Goal: Task Accomplishment & Management: Manage account settings

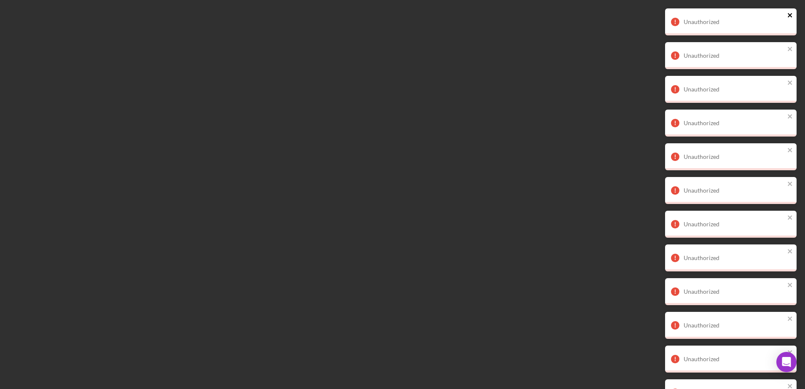
click at [789, 14] on icon "close" at bounding box center [790, 15] width 4 height 4
click at [790, 13] on icon "close" at bounding box center [790, 15] width 6 height 7
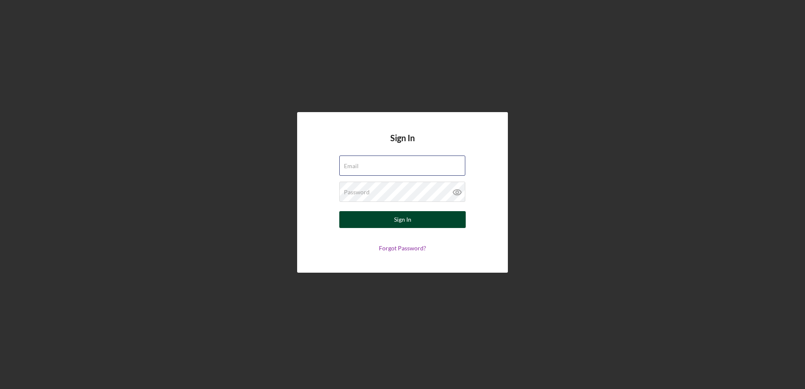
type input "mibrakt@jfsannarbor.org"
click at [384, 221] on button "Sign In" at bounding box center [402, 219] width 126 height 17
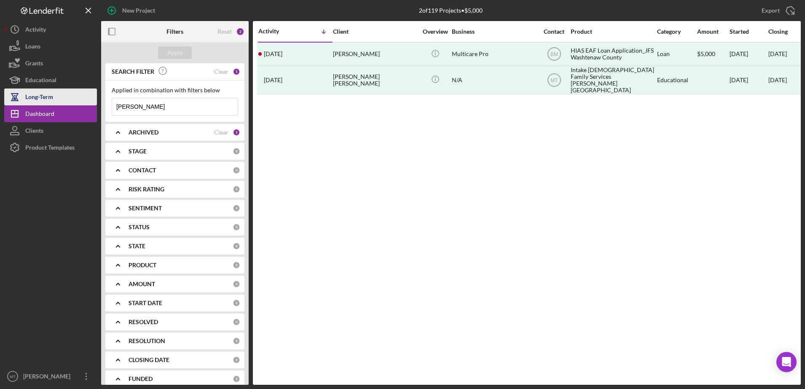
drag, startPoint x: 158, startPoint y: 104, endPoint x: 72, endPoint y: 102, distance: 86.4
click at [72, 102] on div "New Project 2 of 119 Projects • $5,000 nelson Export Icon/Export Filters Reset …" at bounding box center [402, 192] width 797 height 385
type input "nephtalie"
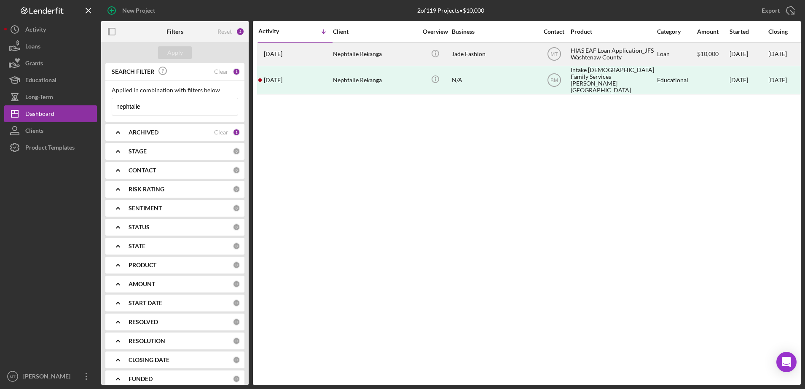
click at [585, 55] on div "HIAS EAF Loan Application_JFS Washtenaw County" at bounding box center [613, 54] width 84 height 22
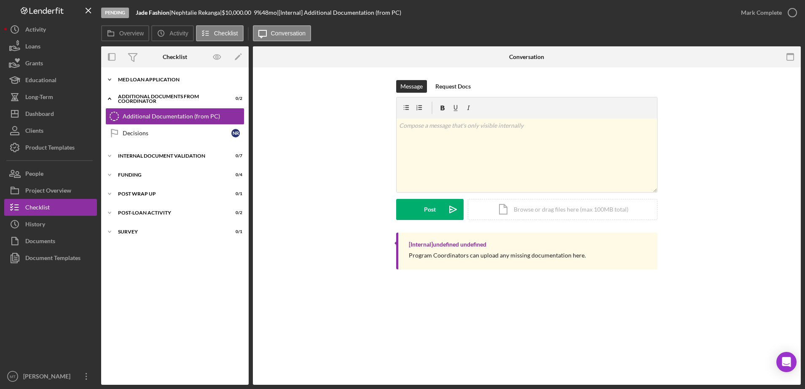
click at [148, 80] on div "MED Loan Application" at bounding box center [178, 79] width 120 height 5
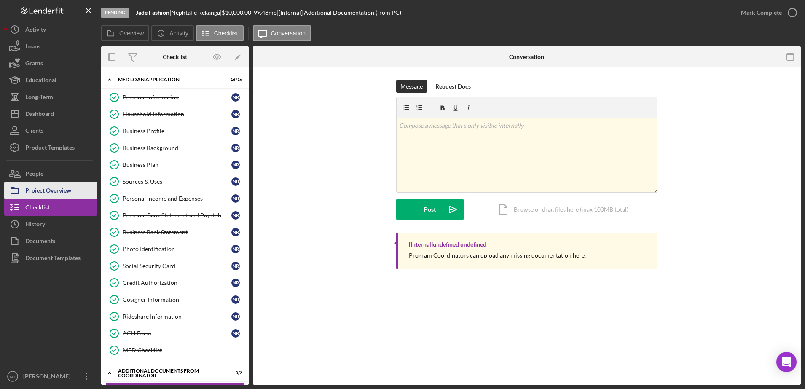
click at [64, 191] on div "Project Overview" at bounding box center [48, 191] width 46 height 19
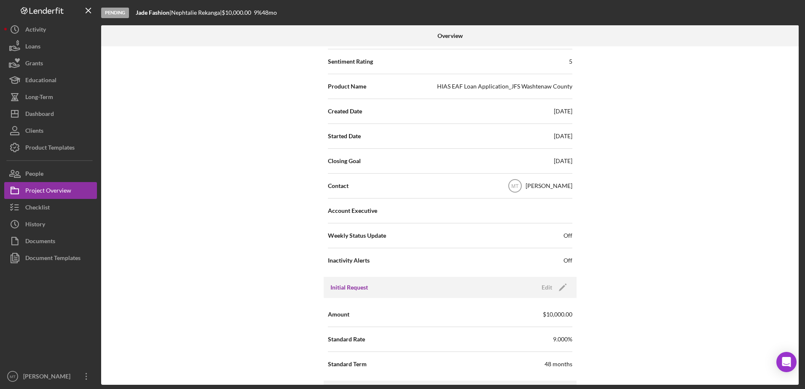
scroll to position [211, 0]
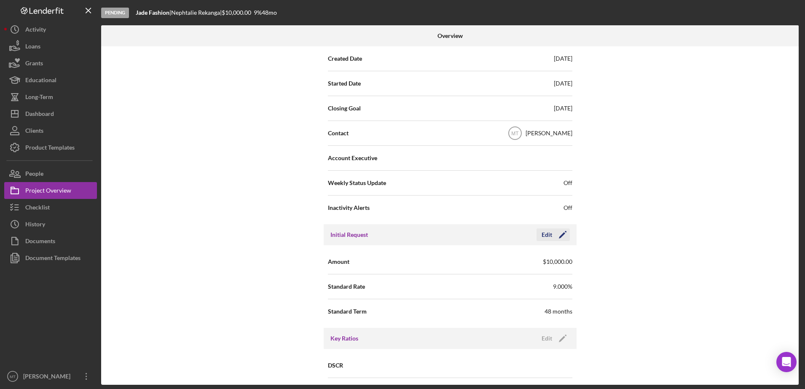
click at [559, 237] on polygon "button" at bounding box center [562, 235] width 6 height 6
click at [462, 261] on input "$10,000" at bounding box center [511, 261] width 122 height 20
type input "$5,000"
click at [565, 236] on button "Save" at bounding box center [549, 234] width 41 height 13
click at [549, 311] on div "48 months" at bounding box center [559, 311] width 28 height 8
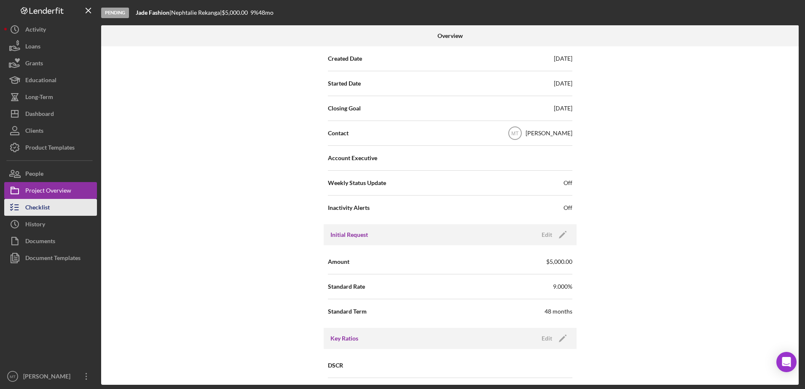
click at [50, 204] on div "Checklist" at bounding box center [37, 208] width 24 height 19
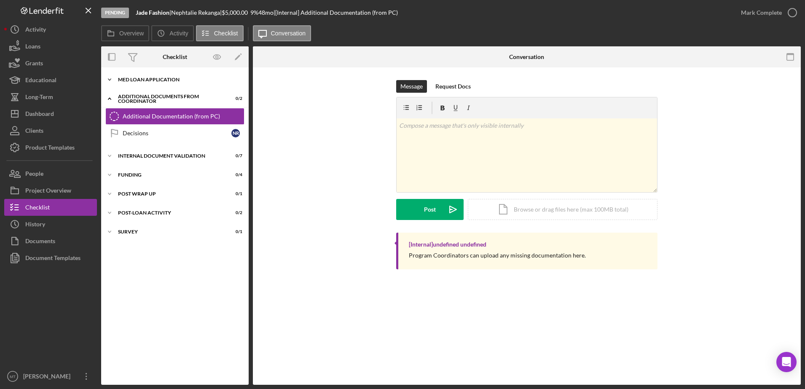
click at [169, 78] on div "MED Loan Application" at bounding box center [178, 79] width 120 height 5
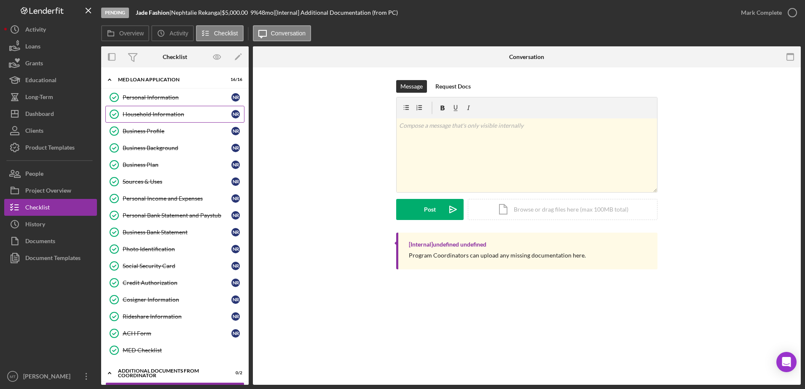
click at [151, 115] on div "Household Information" at bounding box center [177, 114] width 109 height 7
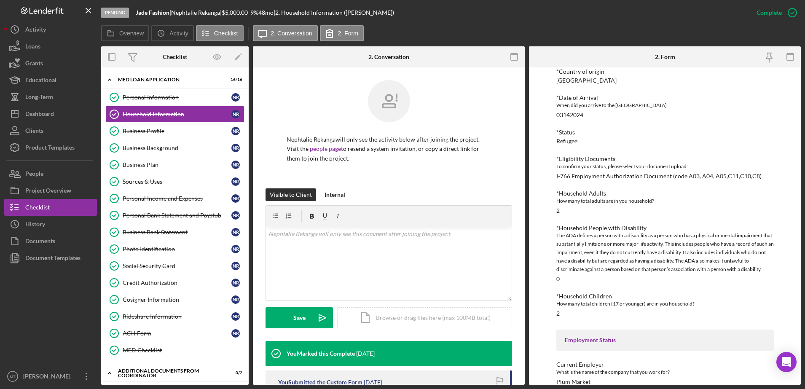
scroll to position [211, 0]
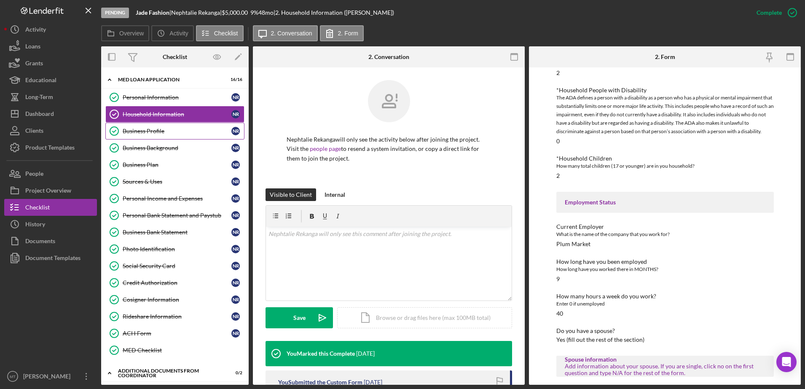
click at [177, 132] on div "Business Profile" at bounding box center [177, 131] width 109 height 7
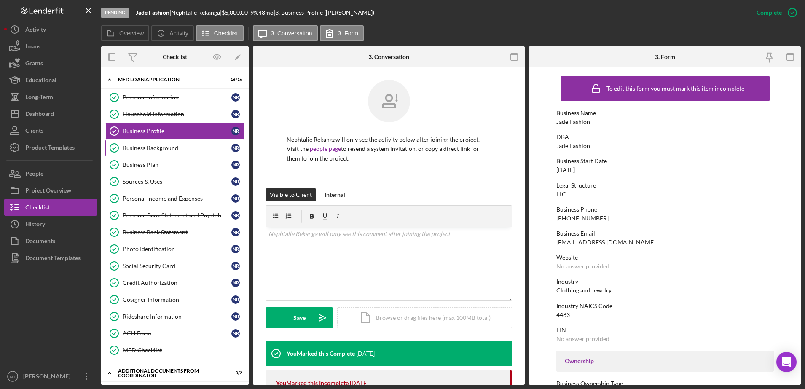
click at [171, 148] on div "Business Background" at bounding box center [177, 148] width 109 height 7
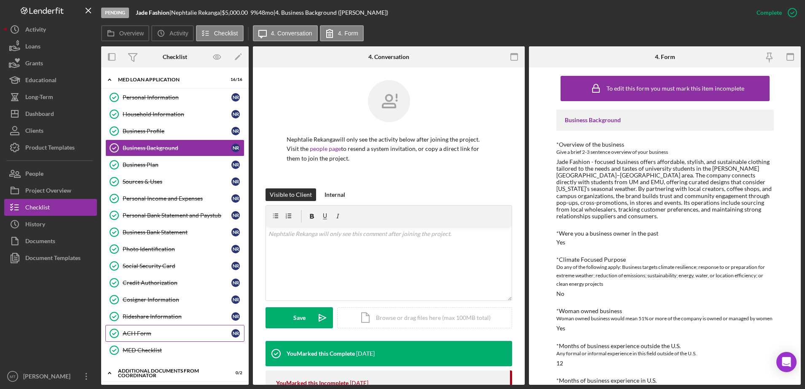
click at [142, 335] on div "ACH Form" at bounding box center [177, 333] width 109 height 7
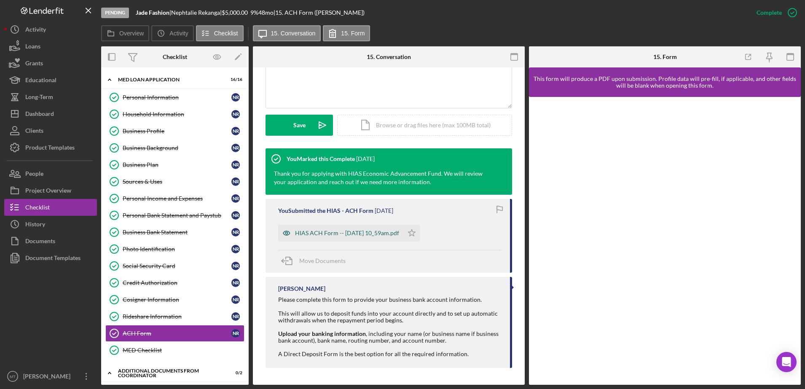
click at [327, 234] on div "HIAS ACH Form -- [DATE] 10_59am.pdf" at bounding box center [347, 233] width 104 height 7
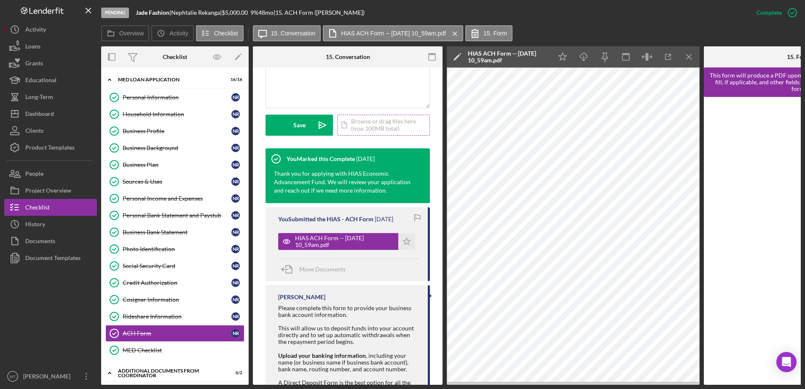
click at [373, 124] on div "Icon/Document Browse or drag files here (max 100MB total) Tap to choose files o…" at bounding box center [383, 125] width 93 height 21
click at [296, 127] on div "Upload" at bounding box center [299, 125] width 19 height 21
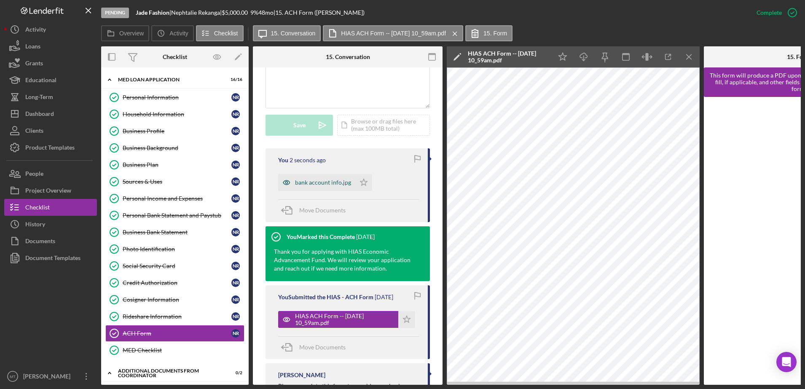
click at [330, 181] on div "bank account info.jpg" at bounding box center [323, 182] width 56 height 7
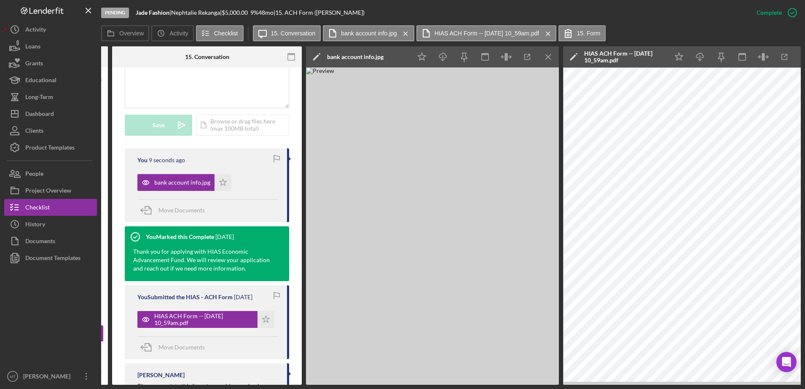
scroll to position [0, 141]
click at [416, 231] on img at bounding box center [432, 225] width 253 height 317
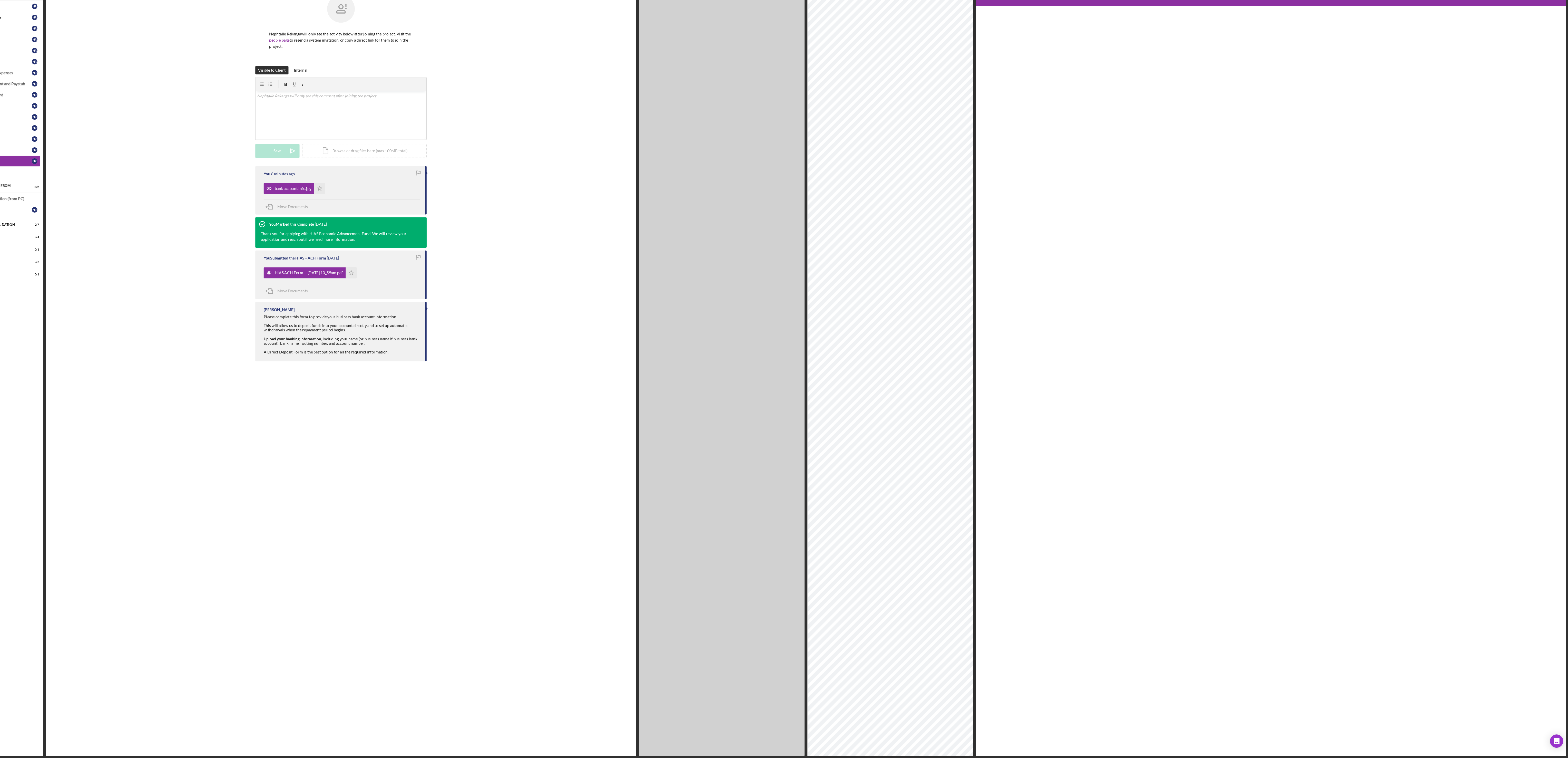
scroll to position [0, 0]
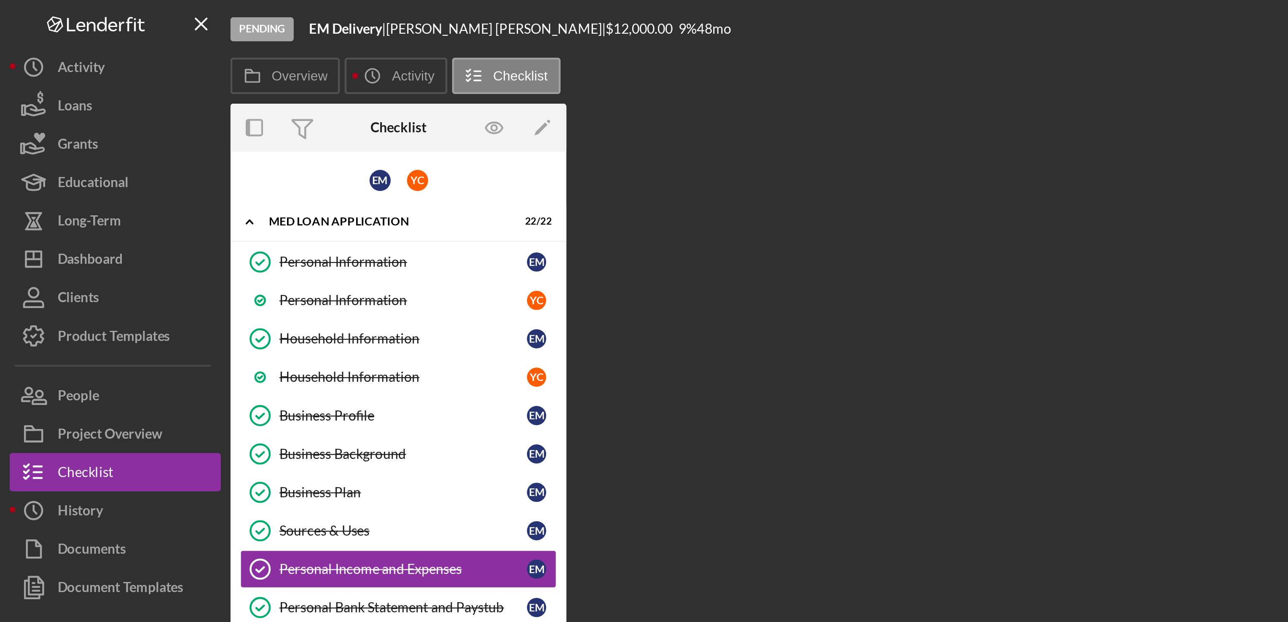
click at [342, 93] on div "Overview Internal Workflow Stage Pending Icon/Dropdown Arrow Archive (can unarc…" at bounding box center [692, 332] width 1183 height 572
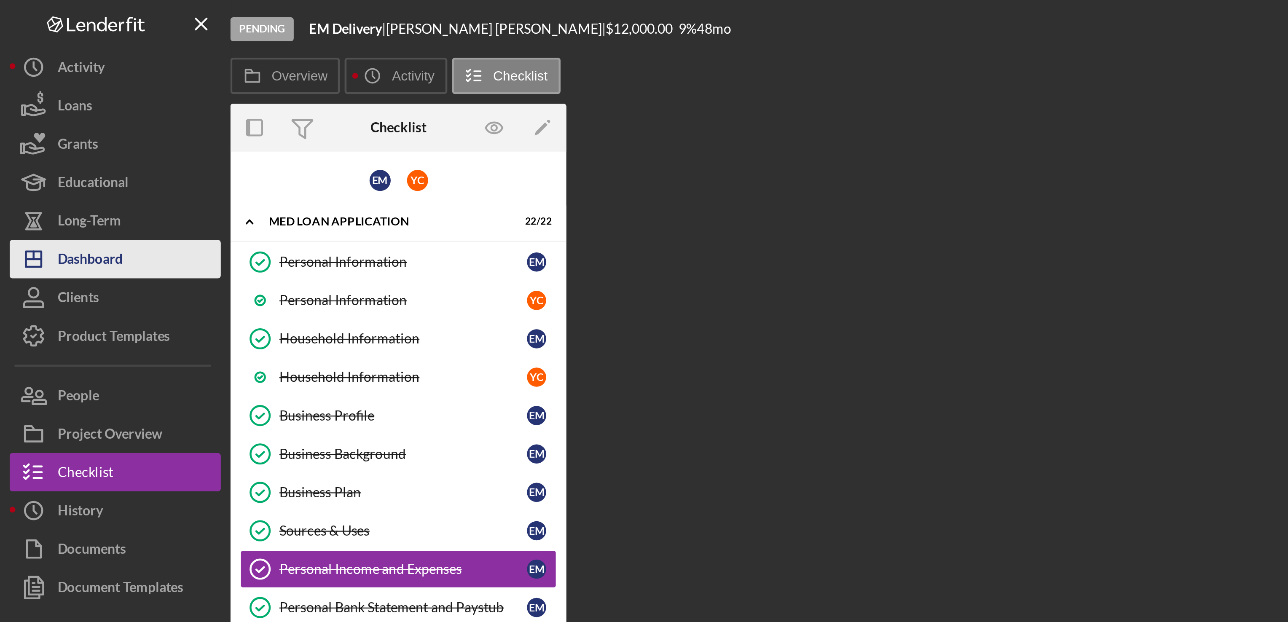
click at [59, 115] on button "Icon/Dashboard Dashboard" at bounding box center [50, 113] width 93 height 17
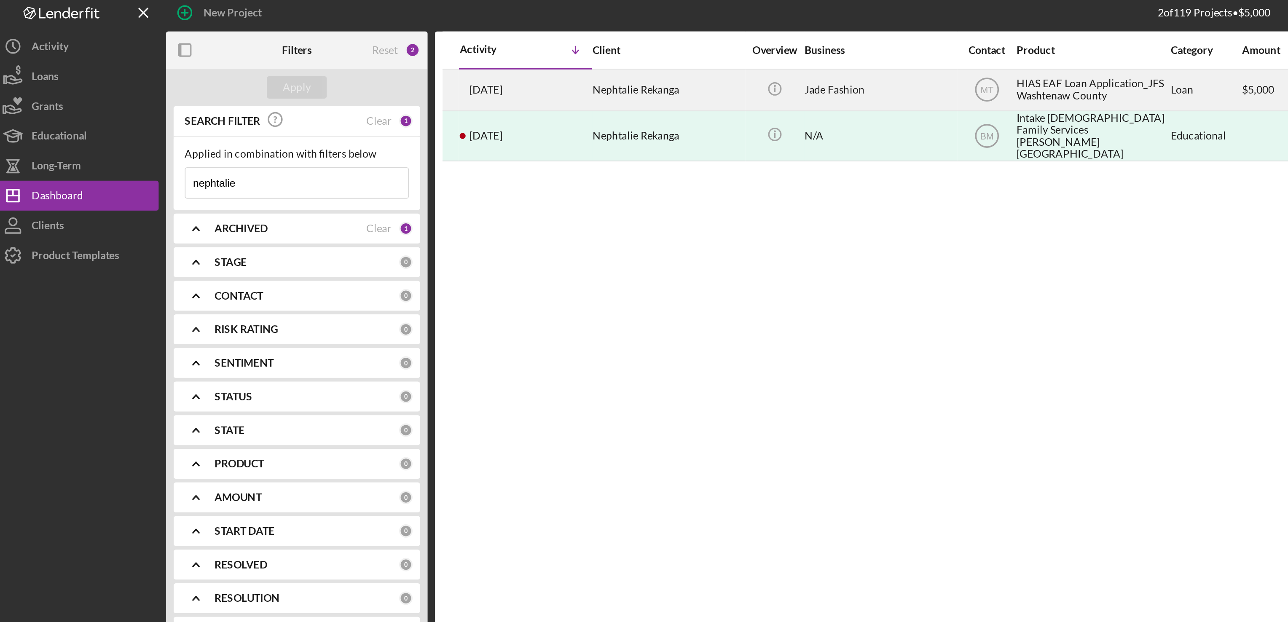
click at [602, 52] on div "HIAS EAF Loan Application_JFS Washtenaw County" at bounding box center [623, 54] width 84 height 22
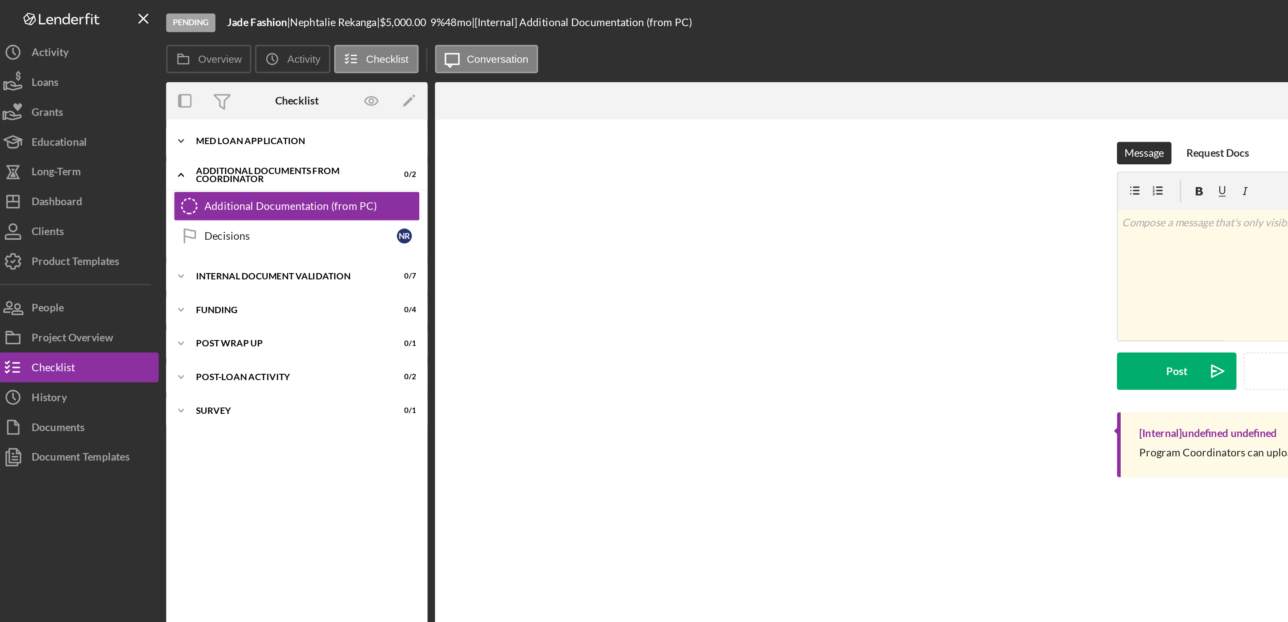
click at [145, 79] on div "MED Loan Application" at bounding box center [178, 79] width 120 height 5
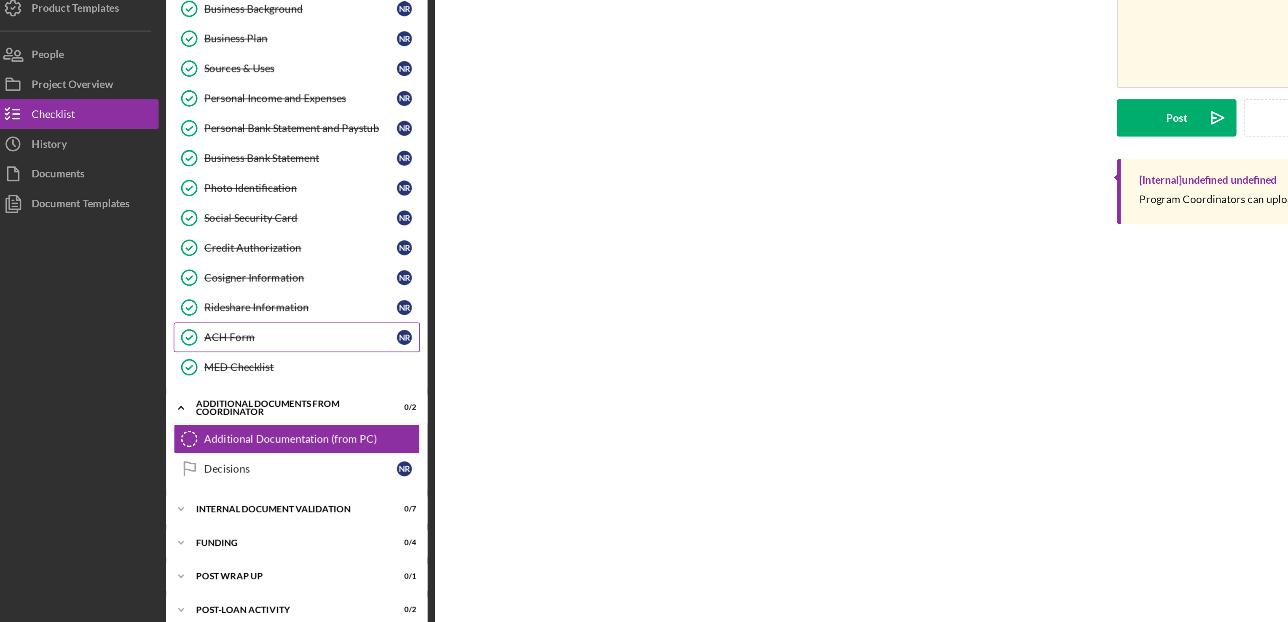
click at [136, 337] on div "ACH Form" at bounding box center [177, 333] width 109 height 7
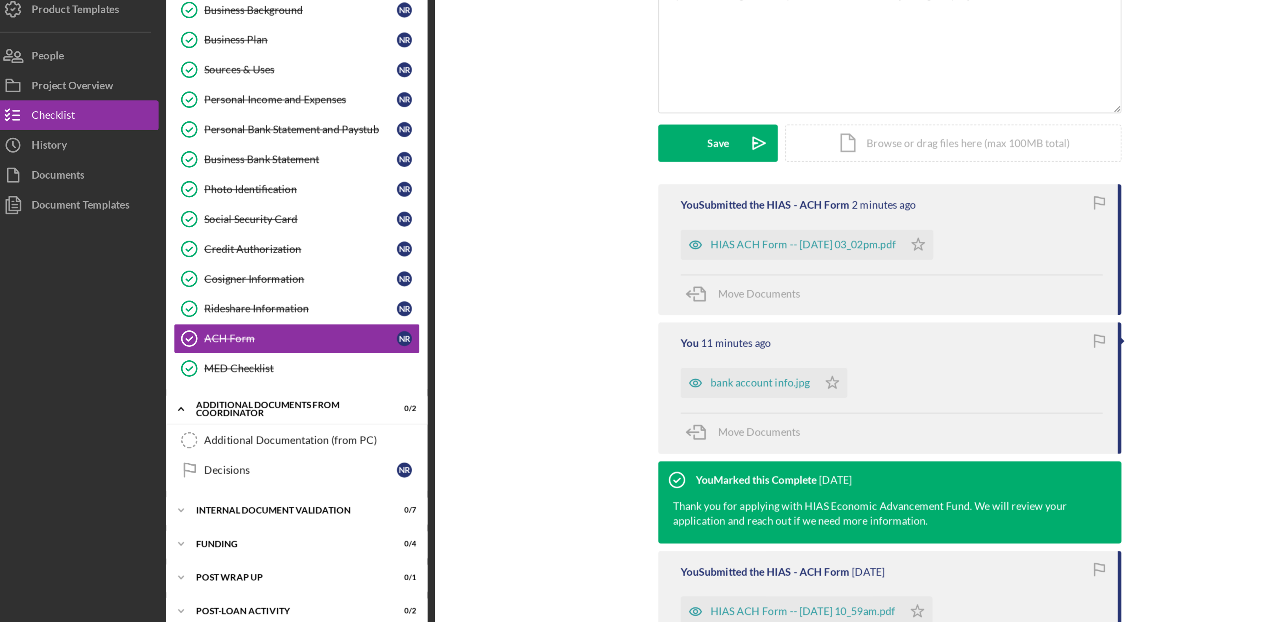
scroll to position [117, 0]
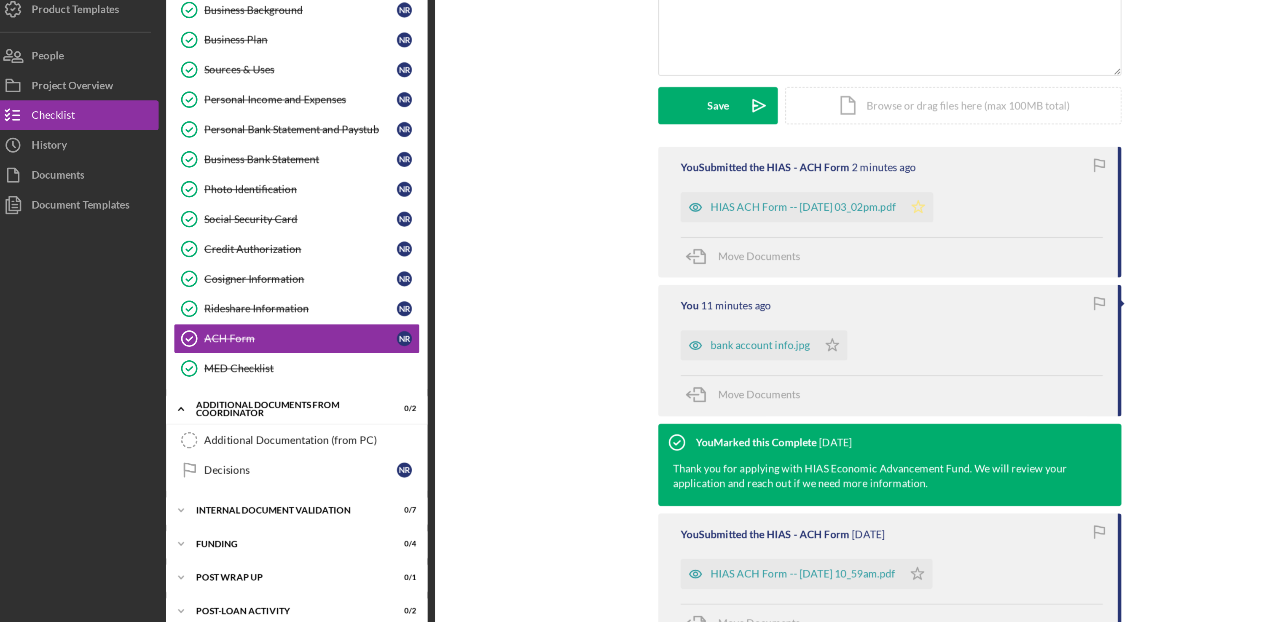
click at [534, 257] on icon "Icon/Star" at bounding box center [525, 259] width 17 height 17
click at [474, 341] on icon "Icon/Star" at bounding box center [477, 337] width 17 height 17
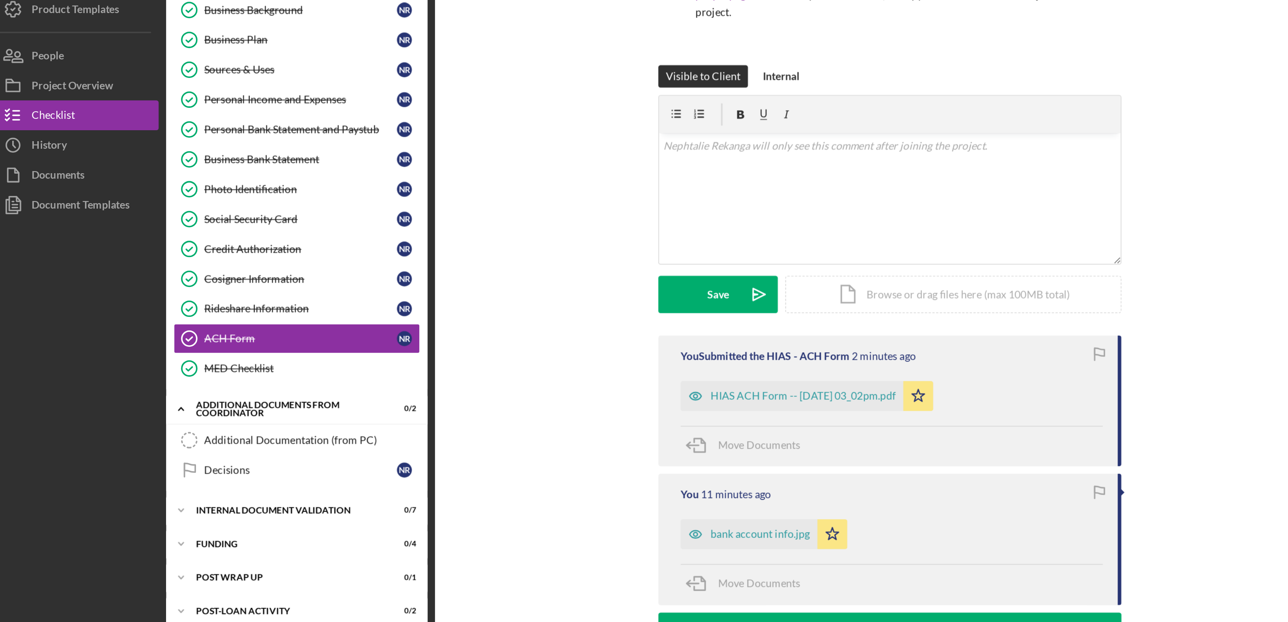
scroll to position [0, 0]
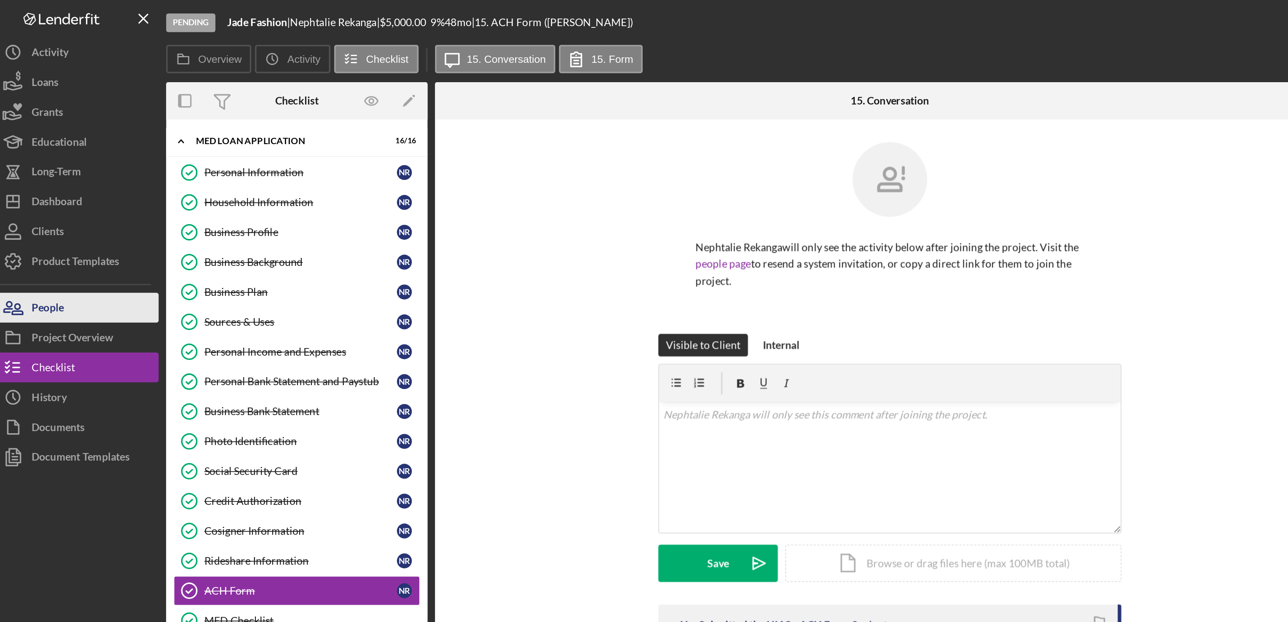
click at [49, 174] on button "People" at bounding box center [50, 173] width 93 height 17
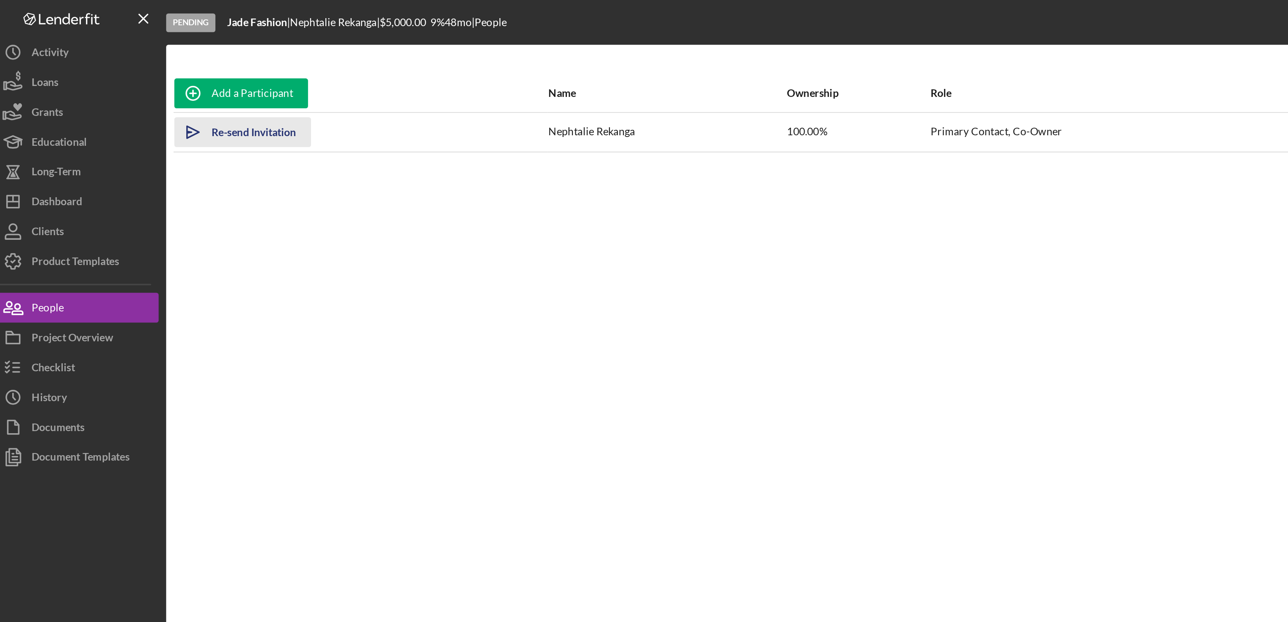
click at [163, 75] on div "Re-send Invitation" at bounding box center [151, 74] width 48 height 17
click at [570, 229] on div "Add a Participant Name Ownership Role Phone Email Checklist Actions Icon/icon-i…" at bounding box center [692, 321] width 1183 height 559
click at [127, 75] on div "Sent" at bounding box center [133, 74] width 12 height 17
click at [196, 140] on div "Add a Participant Name Ownership Role Phone Email Checklist Actions Icon/icon-i…" at bounding box center [692, 321] width 1183 height 559
click at [598, 74] on div "Primary Contact, Co-Owner" at bounding box center [631, 74] width 203 height 21
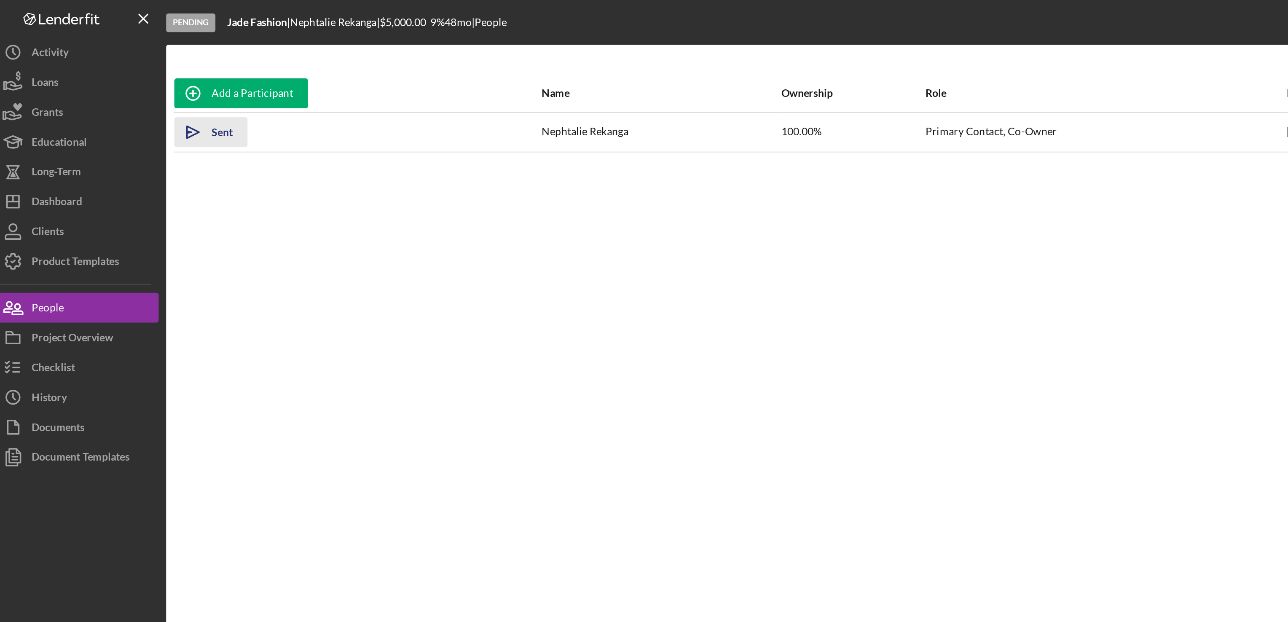
click at [135, 77] on div "Sent" at bounding box center [133, 74] width 12 height 17
click at [145, 72] on div "Re-send Invitation" at bounding box center [151, 74] width 48 height 17
click at [162, 75] on div "Re-send Invitation" at bounding box center [151, 74] width 48 height 17
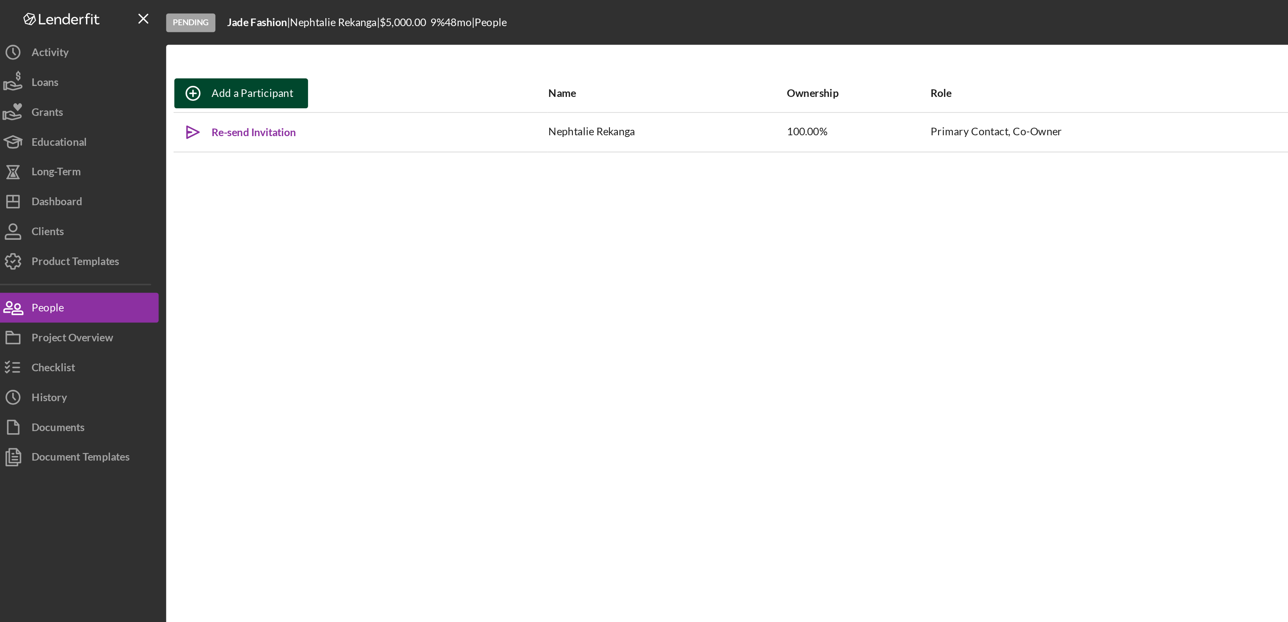
click at [155, 54] on div "Add a Participant" at bounding box center [150, 52] width 46 height 17
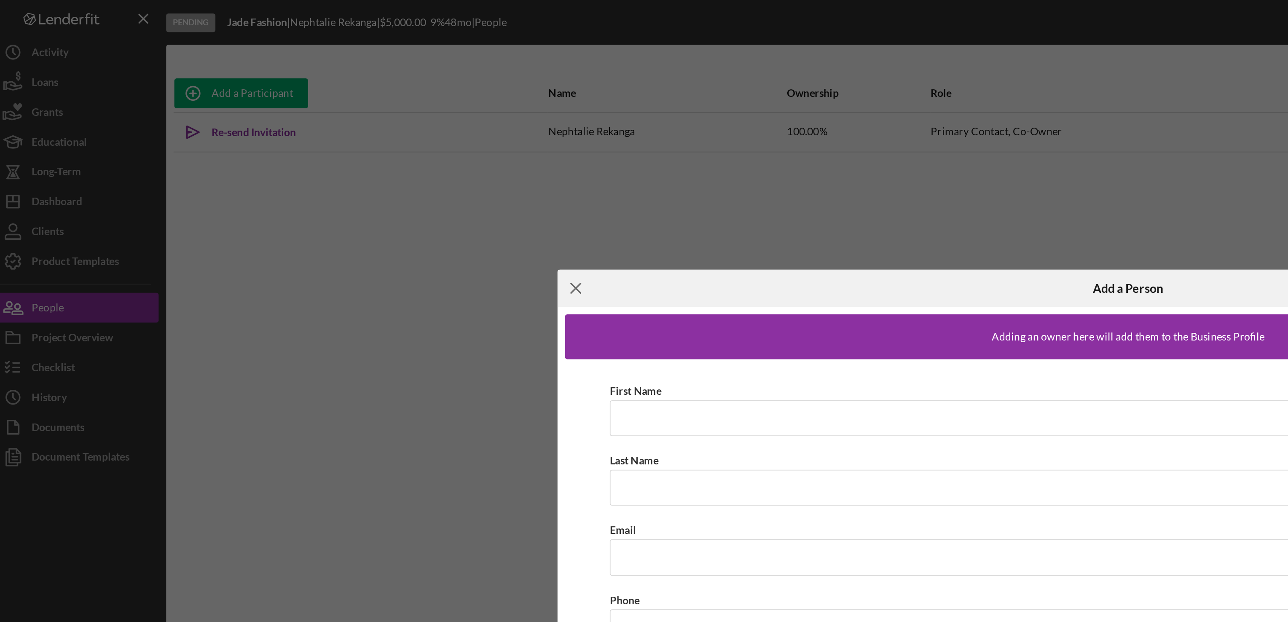
click at [330, 160] on icon "Icon/Menu Close" at bounding box center [332, 162] width 21 height 21
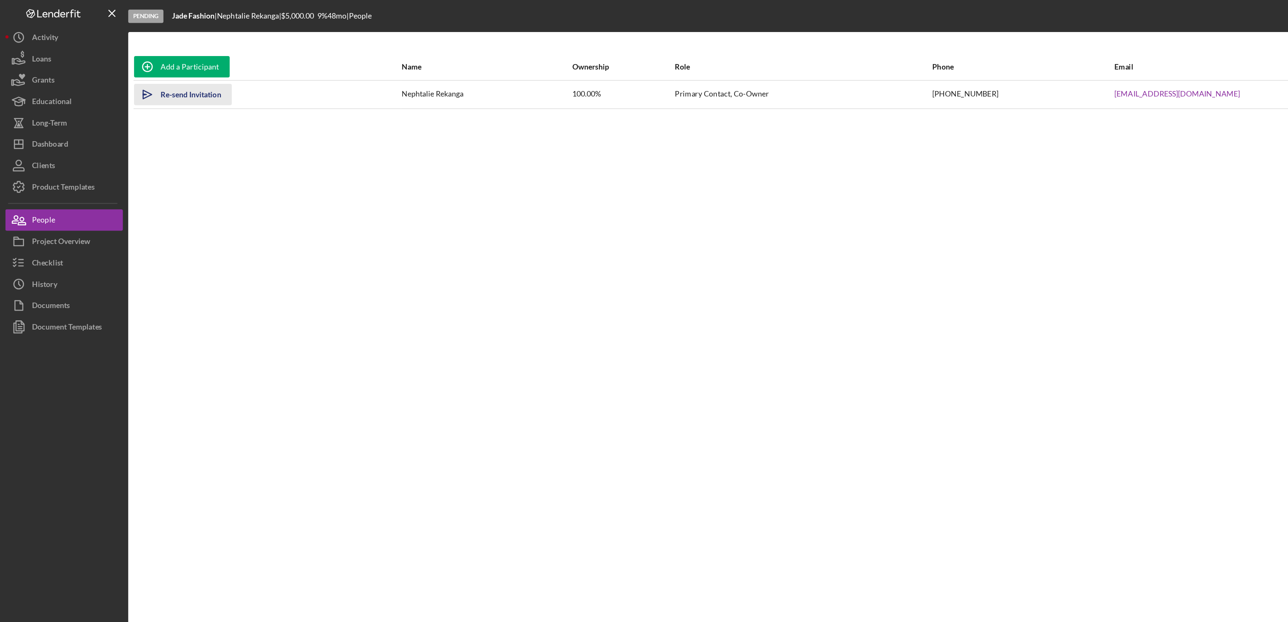
click at [154, 79] on div "Re-send Invitation" at bounding box center [151, 74] width 48 height 17
click at [114, 75] on polygon "button" at bounding box center [114, 74] width 3 height 1
click at [47, 193] on div "Project Overview" at bounding box center [48, 191] width 46 height 19
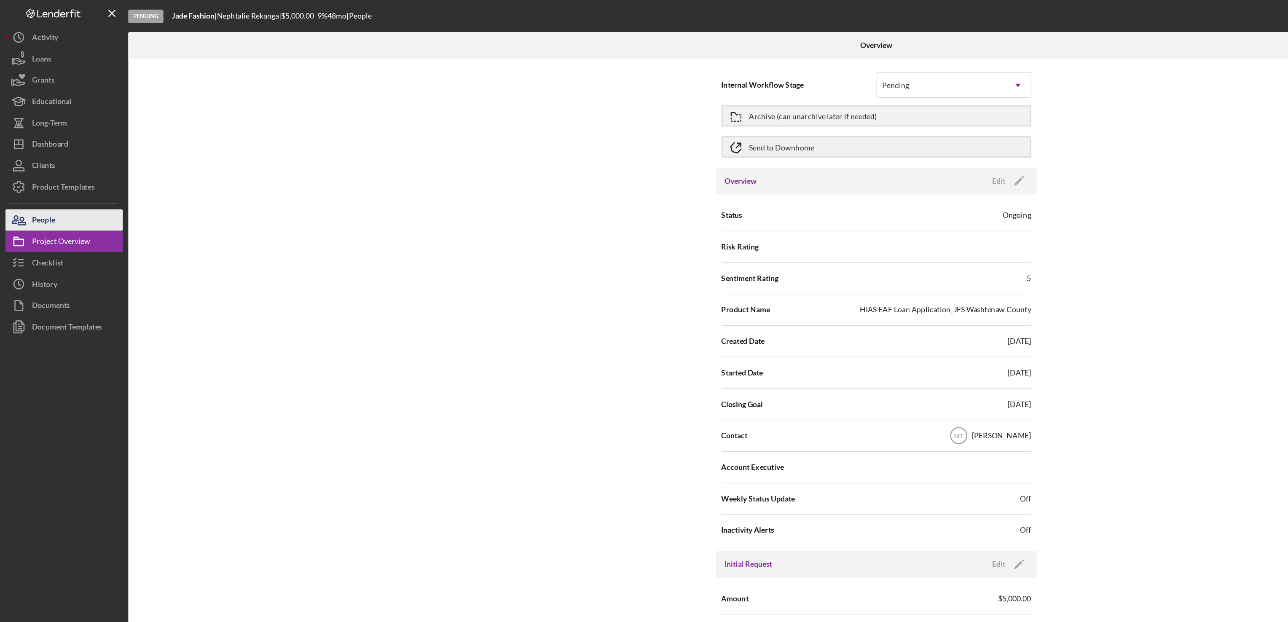
click at [39, 174] on div "People" at bounding box center [34, 174] width 18 height 19
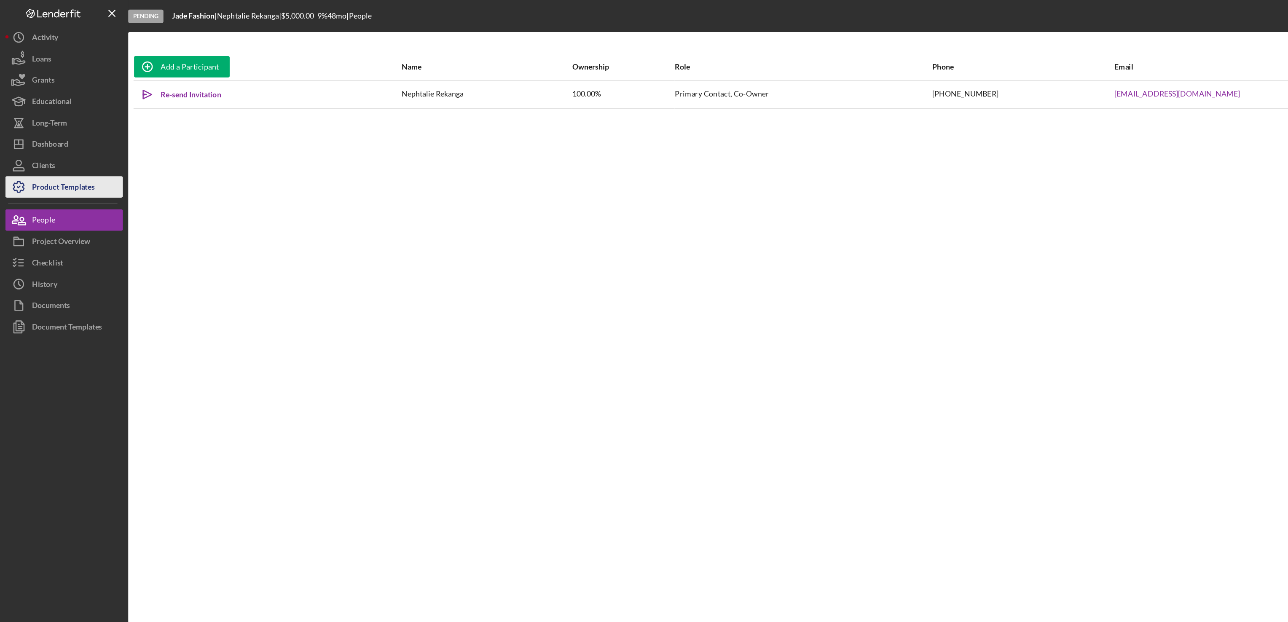
click at [49, 148] on div "Product Templates" at bounding box center [49, 148] width 49 height 19
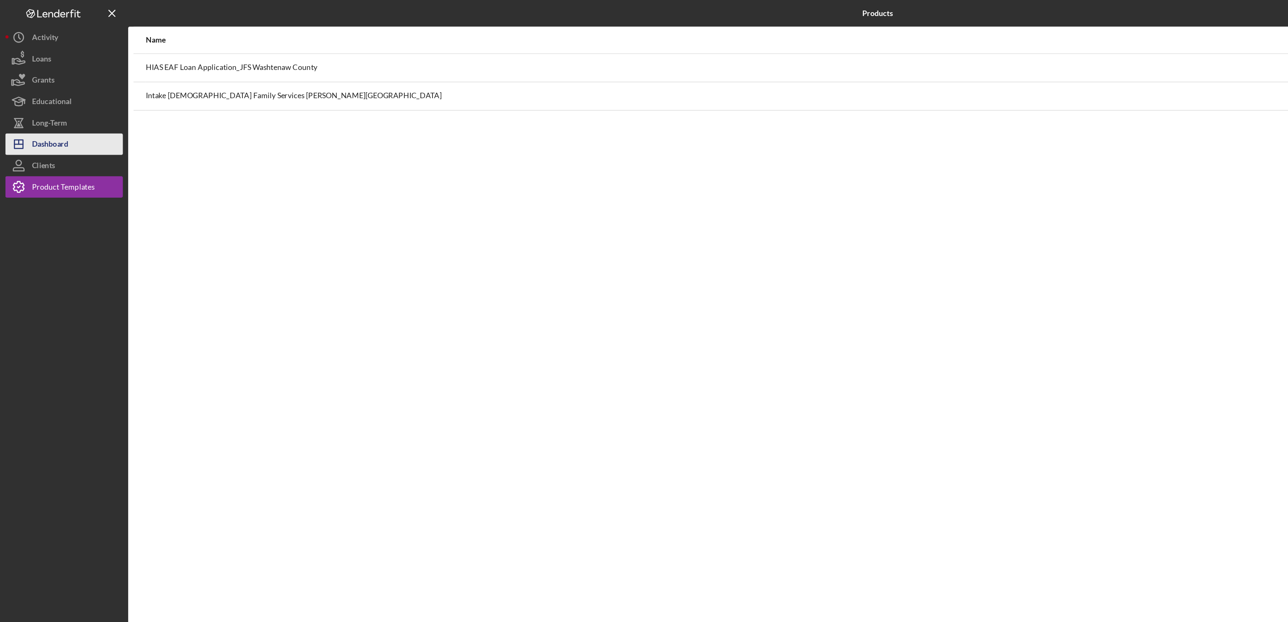
click at [55, 112] on button "Icon/Dashboard Dashboard" at bounding box center [50, 113] width 93 height 17
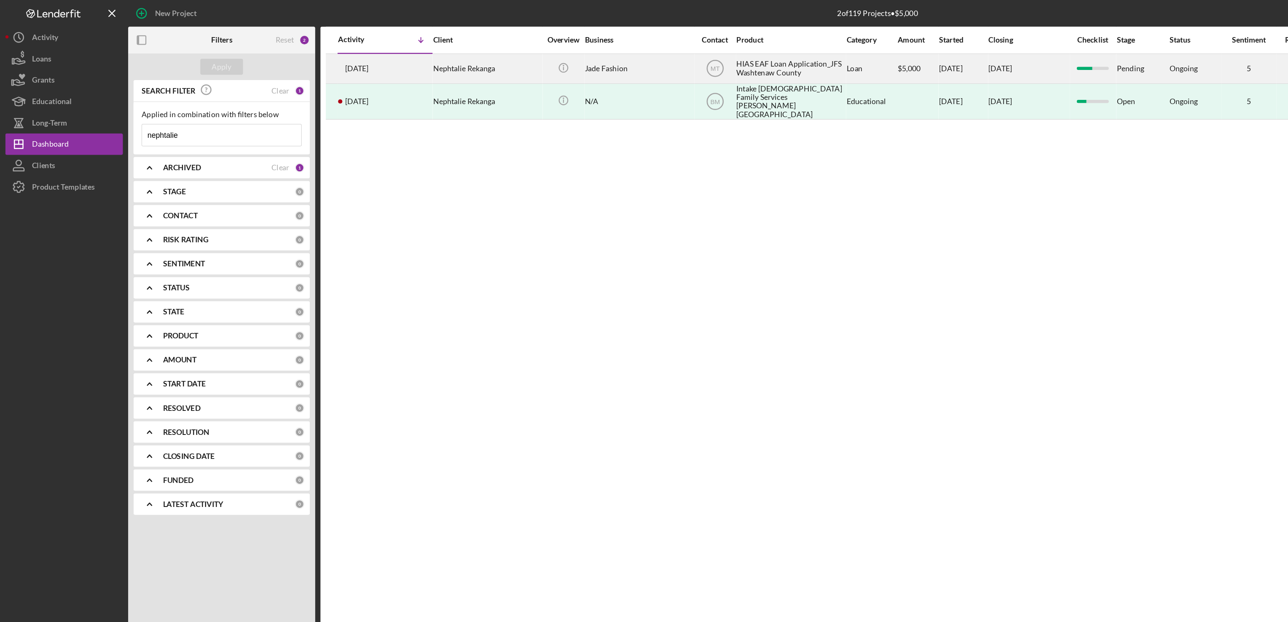
click at [603, 55] on div "HIAS EAF Loan Application_JFS Washtenaw County" at bounding box center [623, 54] width 84 height 22
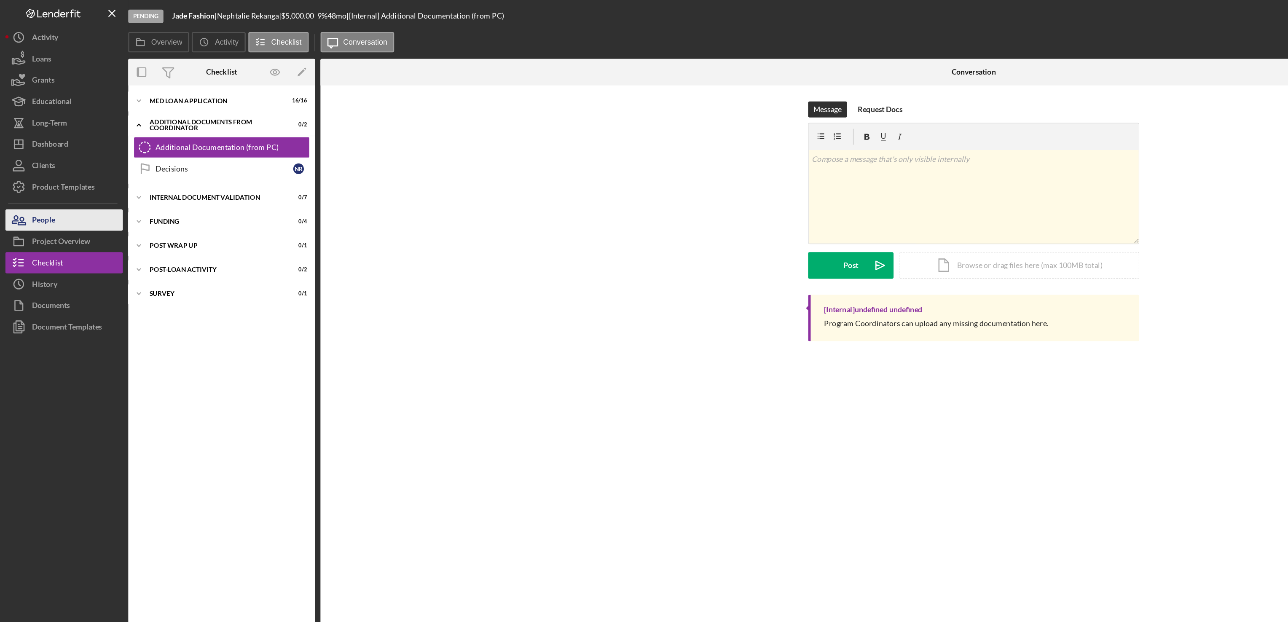
click at [48, 176] on button "People" at bounding box center [50, 173] width 93 height 17
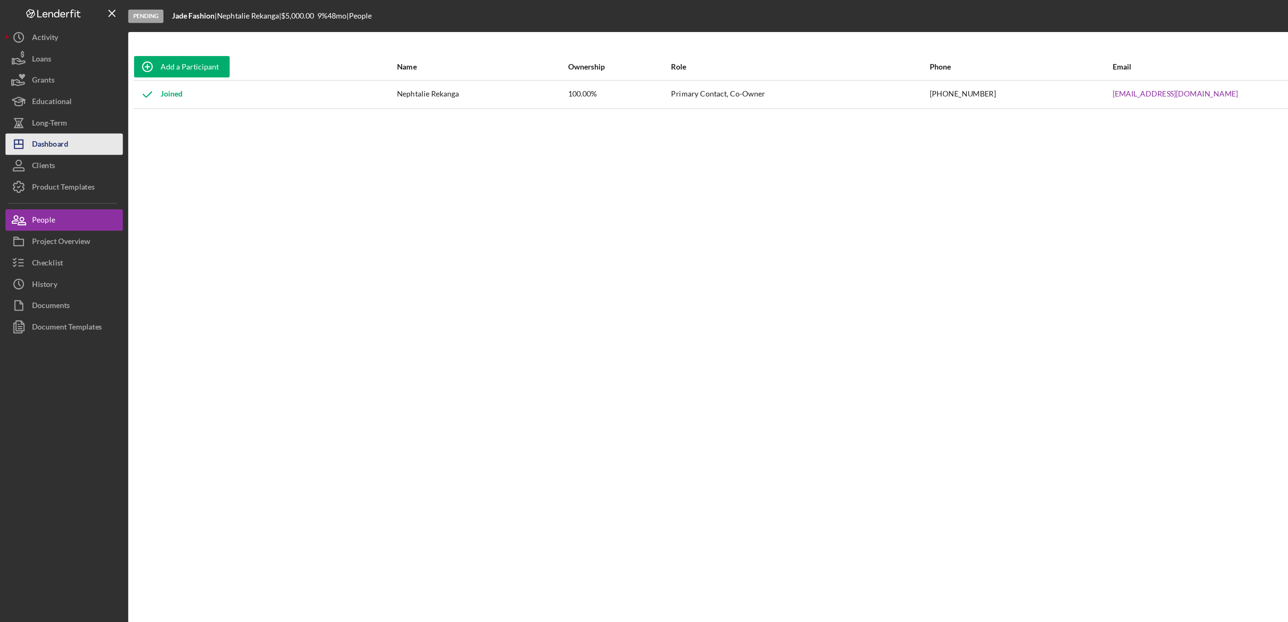
click at [49, 108] on div "Dashboard" at bounding box center [39, 114] width 29 height 19
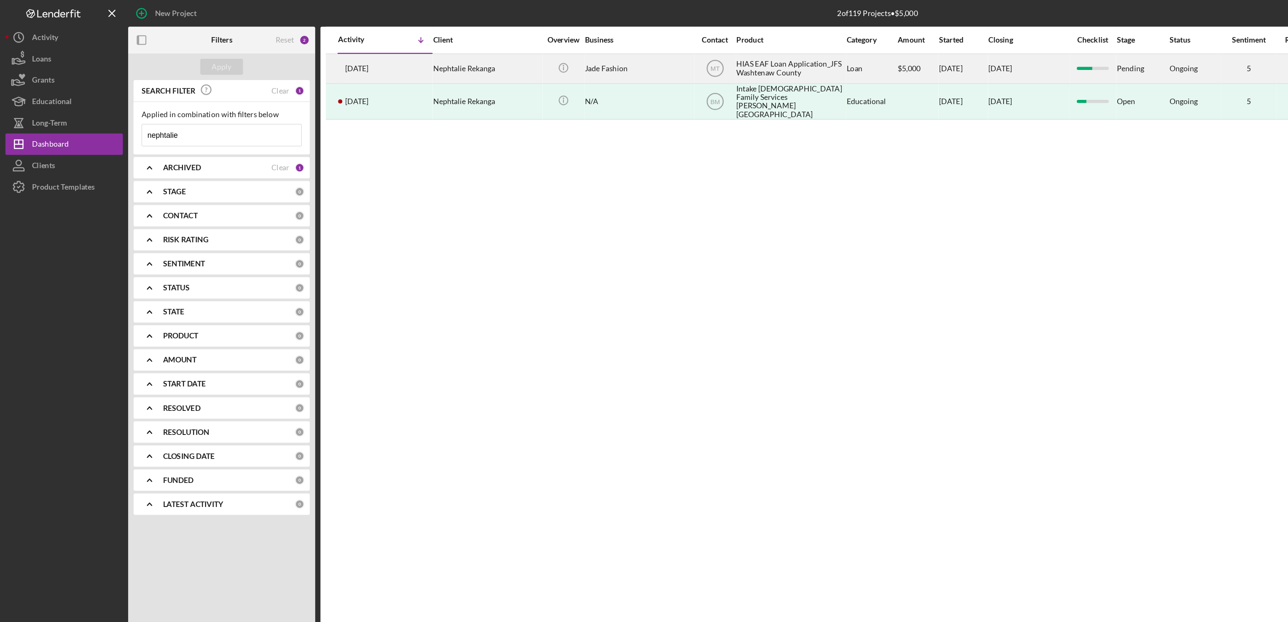
click at [597, 51] on div "HIAS EAF Loan Application_JFS Washtenaw County" at bounding box center [623, 54] width 84 height 22
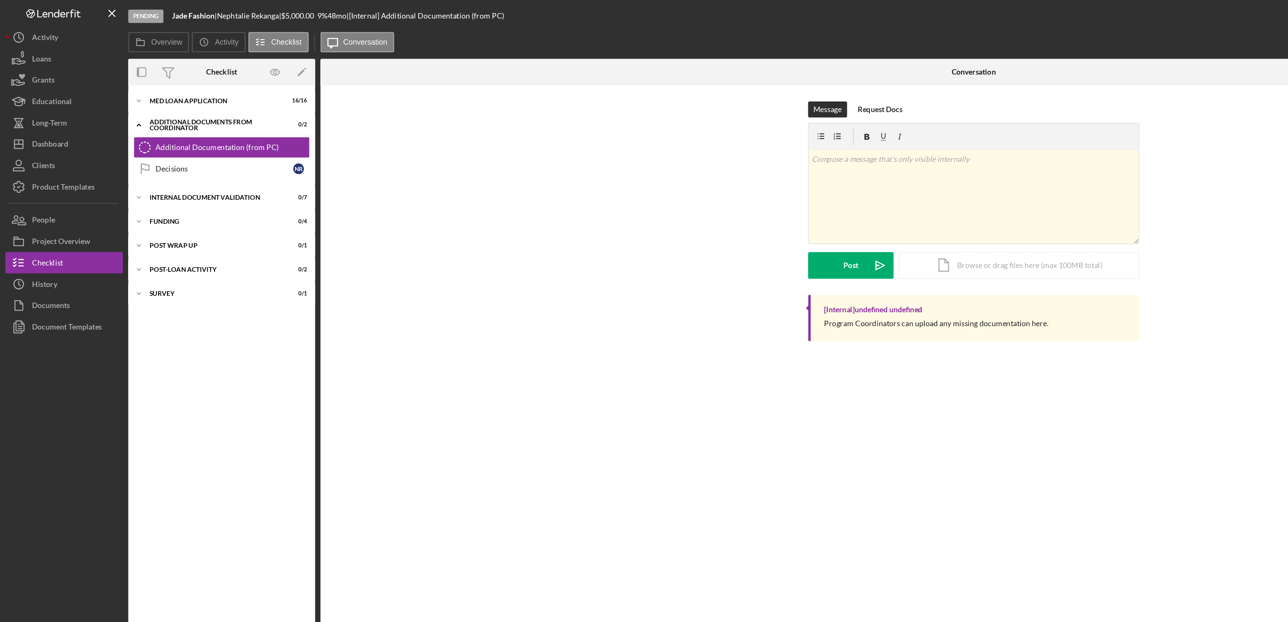
click at [969, 212] on div "Message Request Docs v Color teal Color pink Remove color Add row above Add row…" at bounding box center [769, 156] width 1006 height 153
click at [708, 148] on div "v Color teal Color pink Remove color Add row above Add row below Add column bef…" at bounding box center [768, 155] width 260 height 74
click at [163, 79] on div "MED Loan Application" at bounding box center [178, 79] width 120 height 5
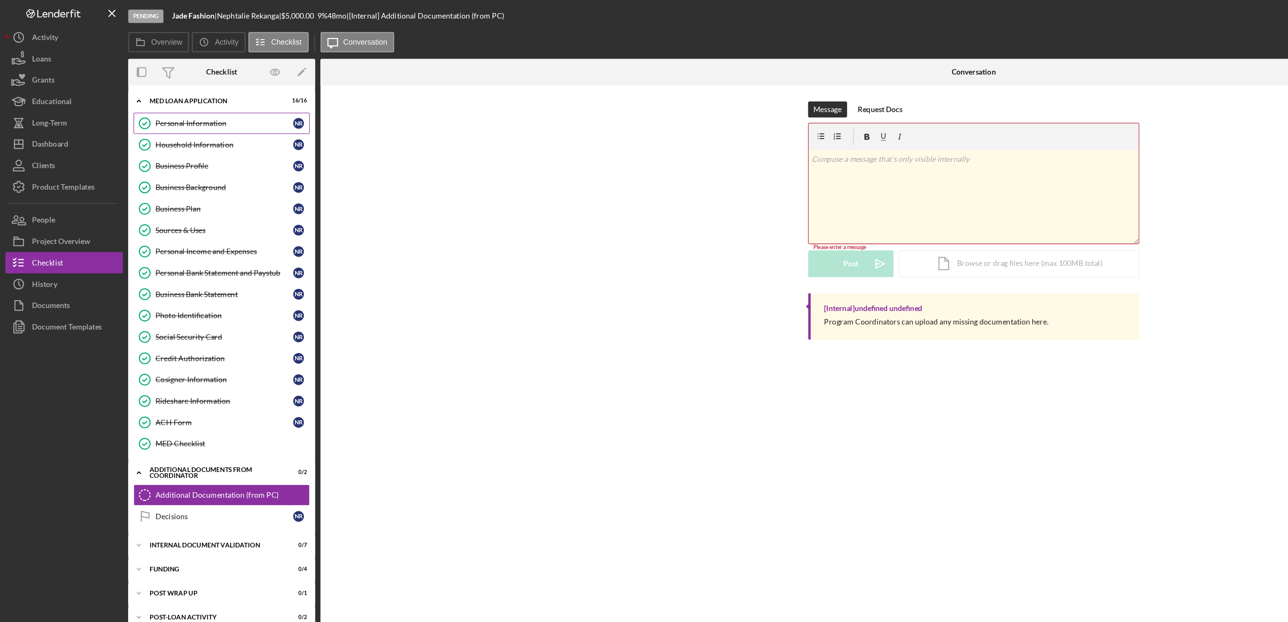
click at [156, 97] on div "Personal Information" at bounding box center [177, 97] width 109 height 7
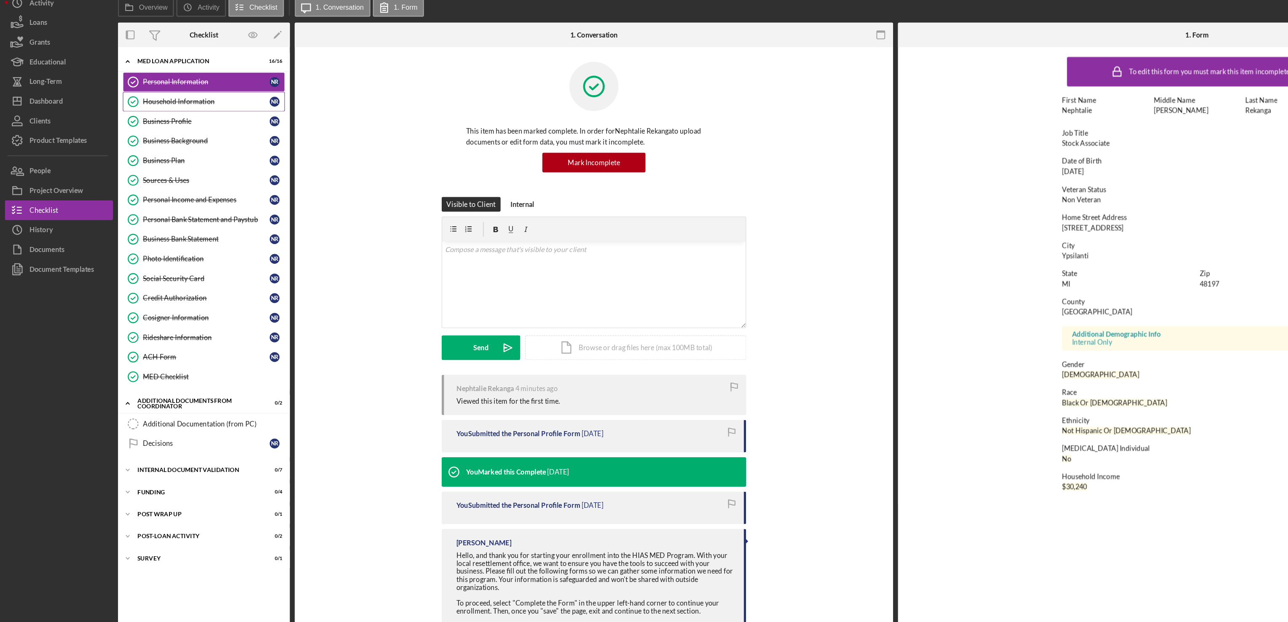
click at [137, 112] on div "Household Information" at bounding box center [177, 114] width 109 height 7
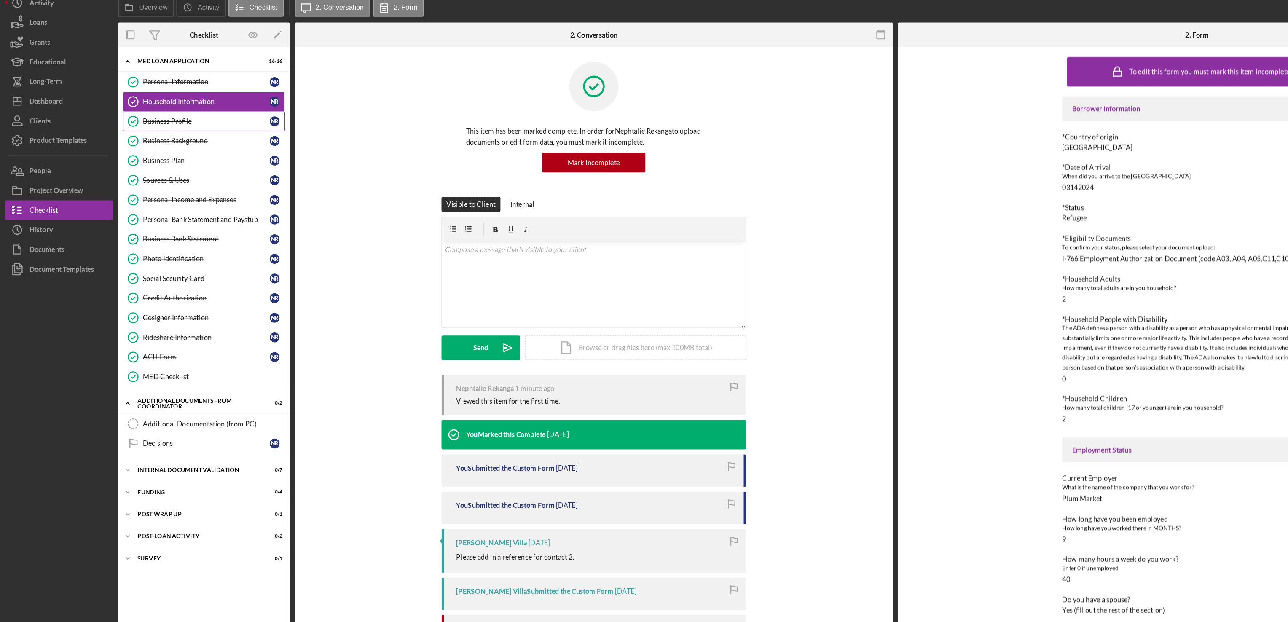
click at [150, 133] on div "Business Profile" at bounding box center [177, 131] width 109 height 7
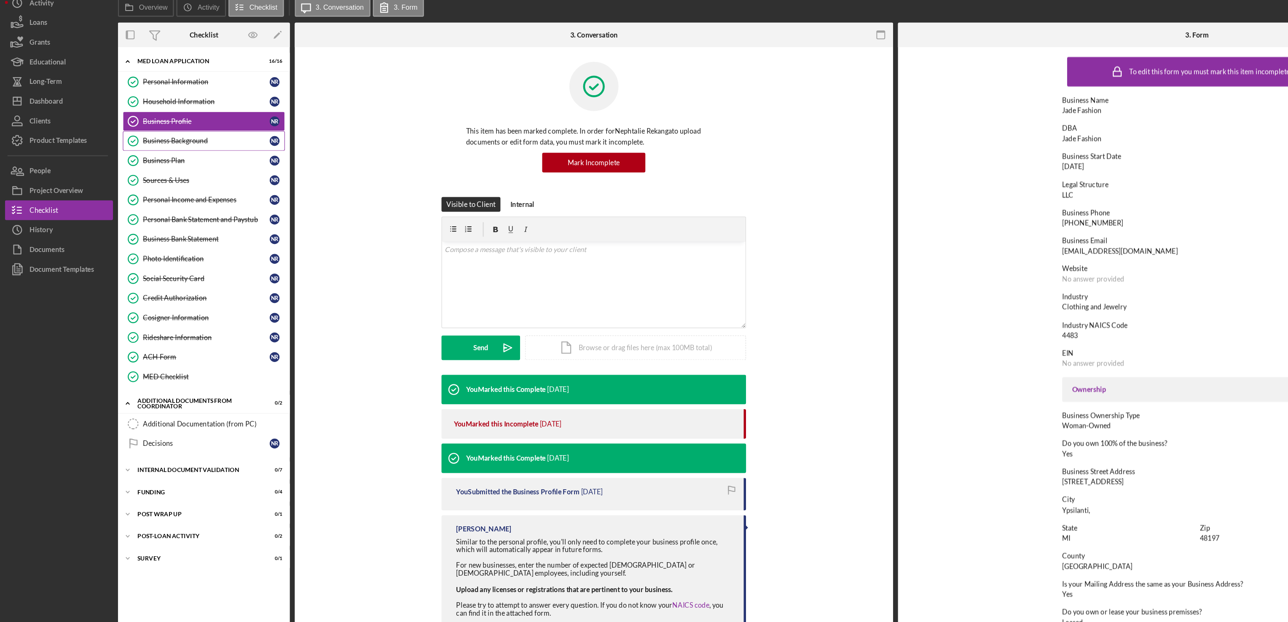
click at [144, 150] on div "Business Background" at bounding box center [177, 148] width 109 height 7
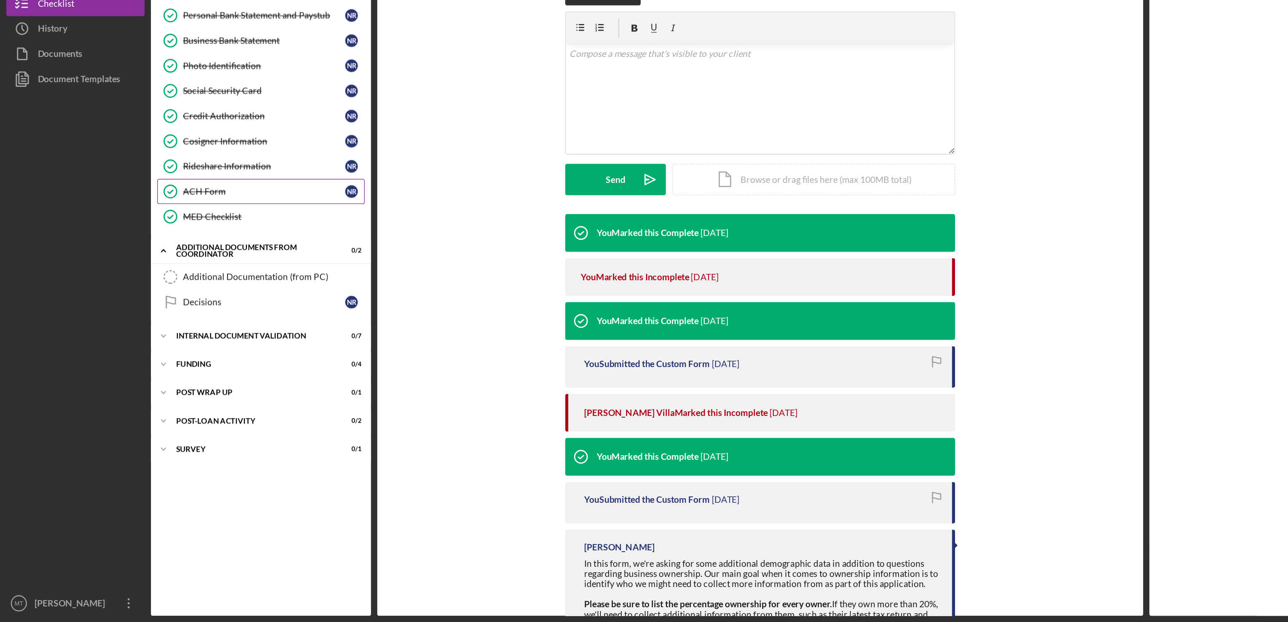
click at [144, 337] on div "ACH Form" at bounding box center [177, 333] width 109 height 7
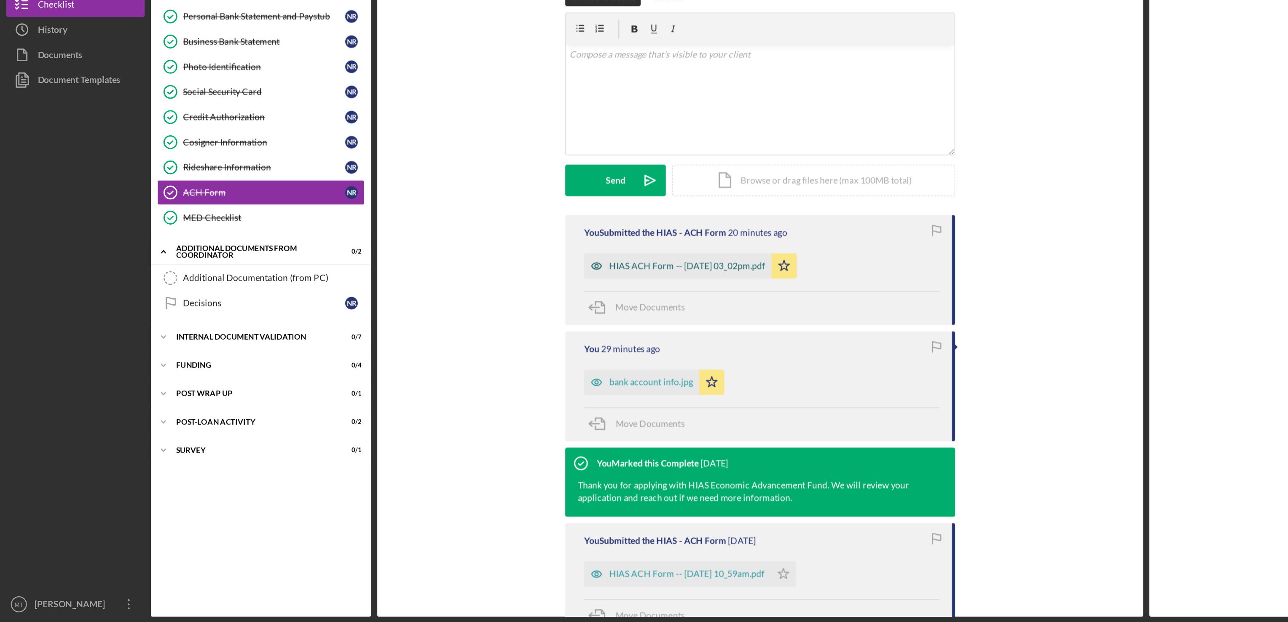
click at [490, 385] on div "HIAS ACH Form -- [DATE] 03_02pm.pdf" at bounding box center [460, 382] width 105 height 7
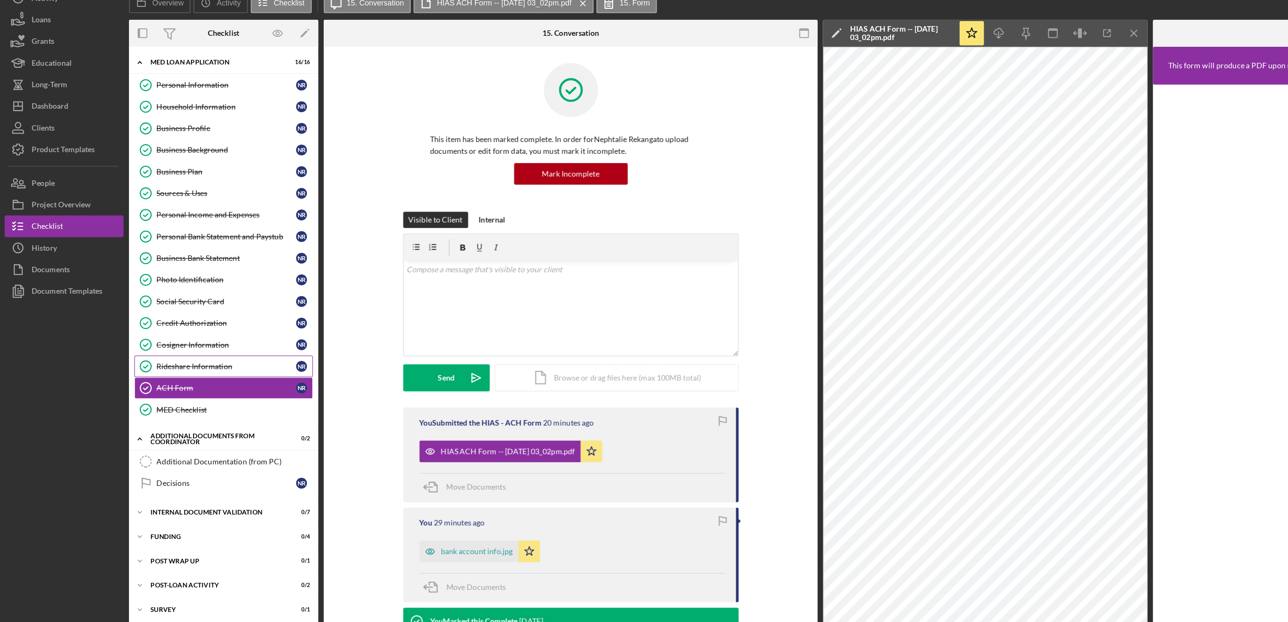
click at [140, 320] on div "Rideshare Information" at bounding box center [177, 316] width 109 height 7
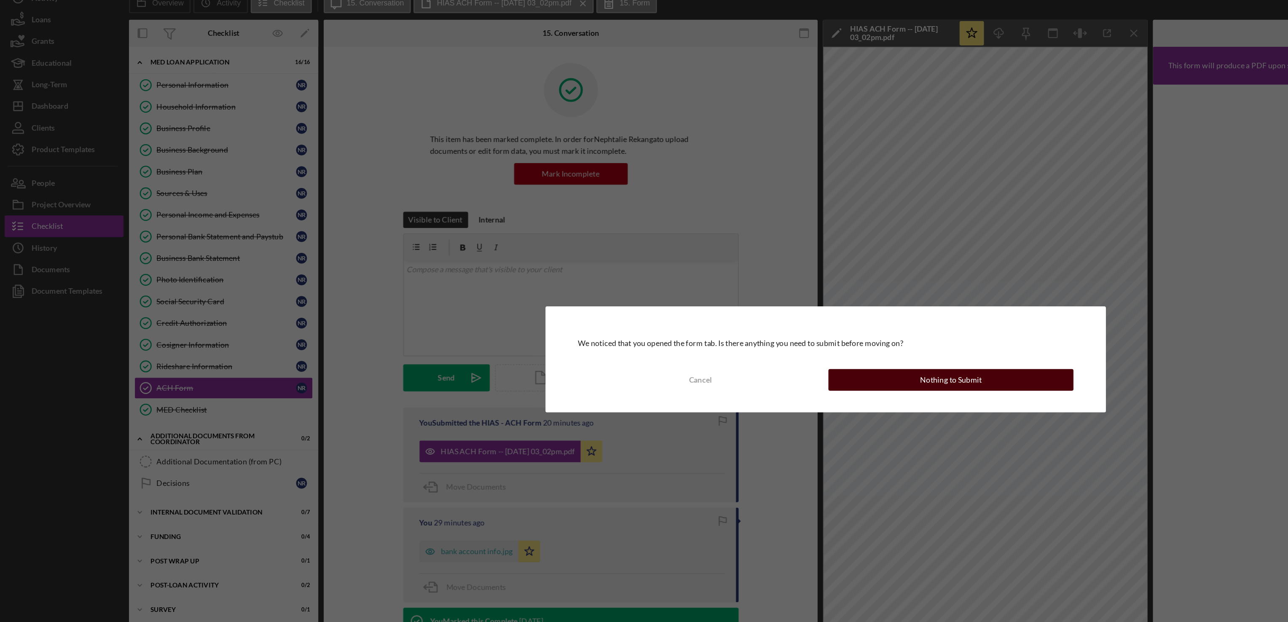
click at [722, 331] on div "Nothing to Submit" at bounding box center [742, 327] width 48 height 17
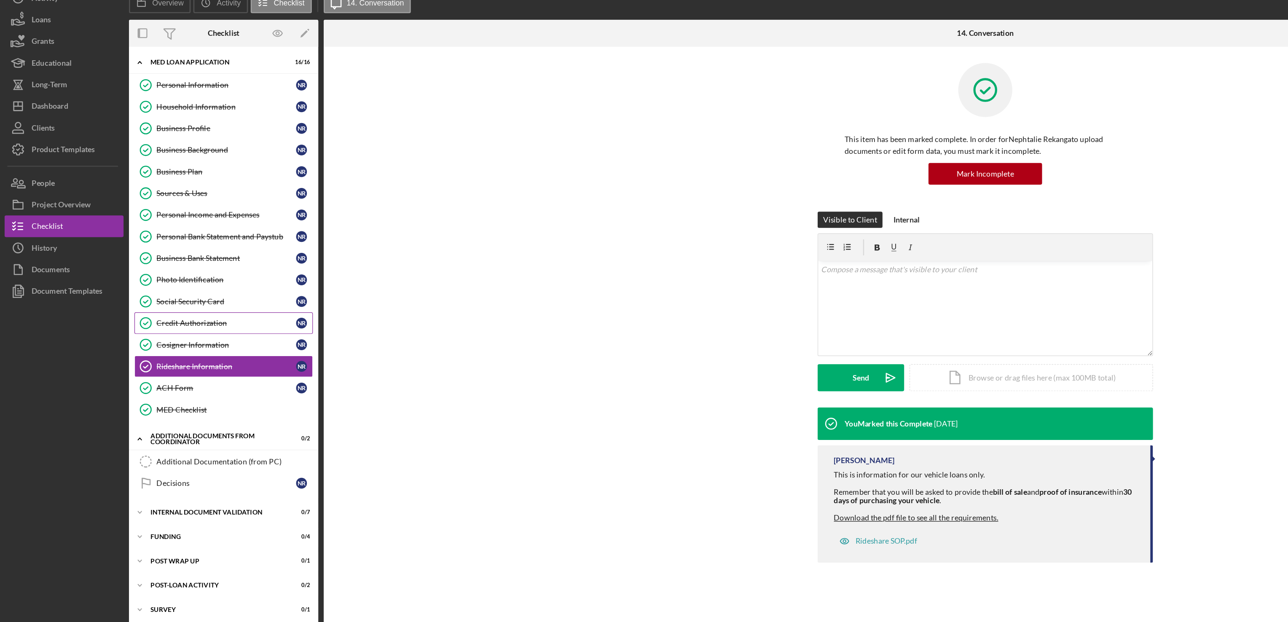
click at [154, 286] on div "Credit Authorization" at bounding box center [177, 282] width 109 height 7
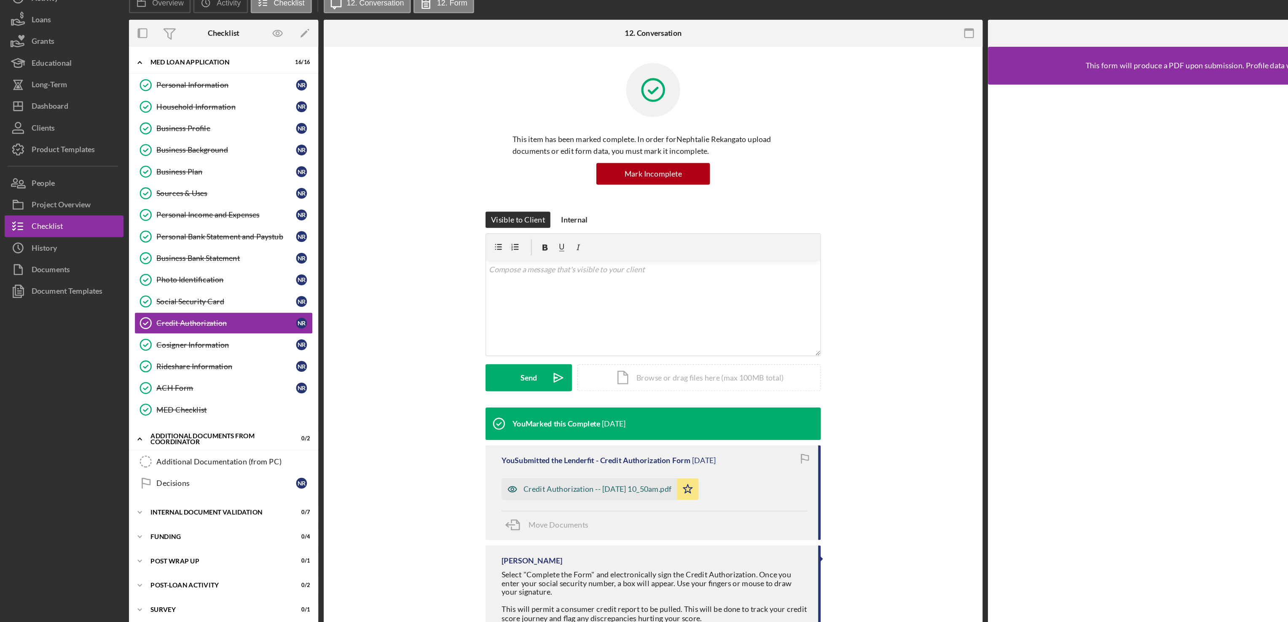
drag, startPoint x: 437, startPoint y: 412, endPoint x: 442, endPoint y: 411, distance: 4.4
click at [442, 411] on div "Credit Authorization -- [DATE] 10_50am.pdf" at bounding box center [465, 412] width 115 height 7
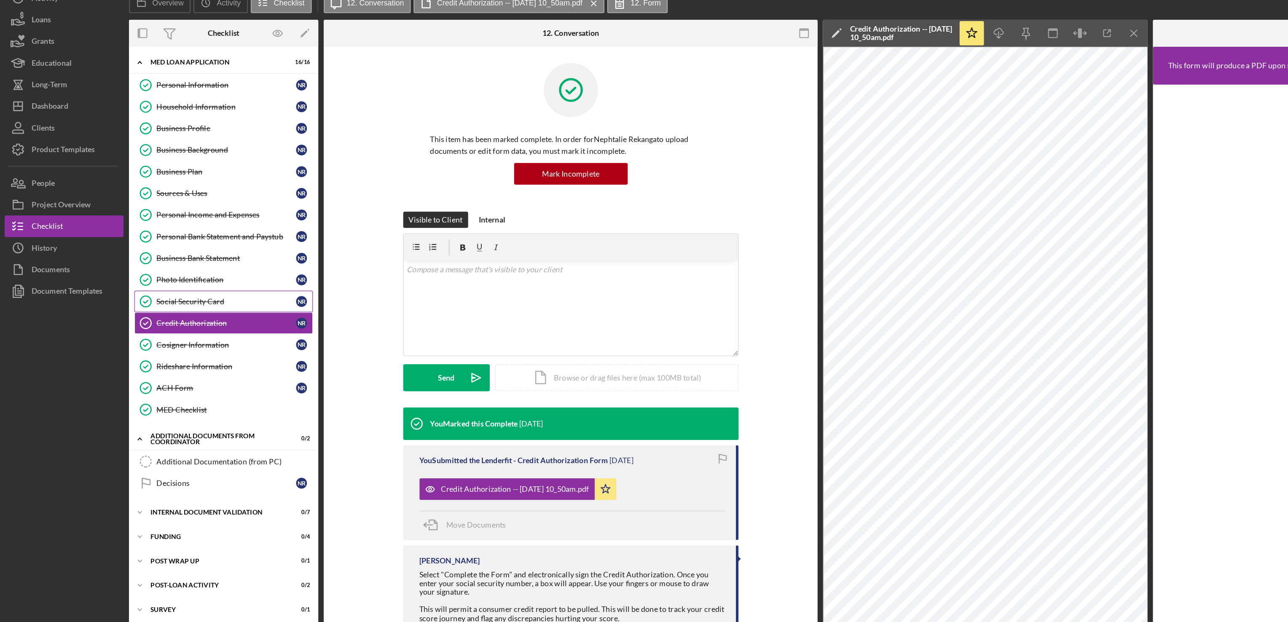
click at [142, 269] on div "Social Security Card" at bounding box center [177, 266] width 109 height 7
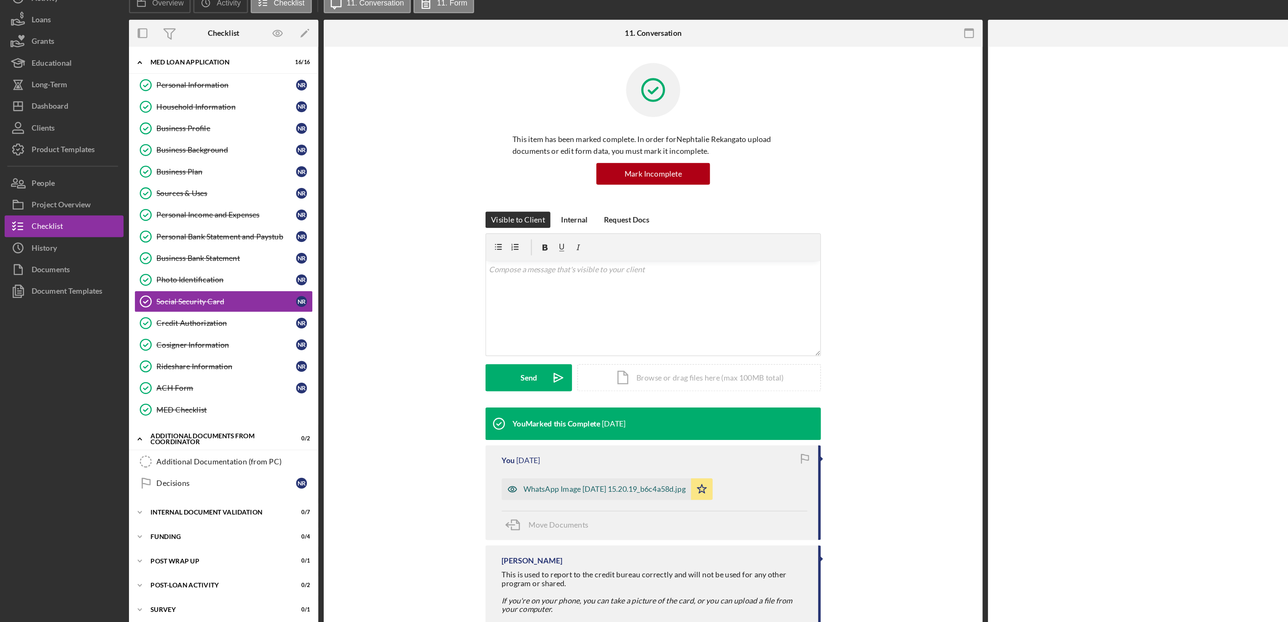
click at [496, 416] on div "WhatsApp Image [DATE] 15.20.19_b6c4a58d.jpg" at bounding box center [471, 412] width 126 height 7
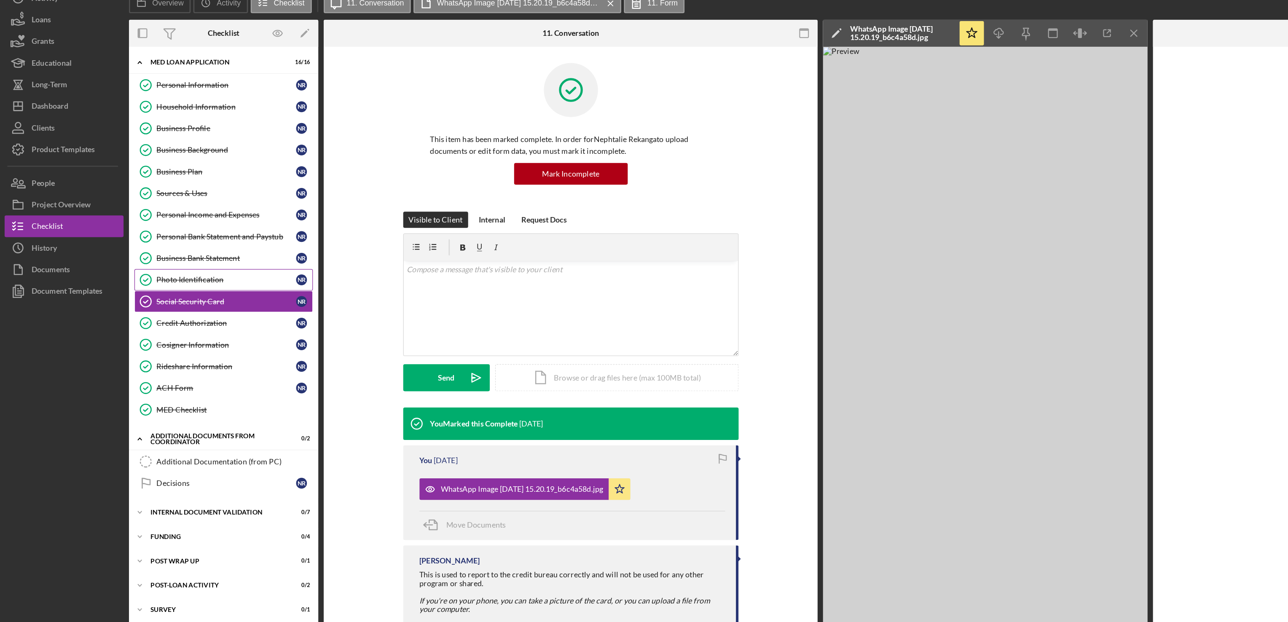
click at [154, 252] on div "Photo Identification" at bounding box center [177, 249] width 109 height 7
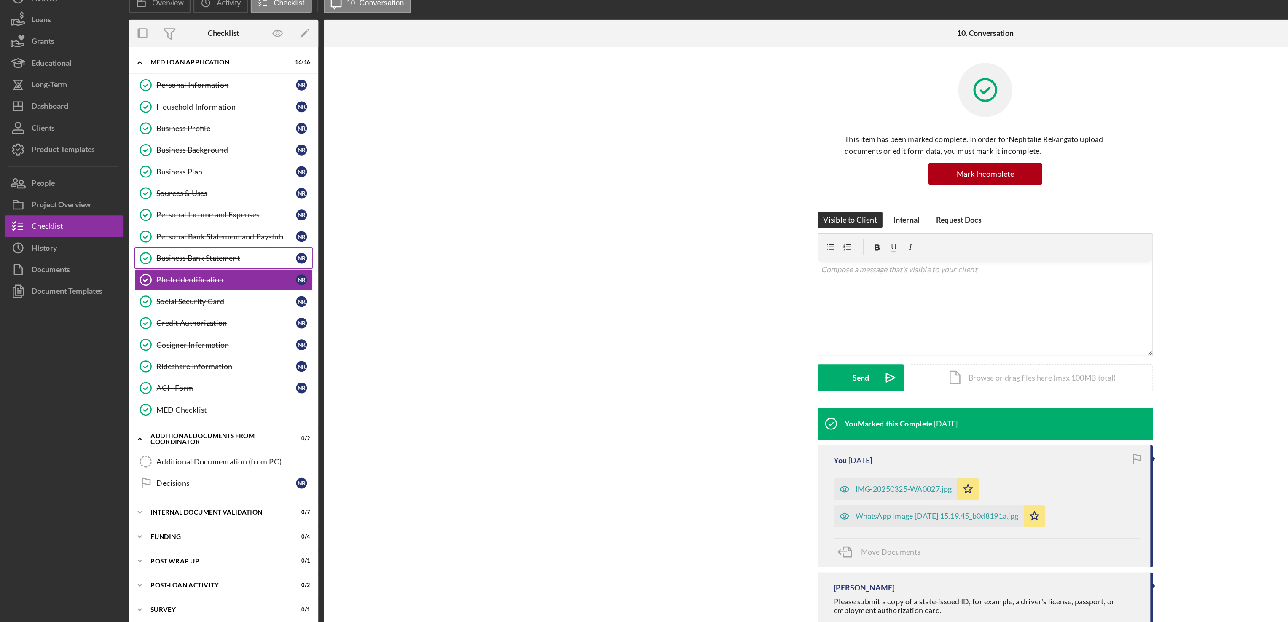
click at [145, 241] on link "Business Bank Statement Business Bank Statement N R" at bounding box center [174, 232] width 139 height 17
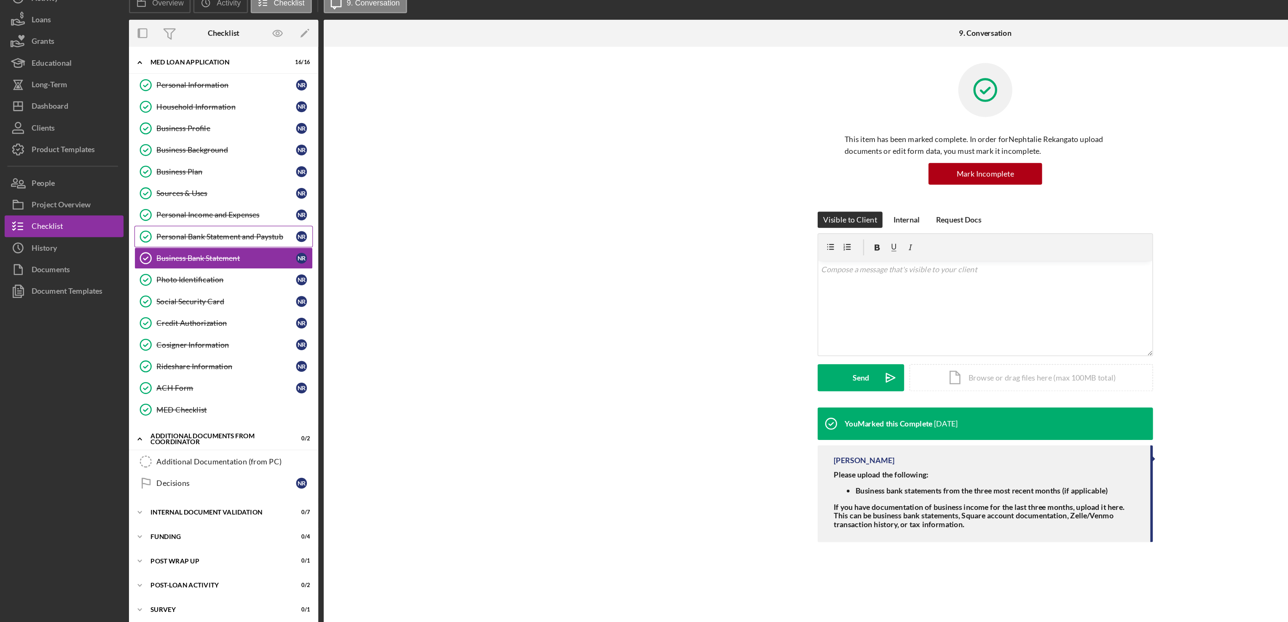
click at [156, 219] on div "Personal Bank Statement and Paystub" at bounding box center [177, 215] width 109 height 7
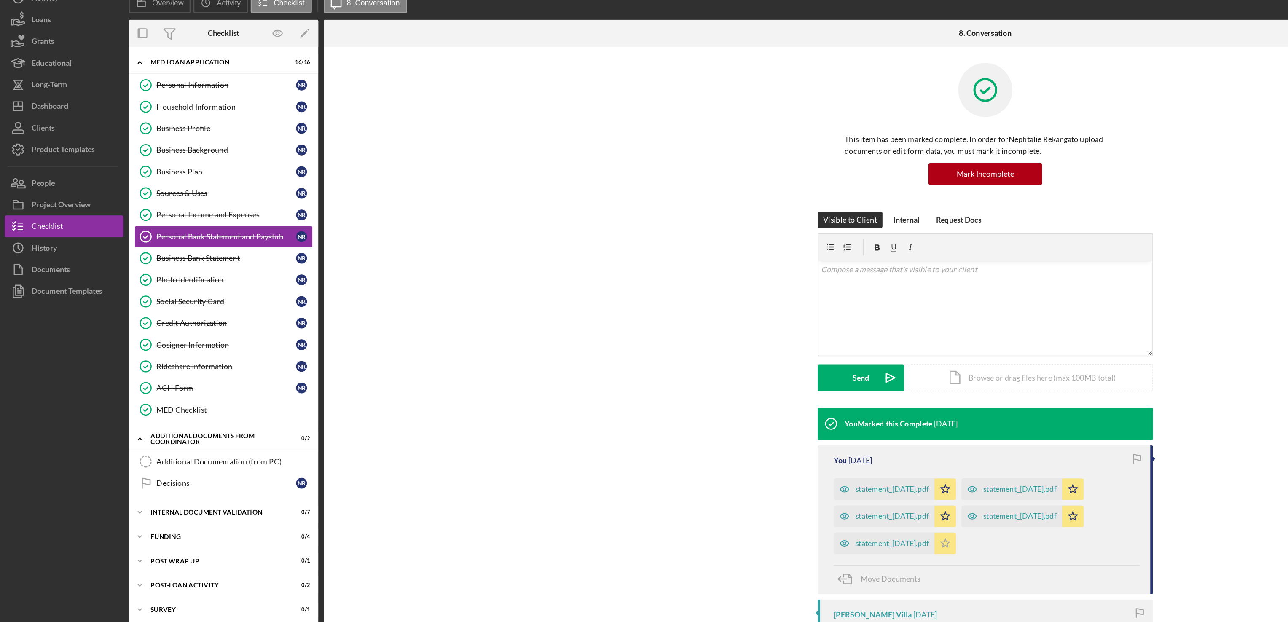
click at [746, 456] on icon "Icon/Star" at bounding box center [737, 454] width 17 height 17
click at [744, 435] on icon "Icon/Star" at bounding box center [737, 433] width 17 height 17
click at [746, 411] on icon "Icon/Star" at bounding box center [737, 412] width 17 height 17
click at [845, 431] on icon "Icon/Star" at bounding box center [836, 433] width 17 height 17
click at [840, 411] on polygon "button" at bounding box center [836, 411] width 7 height 7
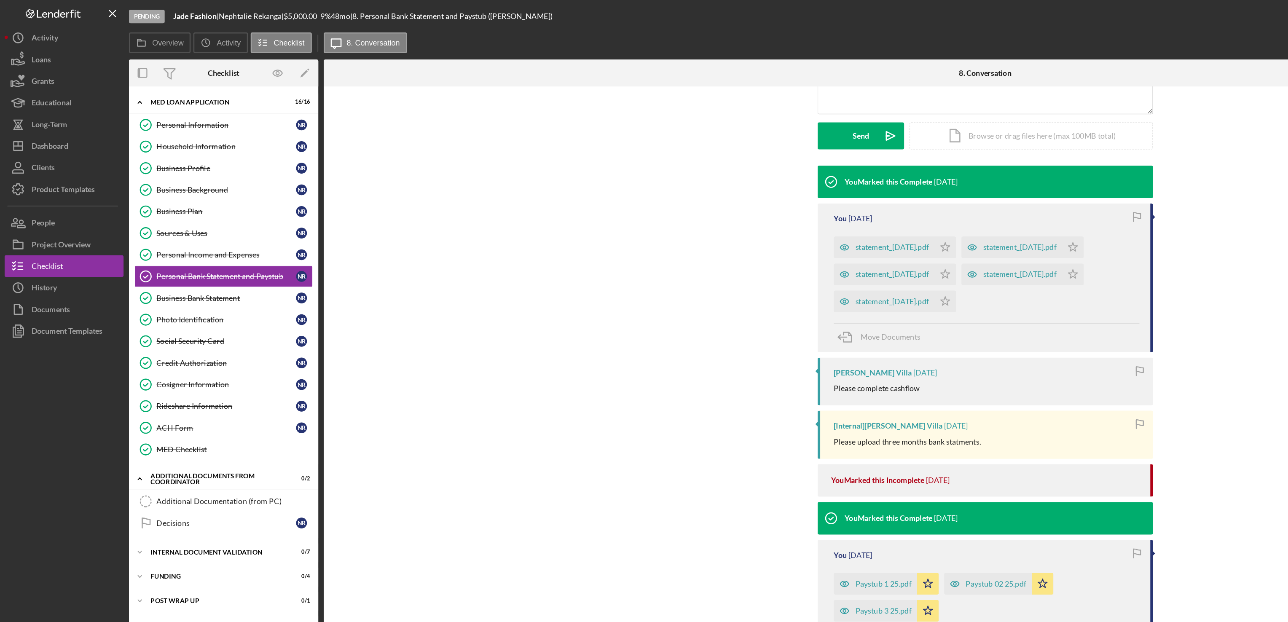
scroll to position [228, 0]
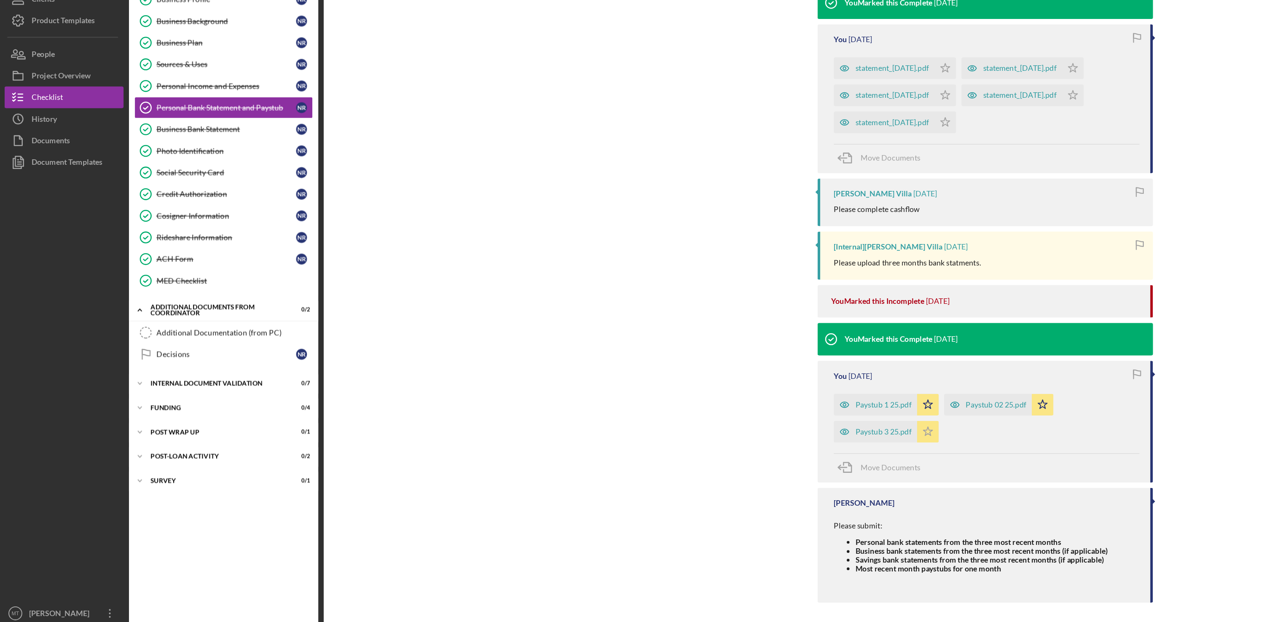
click at [719, 470] on icon "Icon/Star" at bounding box center [723, 467] width 17 height 17
click at [723, 446] on polygon "button" at bounding box center [723, 446] width 7 height 7
click at [809, 448] on icon "Icon/Star" at bounding box center [813, 446] width 17 height 17
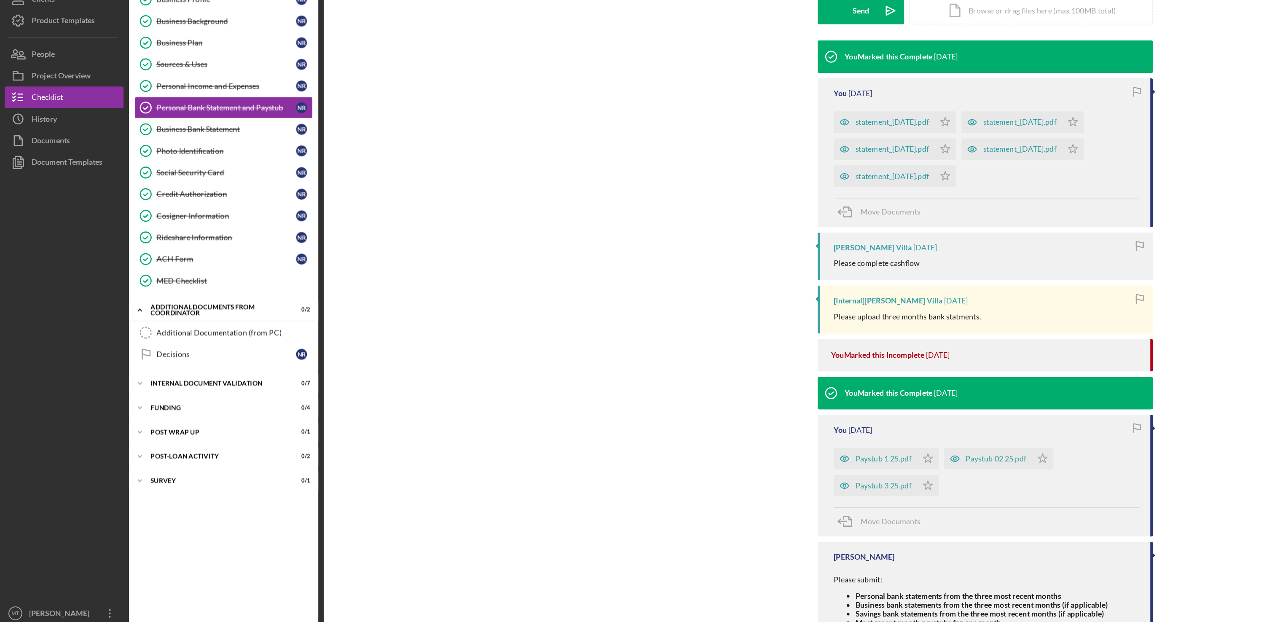
scroll to position [163, 0]
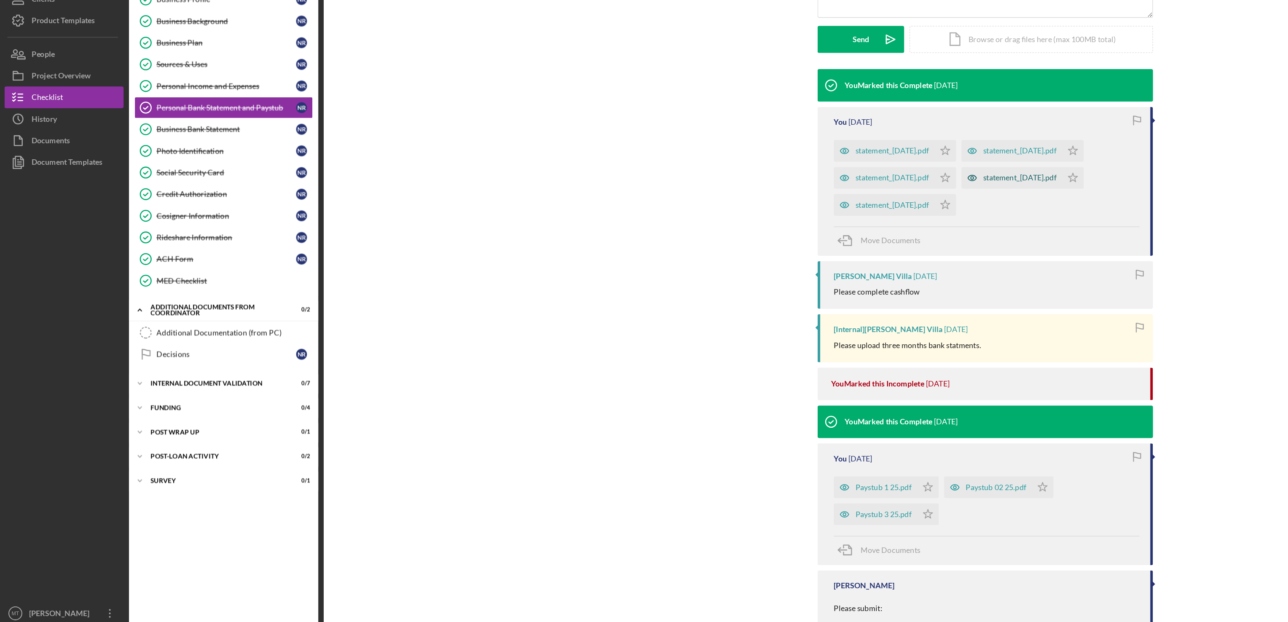
click at [791, 270] on div "statement_[DATE].pdf" at bounding box center [795, 270] width 57 height 7
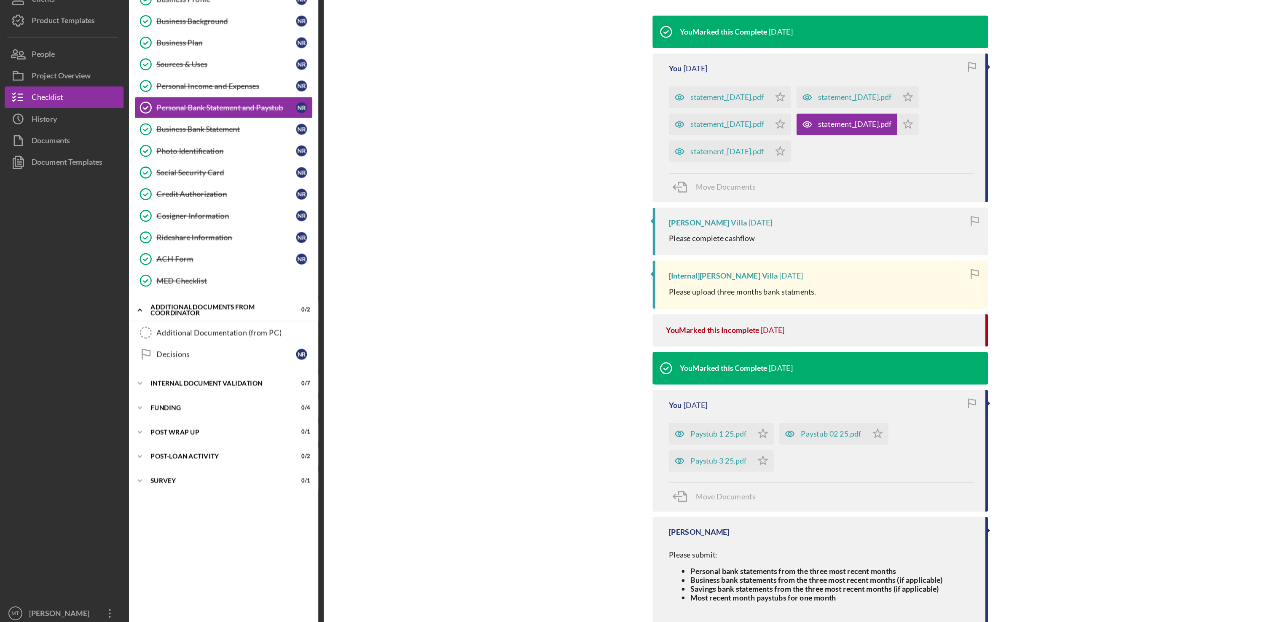
scroll to position [228, 0]
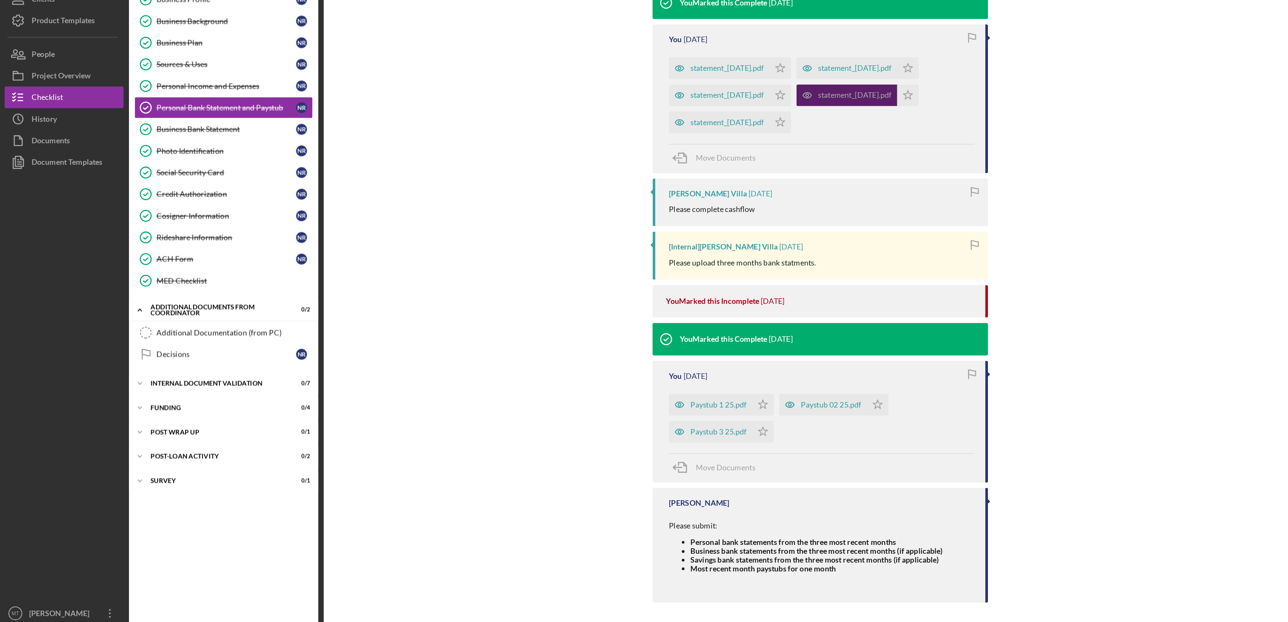
click at [672, 208] on div "statement_[DATE].pdf" at bounding box center [666, 205] width 57 height 7
click at [657, 184] on div "statement_[DATE].pdf" at bounding box center [666, 184] width 57 height 7
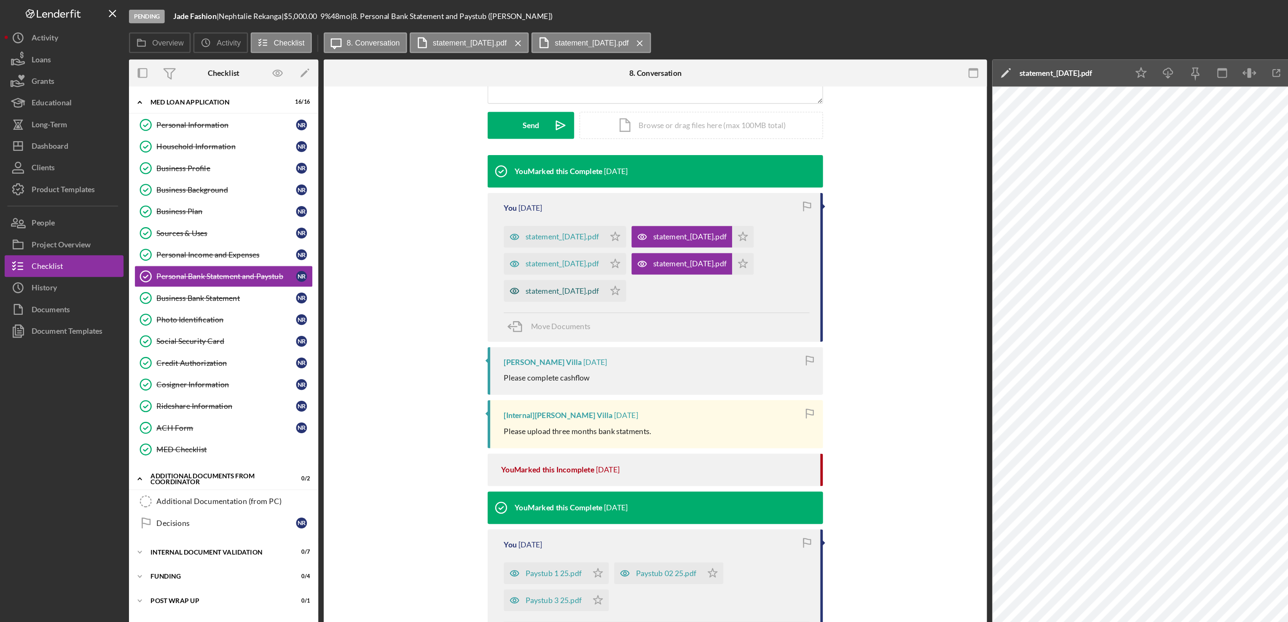
click at [450, 223] on div "statement_[DATE].pdf" at bounding box center [438, 226] width 57 height 7
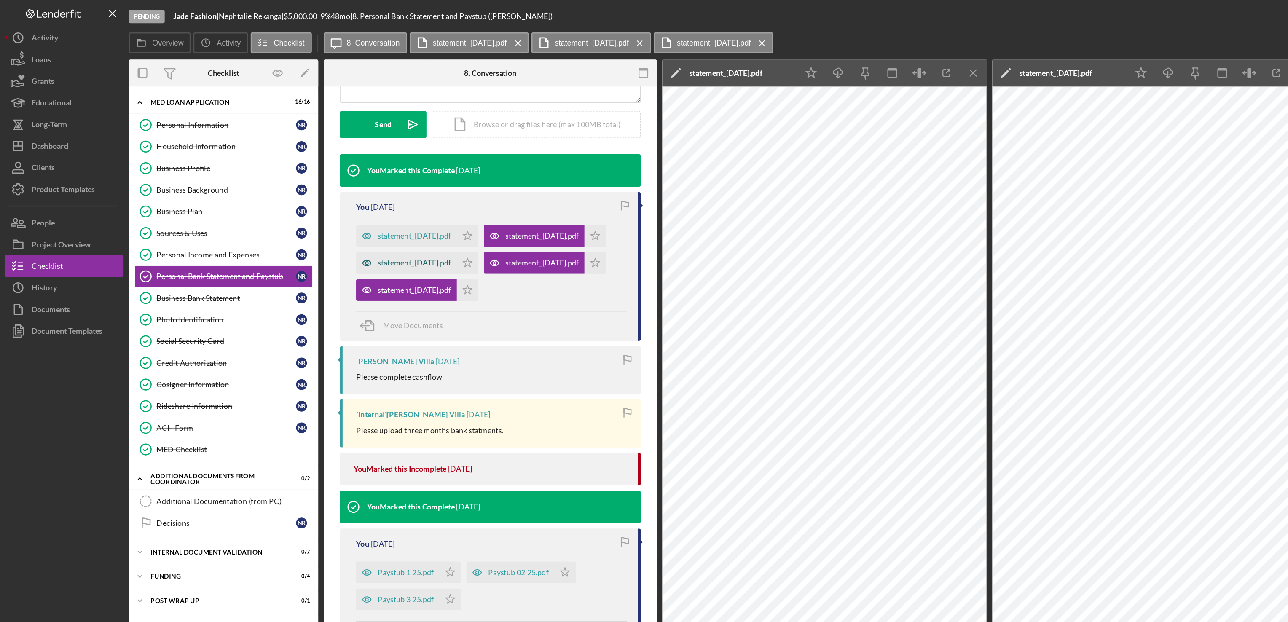
click at [331, 208] on div "statement_[DATE].pdf" at bounding box center [323, 204] width 57 height 7
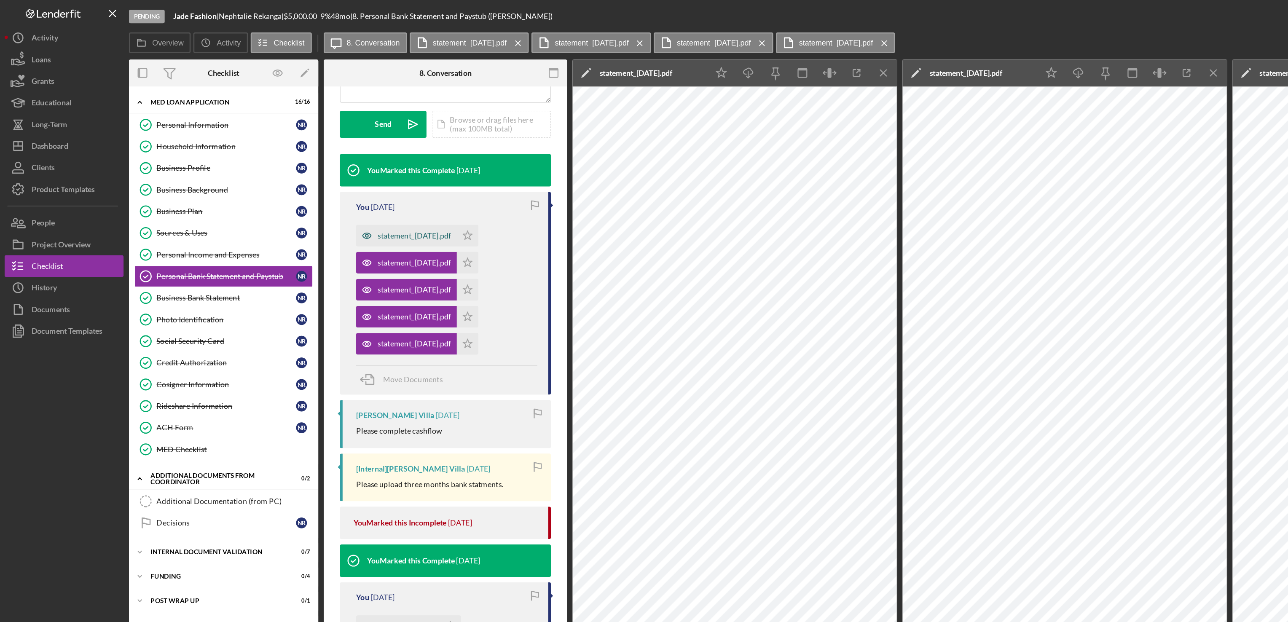
click at [331, 185] on div "statement_[DATE].pdf" at bounding box center [323, 183] width 57 height 7
click at [322, 185] on div "statement_[DATE].pdf" at bounding box center [323, 183] width 57 height 7
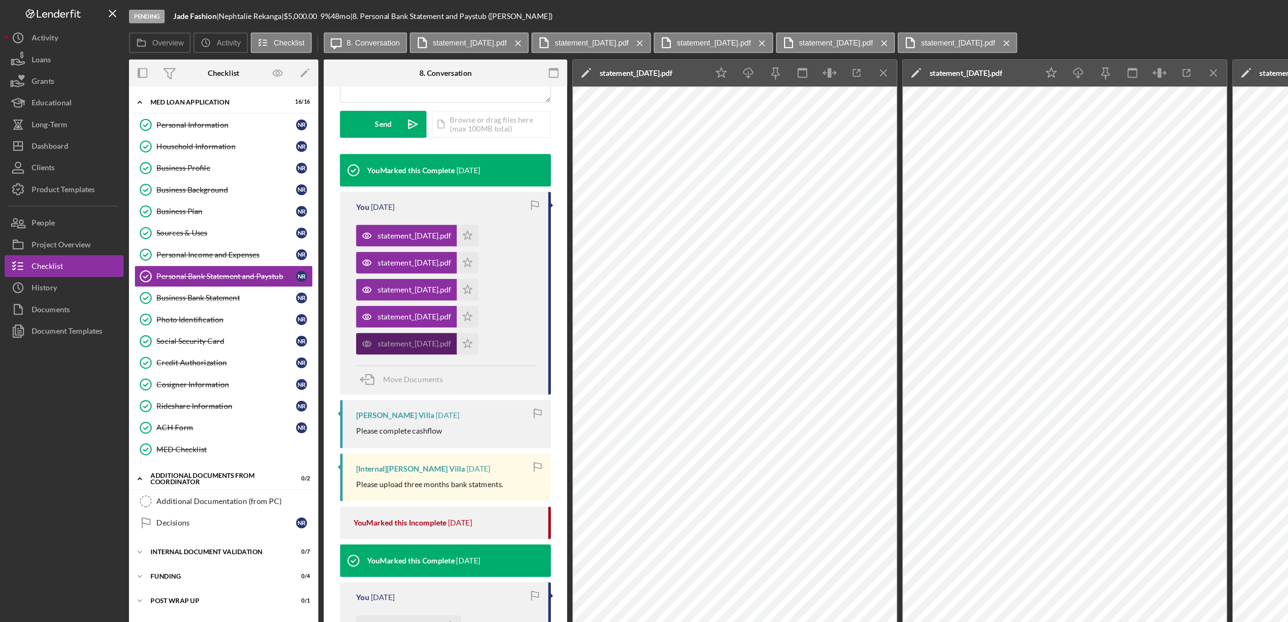
click at [334, 270] on div "statement_[DATE].pdf" at bounding box center [323, 268] width 57 height 7
click at [327, 267] on div "statement_[DATE].pdf" at bounding box center [323, 268] width 57 height 7
click at [308, 161] on time "[DATE]" at bounding box center [299, 161] width 19 height 7
click at [139, 232] on link "Business Bank Statement Business Bank Statement N R" at bounding box center [174, 232] width 139 height 17
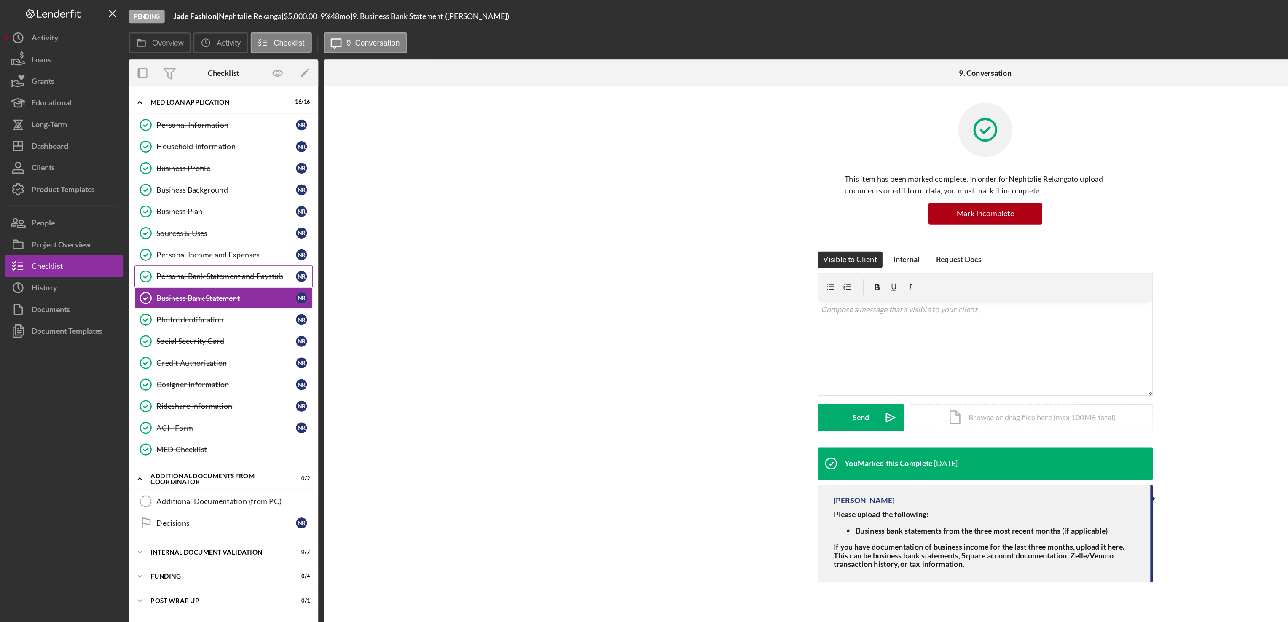
click at [158, 218] on div "Personal Bank Statement and Paystub" at bounding box center [177, 215] width 109 height 7
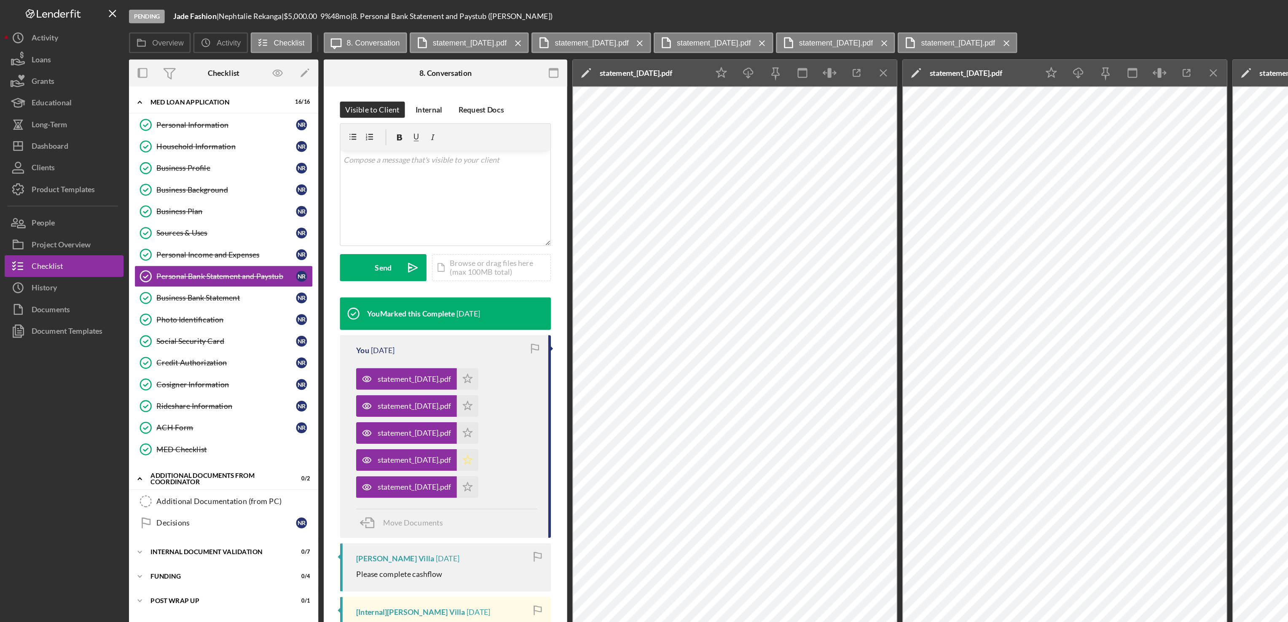
scroll to position [131, 0]
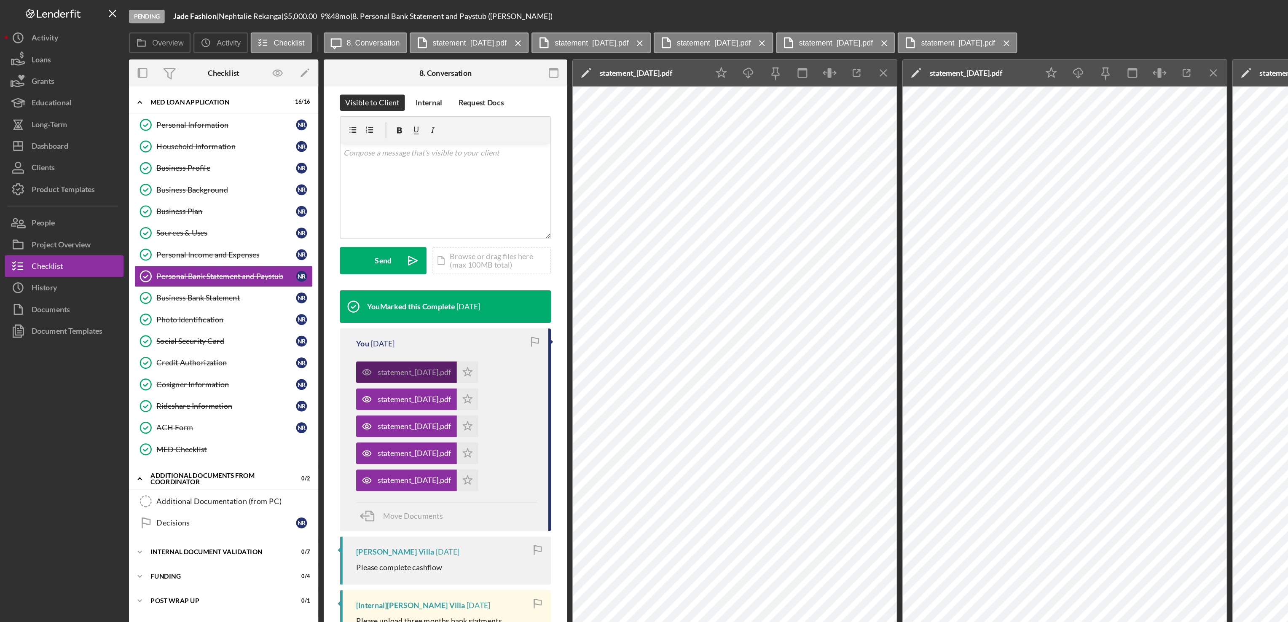
click at [346, 295] on div "statement_[DATE].pdf" at bounding box center [317, 290] width 78 height 17
click at [311, 314] on div "statement_[DATE].pdf" at bounding box center [323, 311] width 57 height 7
click at [331, 298] on div "statement_[DATE].pdf" at bounding box center [317, 290] width 78 height 17
click at [335, 298] on div "statement_[DATE].pdf" at bounding box center [317, 290] width 78 height 17
click at [305, 313] on div "statement_[DATE].pdf" at bounding box center [323, 311] width 57 height 7
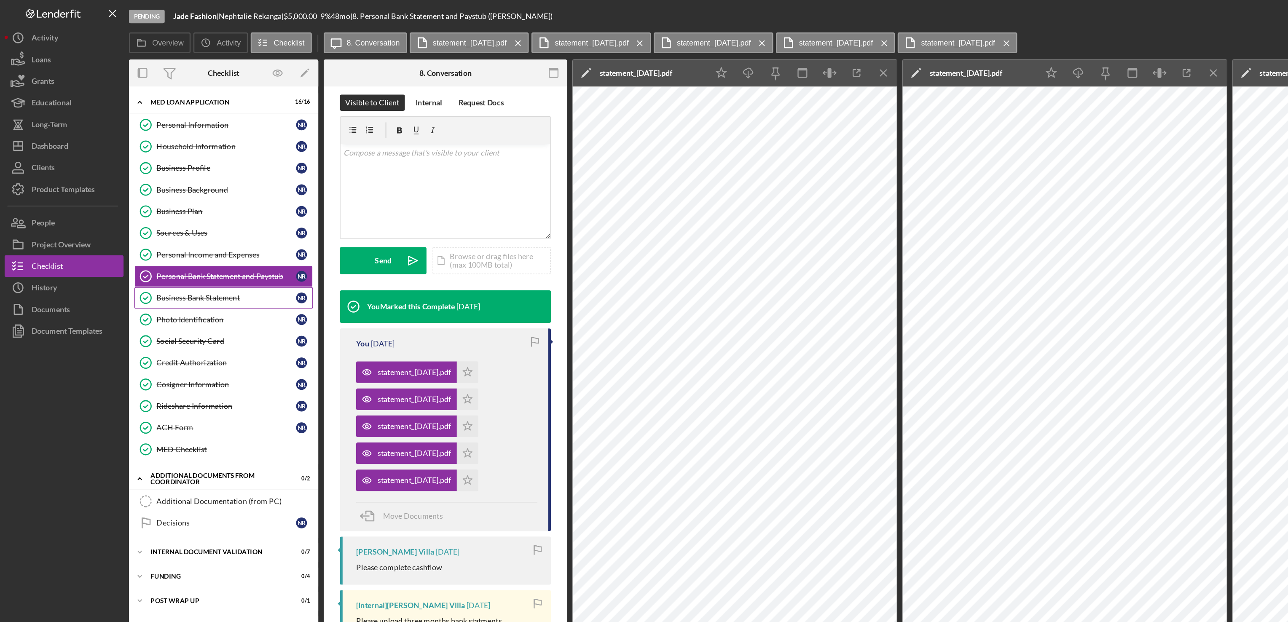
click at [158, 236] on div "Business Bank Statement" at bounding box center [177, 232] width 109 height 7
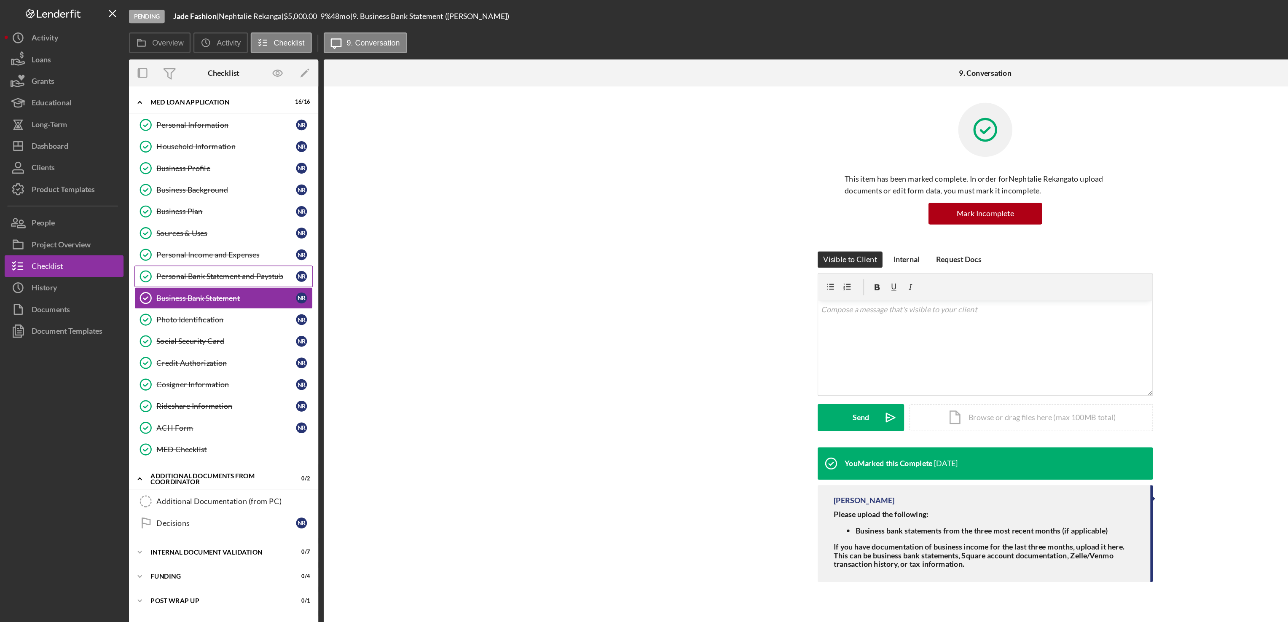
click at [158, 219] on div "Personal Bank Statement and Paystub" at bounding box center [177, 215] width 109 height 7
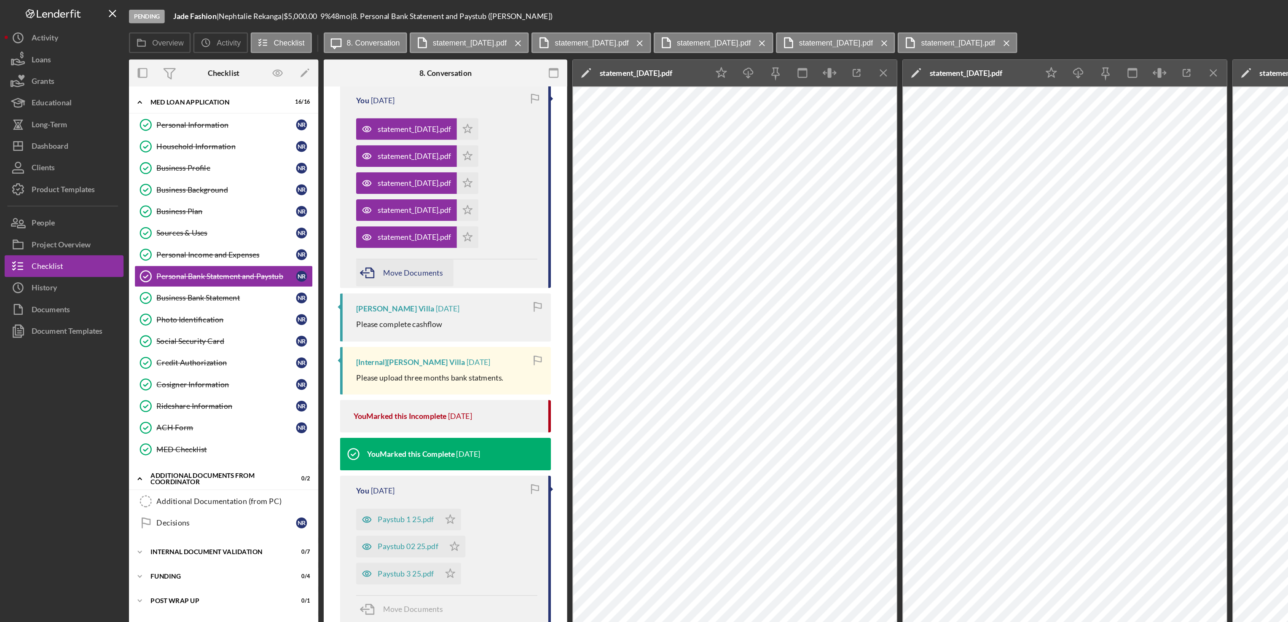
scroll to position [192, 0]
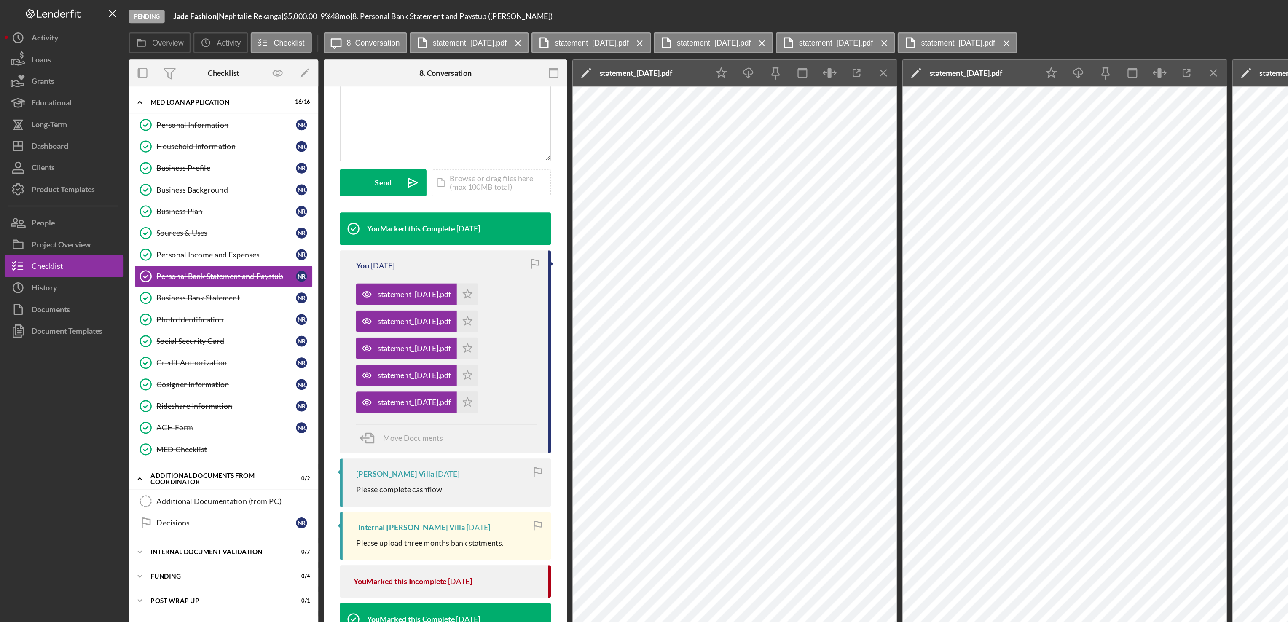
click at [304, 207] on time "[DATE]" at bounding box center [299, 207] width 19 height 7
click at [298, 229] on div "statement_[DATE].pdf" at bounding box center [323, 229] width 57 height 7
click at [297, 256] on div "statement_[DATE].pdf" at bounding box center [317, 250] width 78 height 17
click at [304, 273] on div "statement_[DATE].pdf" at bounding box center [323, 271] width 57 height 7
click at [299, 295] on div "statement_[DATE].pdf" at bounding box center [323, 292] width 57 height 7
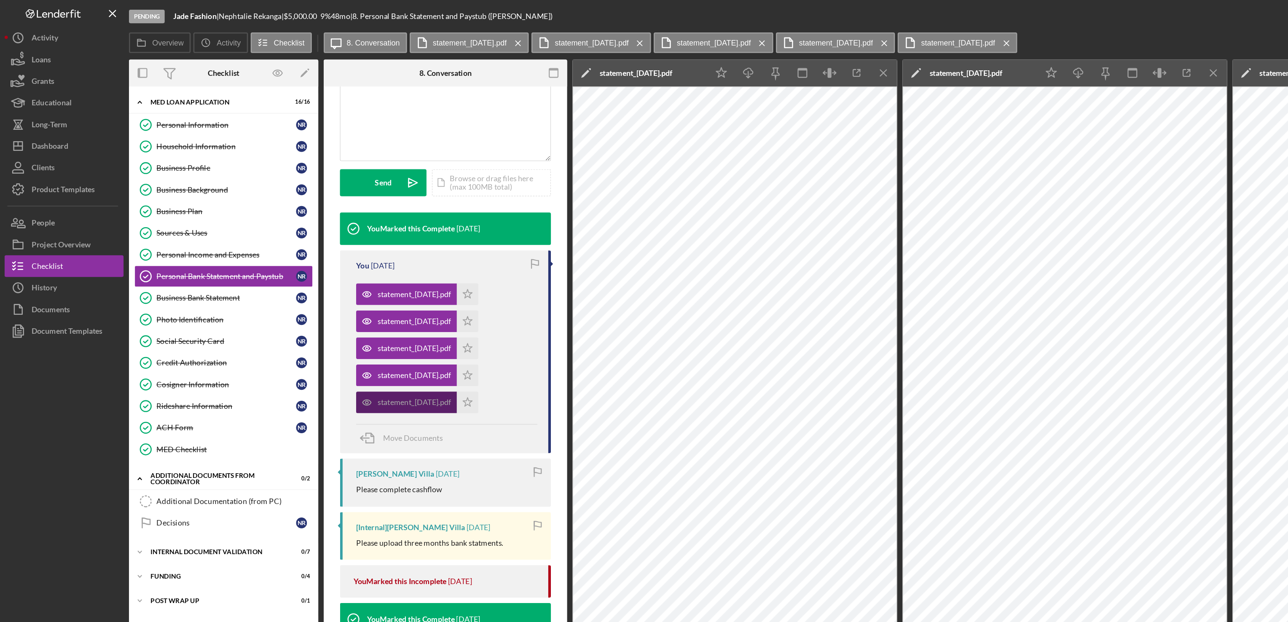
click at [302, 315] on div "statement_[DATE].pdf" at bounding box center [323, 313] width 57 height 7
click at [337, 154] on div "Visible to Client Internal Request Docs v Color teal Color pink Remove color Ad…" at bounding box center [348, 89] width 164 height 153
drag, startPoint x: 331, startPoint y: 192, endPoint x: 311, endPoint y: 117, distance: 77.8
click at [335, 191] on div "You Marked this Complete [DATE] You [DATE] statement_[DATE].pdf Icon/Star state…" at bounding box center [348, 450] width 164 height 568
click at [303, 144] on div "Send" at bounding box center [299, 142] width 13 height 21
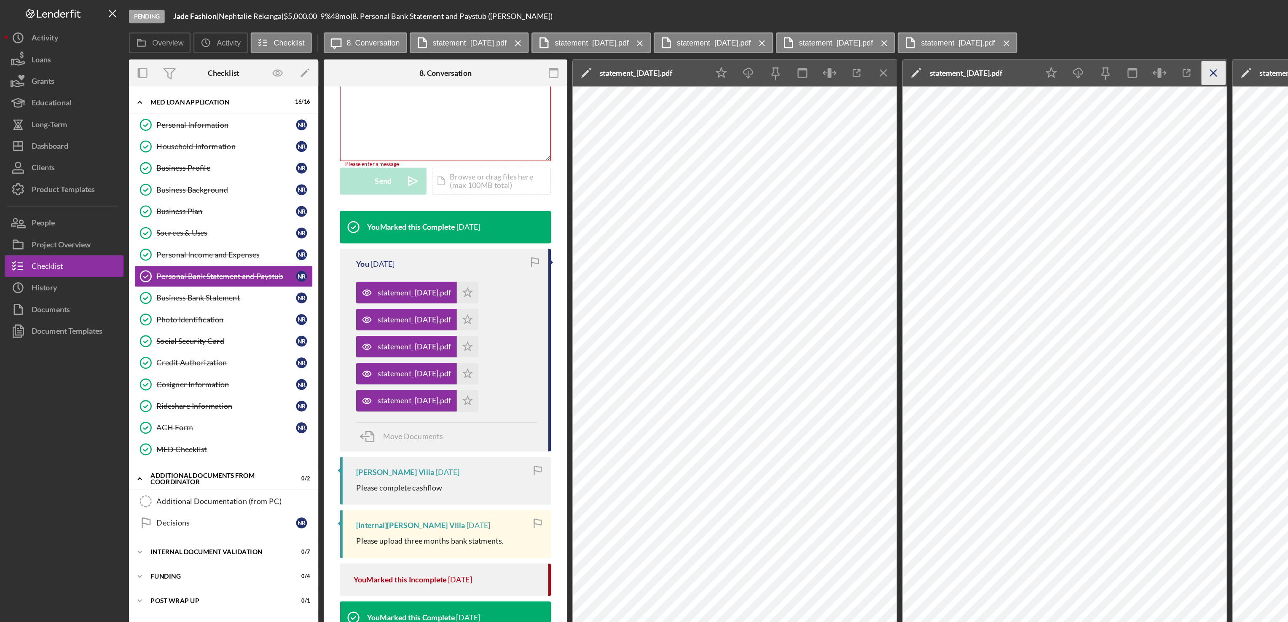
click at [948, 60] on icon "Icon/Menu Close" at bounding box center [946, 57] width 19 height 19
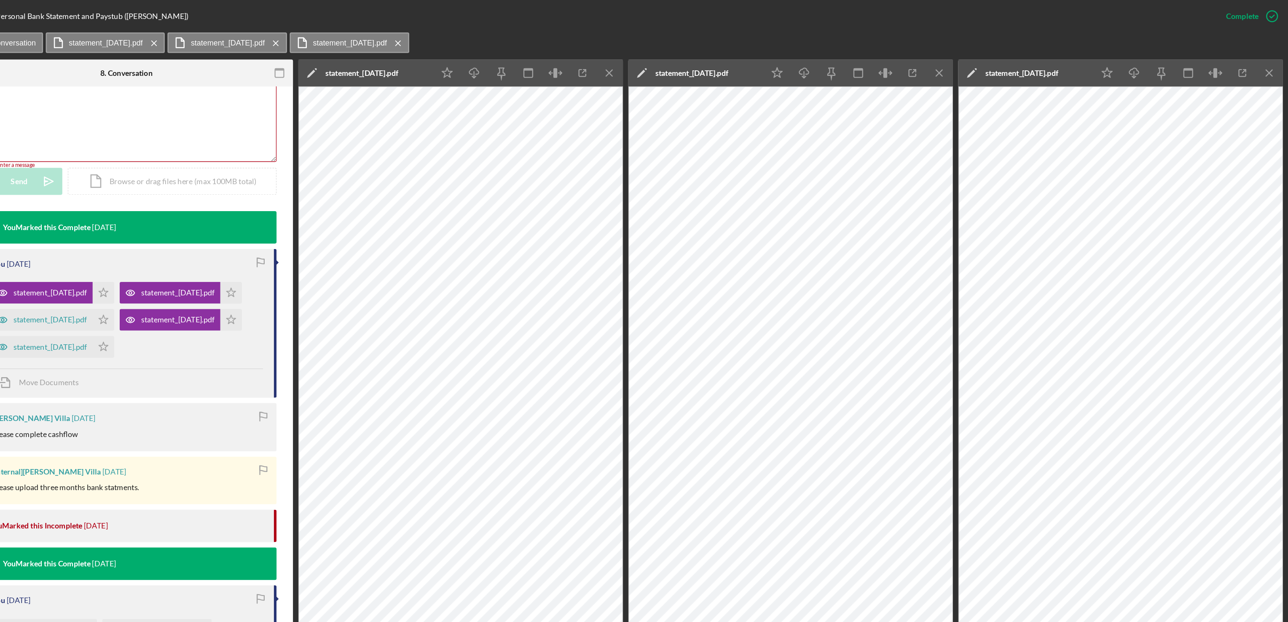
scroll to position [0, 0]
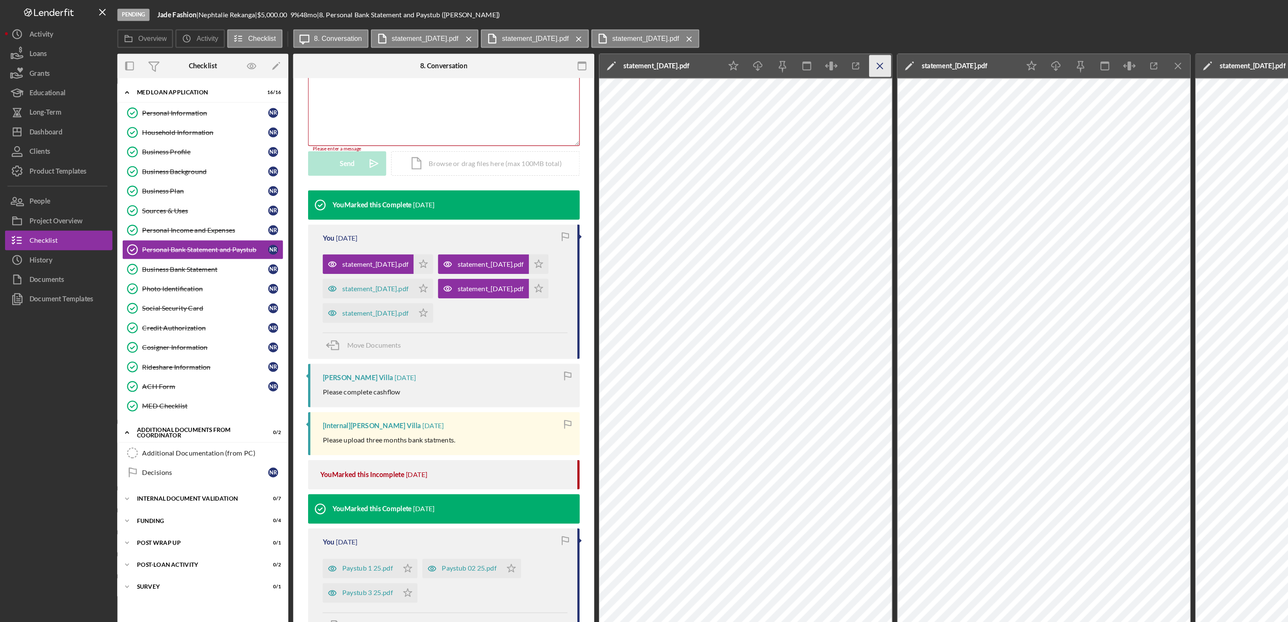
click at [759, 55] on icon "Icon/Menu Close" at bounding box center [759, 57] width 19 height 19
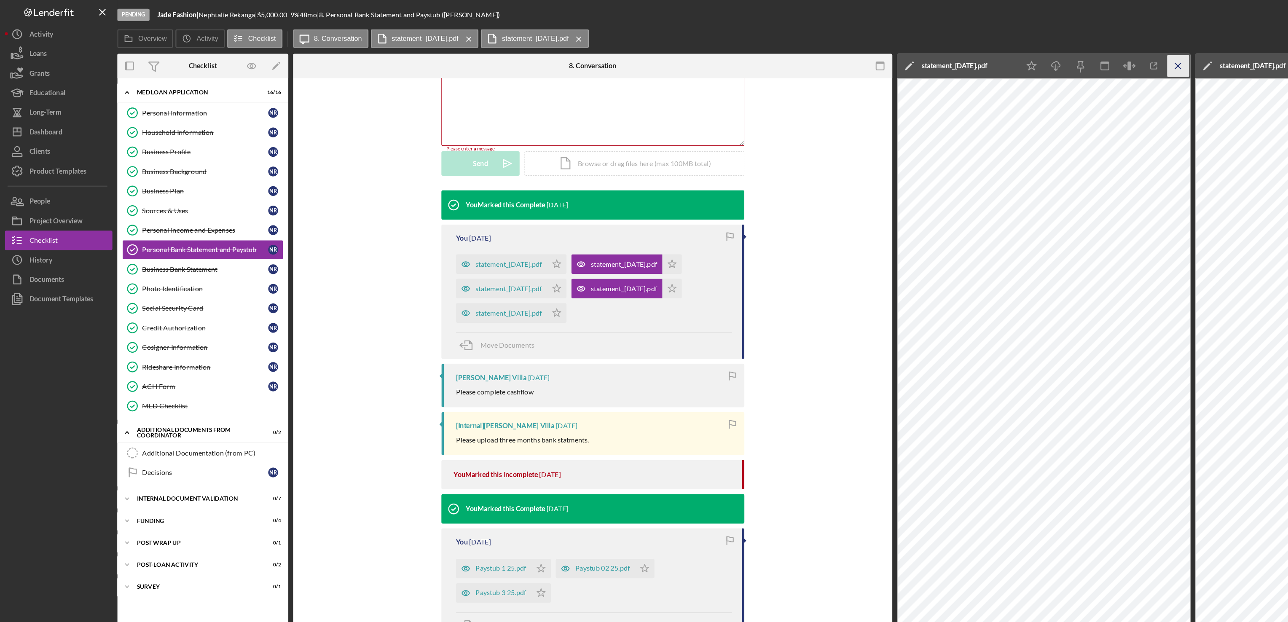
click at [1015, 55] on icon "Icon/Menu Close" at bounding box center [1016, 57] width 19 height 19
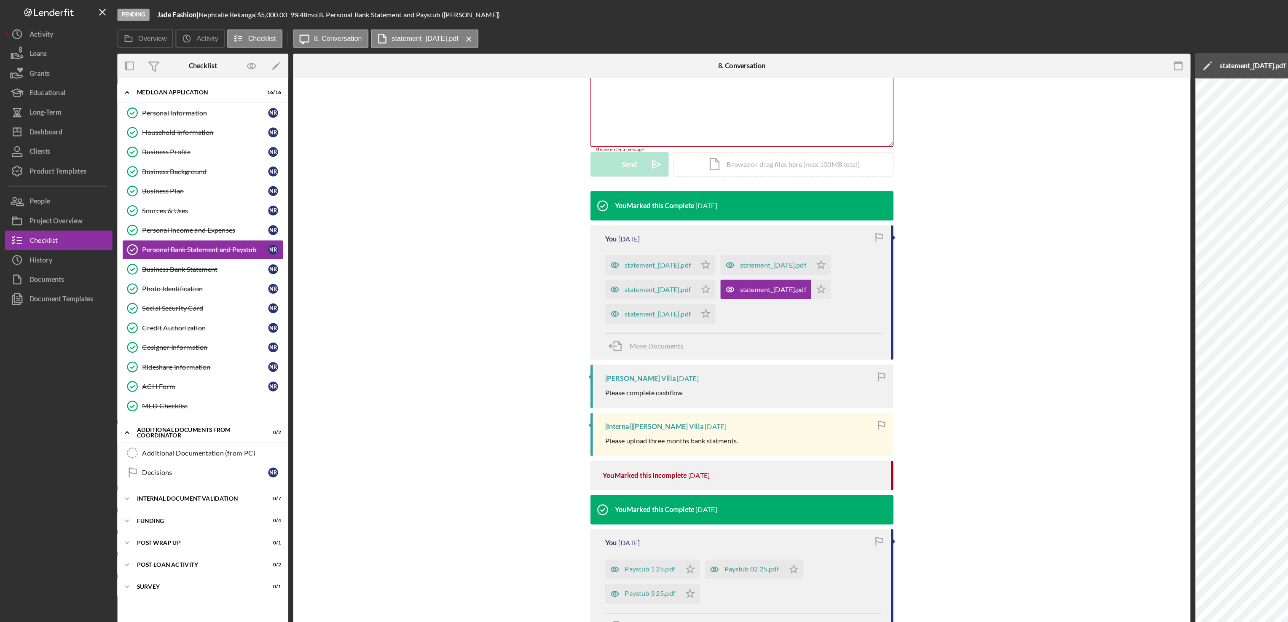
scroll to position [227, 0]
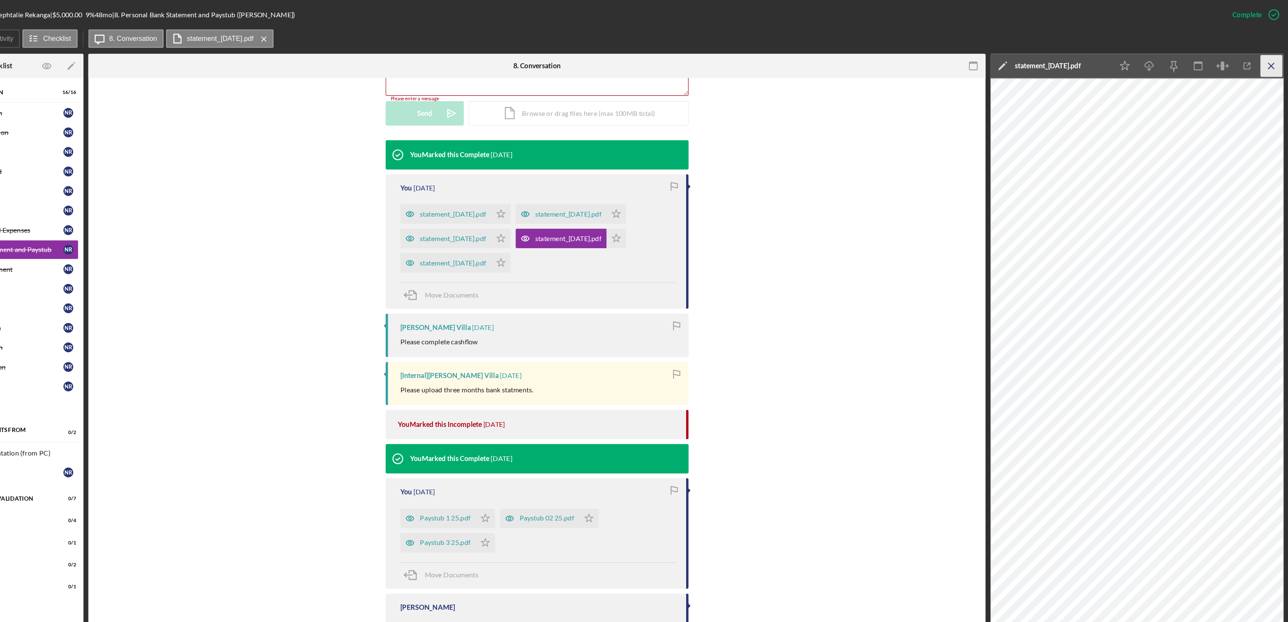
click at [1270, 56] on icon "Icon/Menu Close" at bounding box center [1273, 57] width 19 height 19
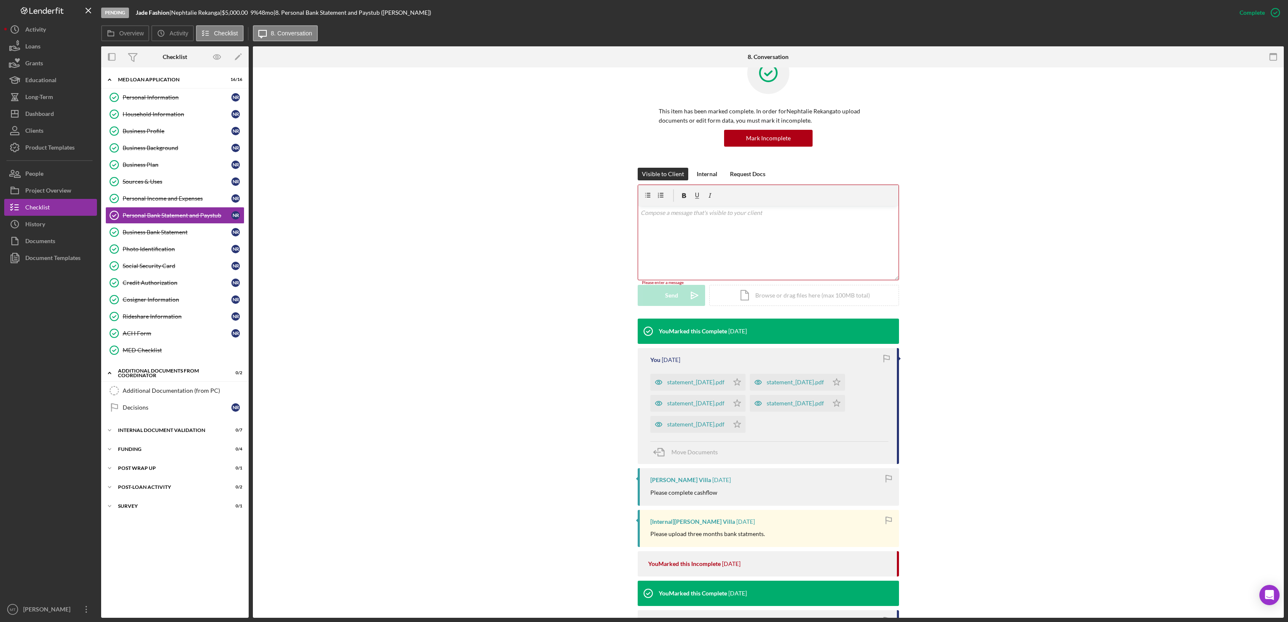
scroll to position [0, 0]
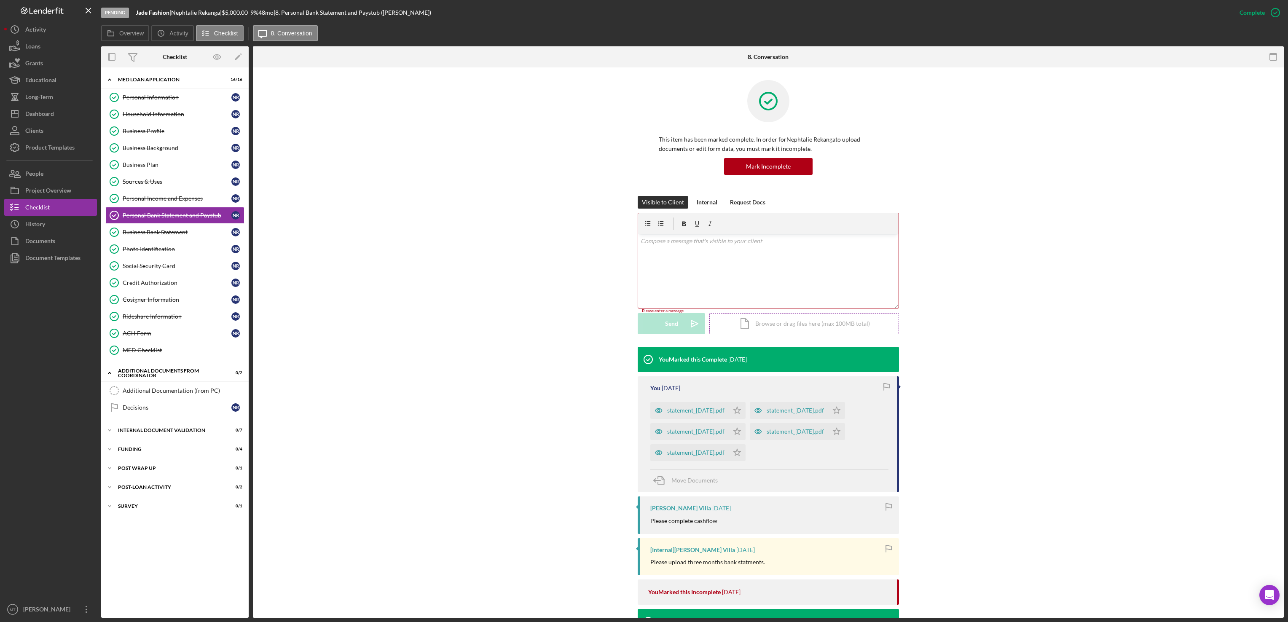
click at [766, 318] on div "Icon/Document Browse or drag files here (max 100MB total) Tap to choose files o…" at bounding box center [804, 323] width 190 height 21
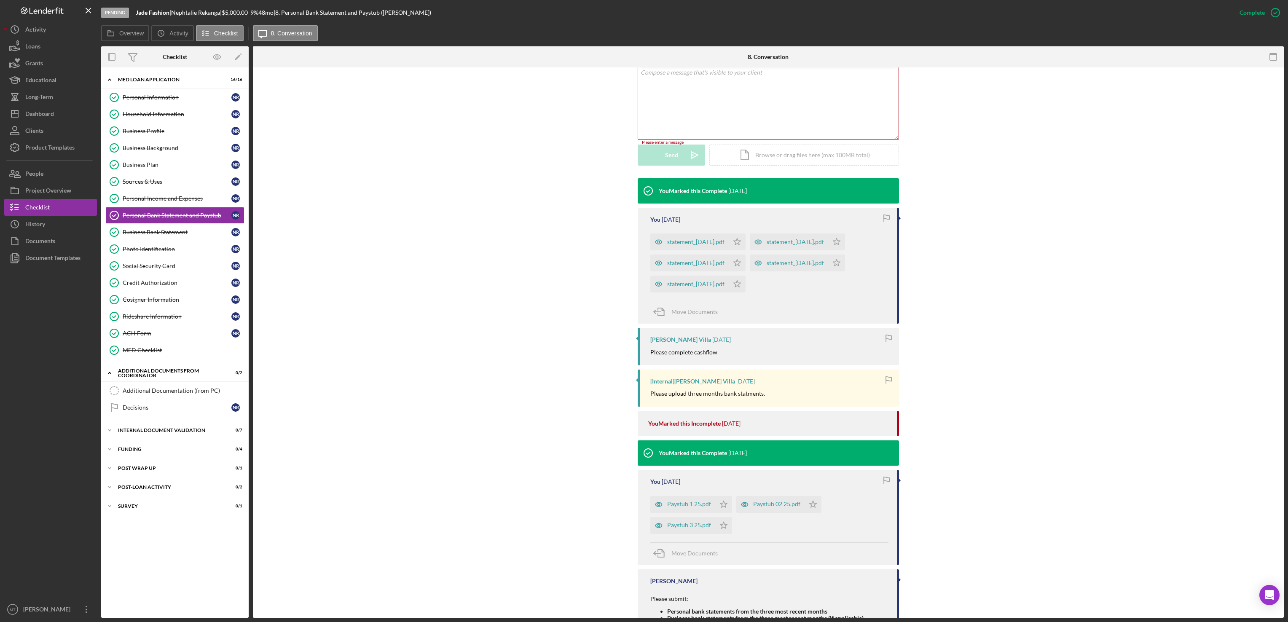
scroll to position [227, 0]
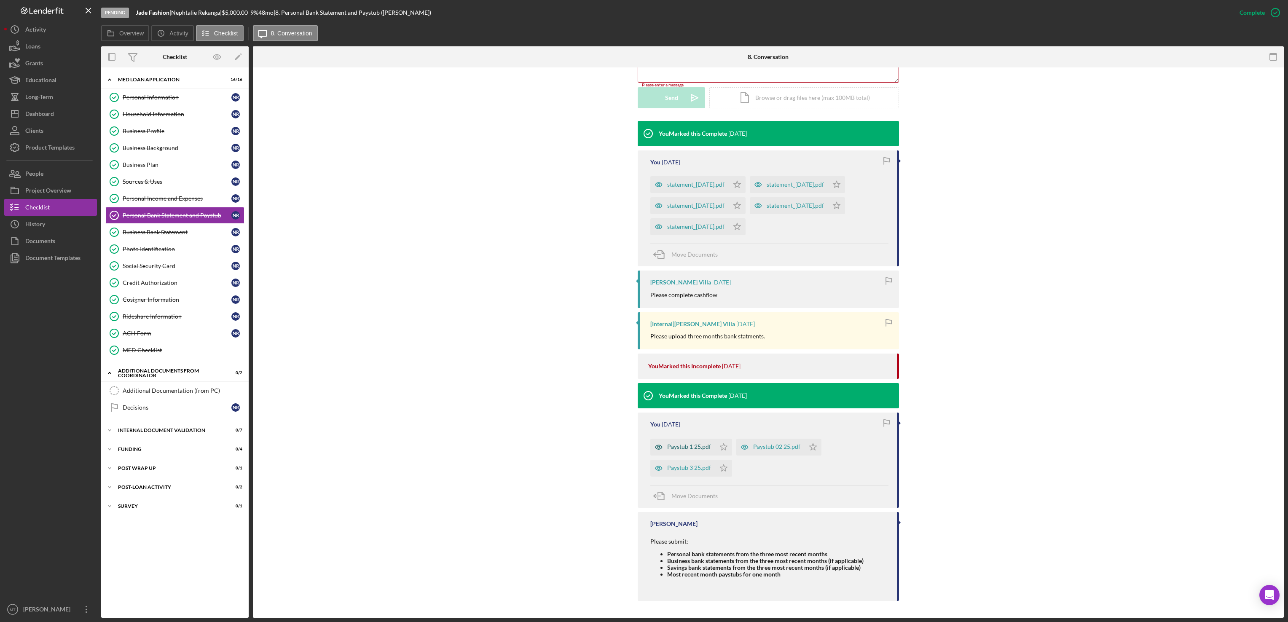
click at [679, 447] on div "Paystub 1 25.pdf" at bounding box center [689, 446] width 44 height 7
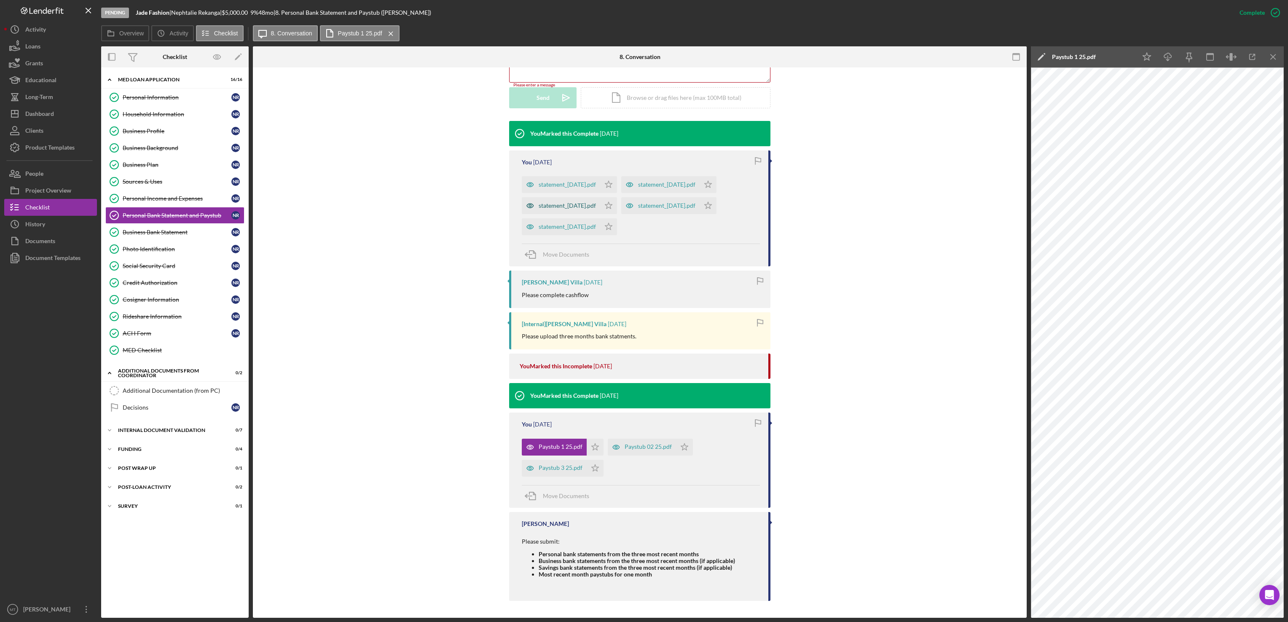
click at [598, 201] on div "statement_[DATE].pdf" at bounding box center [561, 205] width 78 height 17
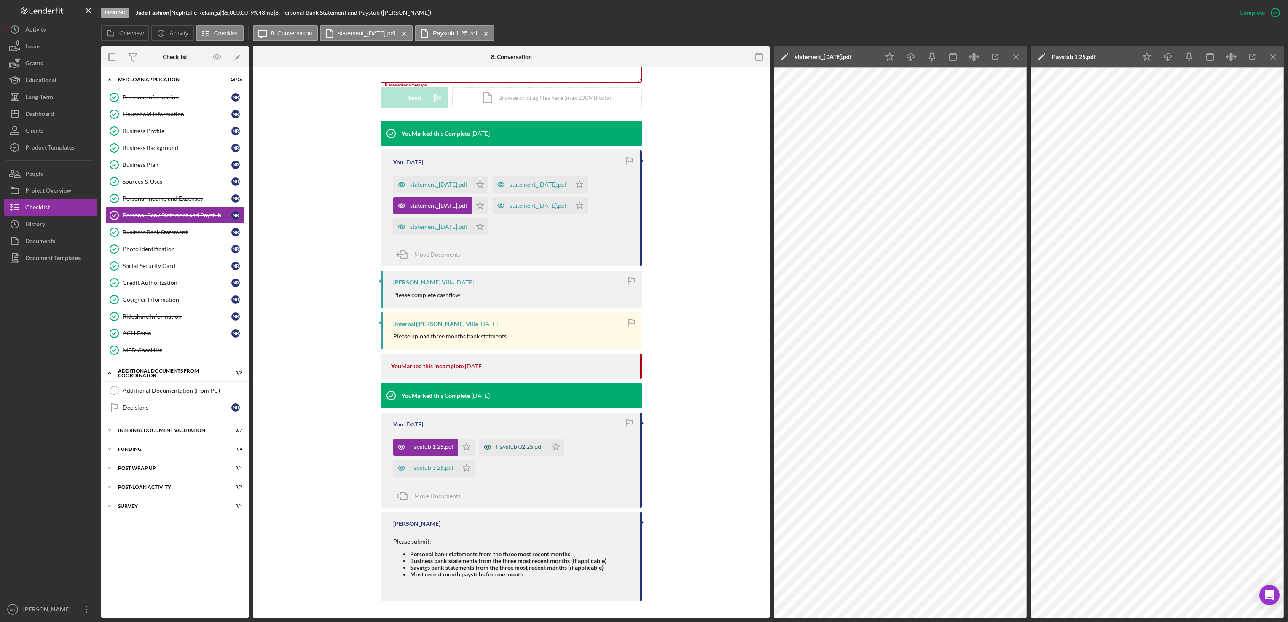
click at [518, 441] on div "Paystub 02 25.pdf" at bounding box center [513, 447] width 68 height 17
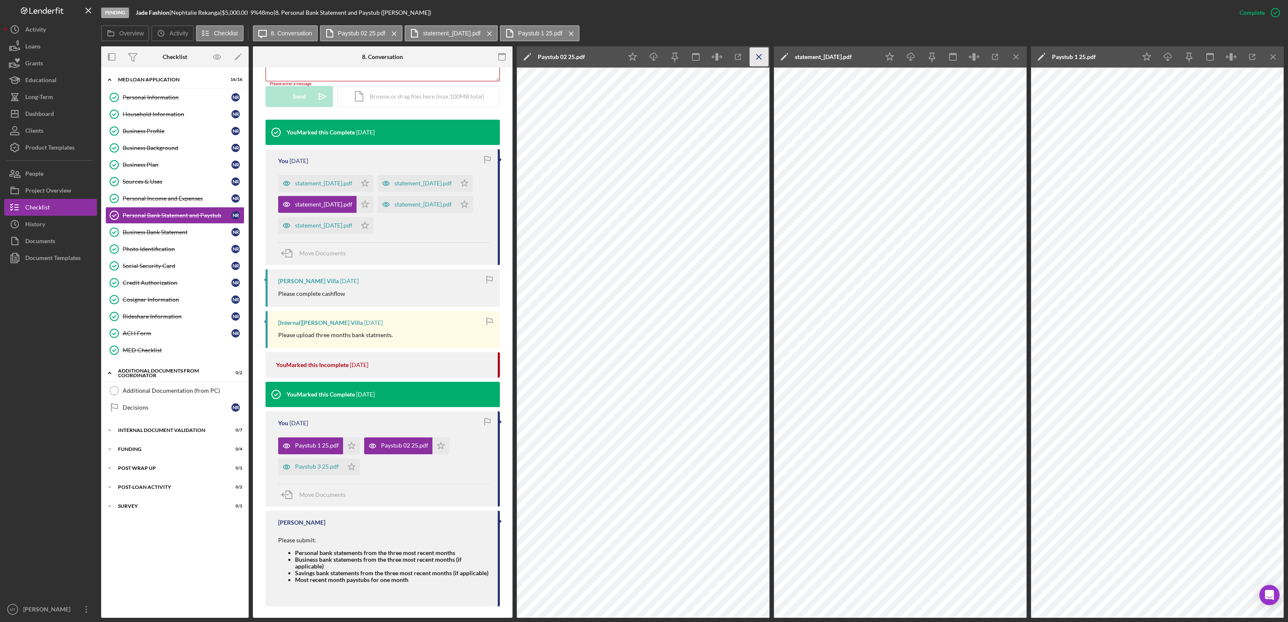
click at [754, 61] on icon "Icon/Menu Close" at bounding box center [759, 57] width 19 height 19
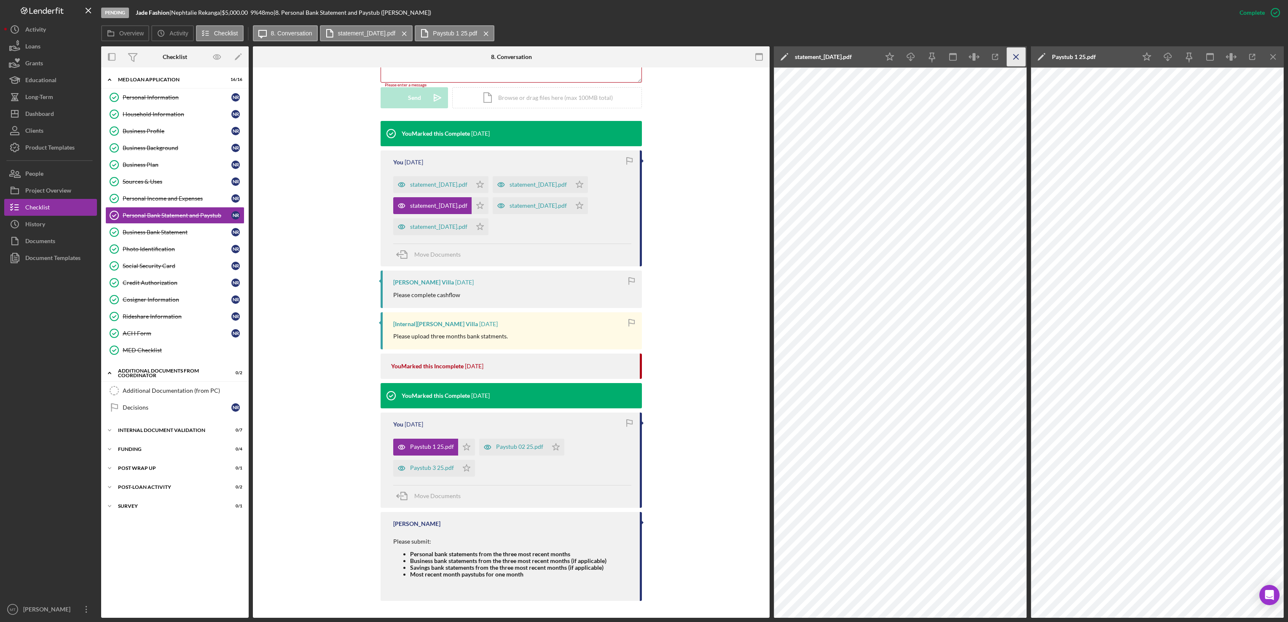
click at [1022, 57] on icon "Icon/Menu Close" at bounding box center [1016, 57] width 19 height 19
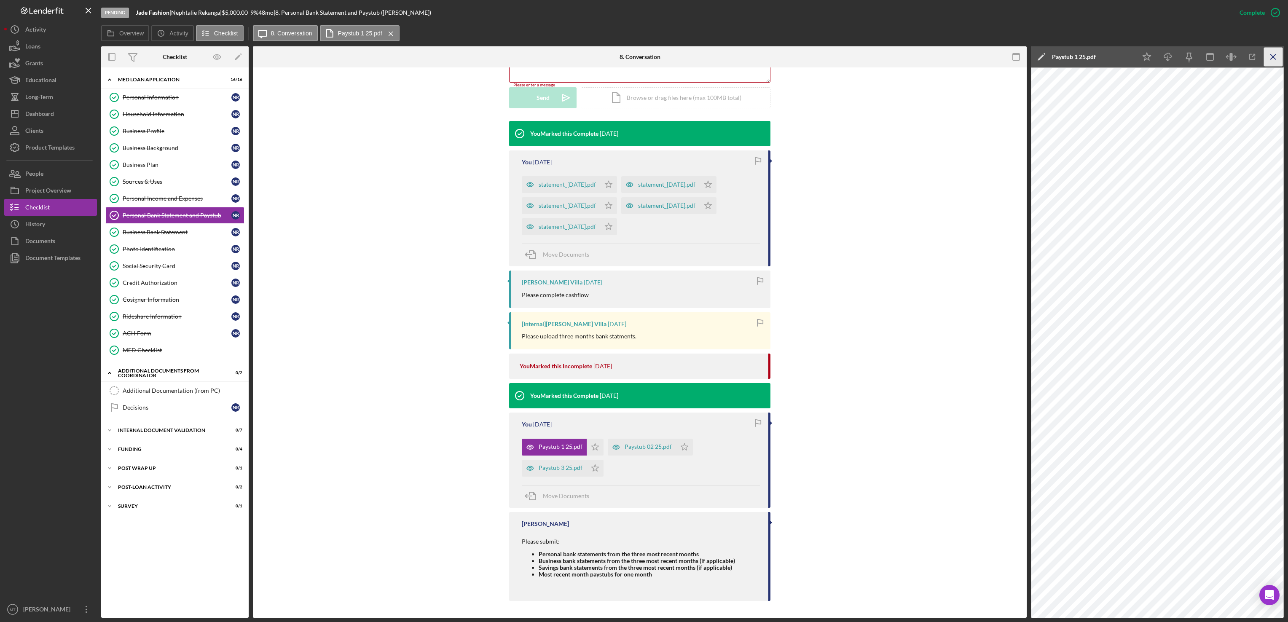
click at [1272, 60] on icon "Icon/Menu Close" at bounding box center [1273, 57] width 19 height 19
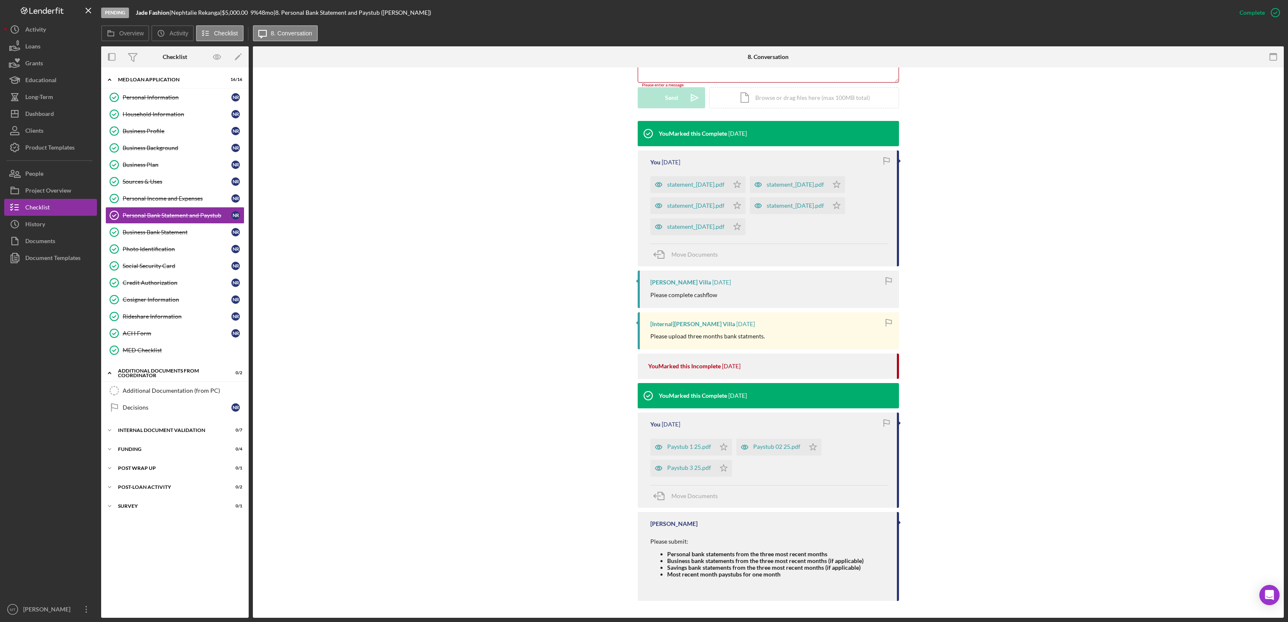
scroll to position [0, 0]
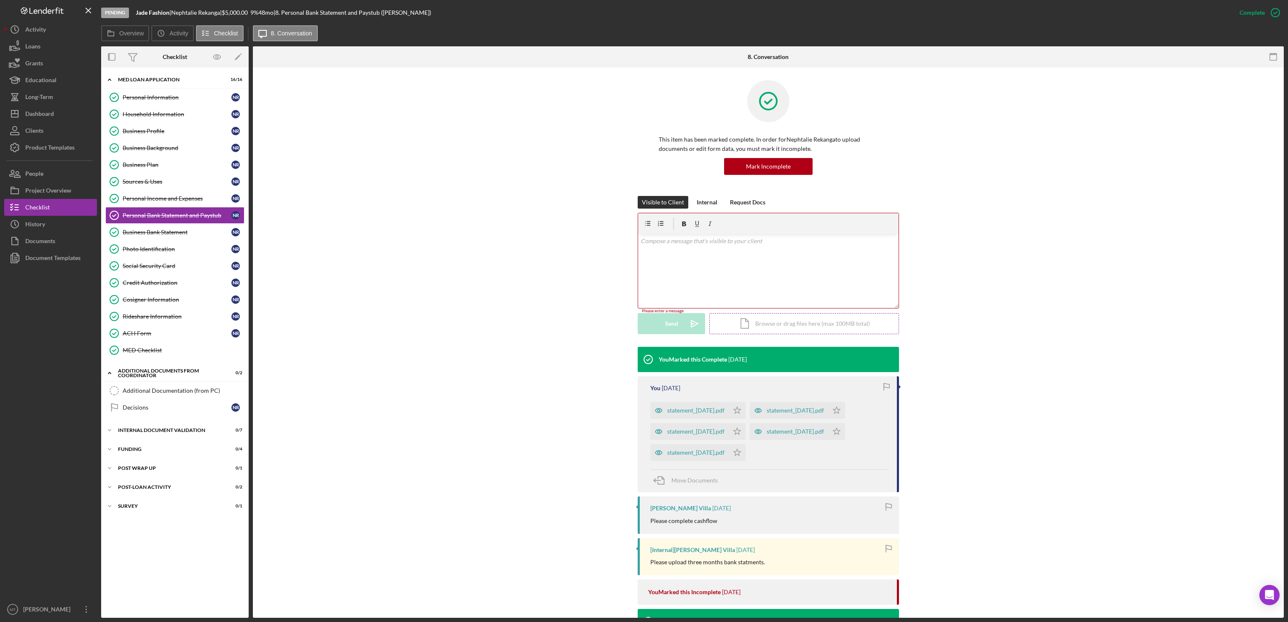
click at [788, 325] on div "Icon/Document Browse or drag files here (max 100MB total) Tap to choose files o…" at bounding box center [804, 323] width 190 height 21
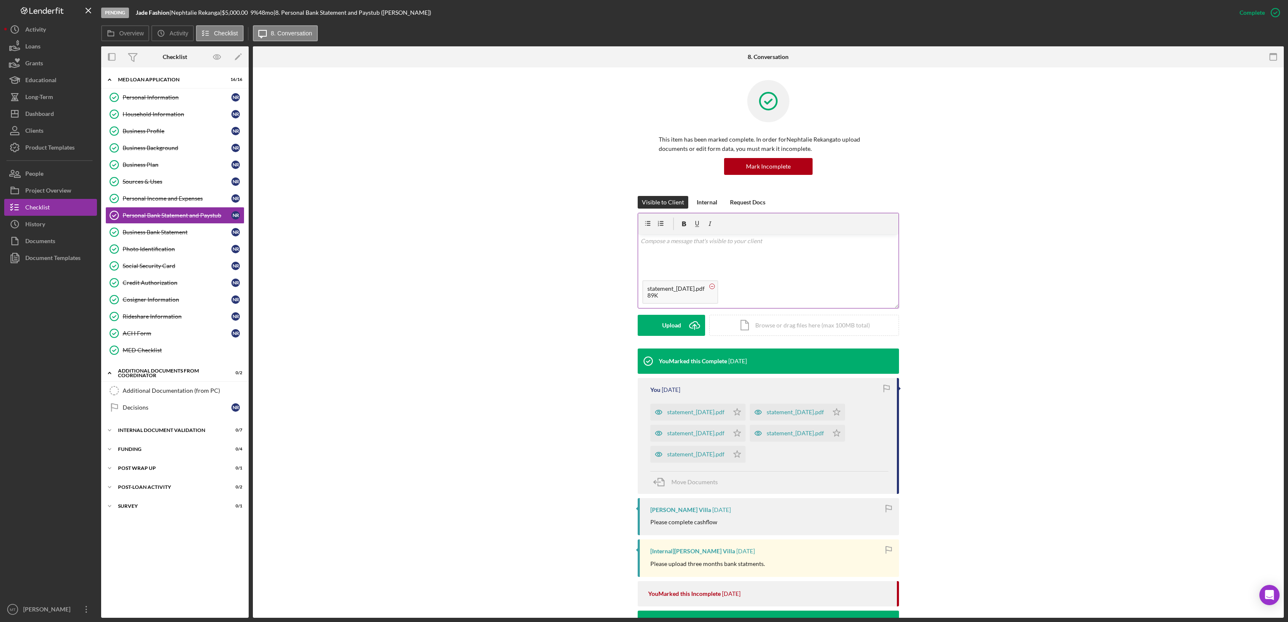
click at [715, 284] on circle at bounding box center [712, 286] width 5 height 5
click at [663, 322] on button "Send Icon/icon-invite-send" at bounding box center [671, 325] width 67 height 21
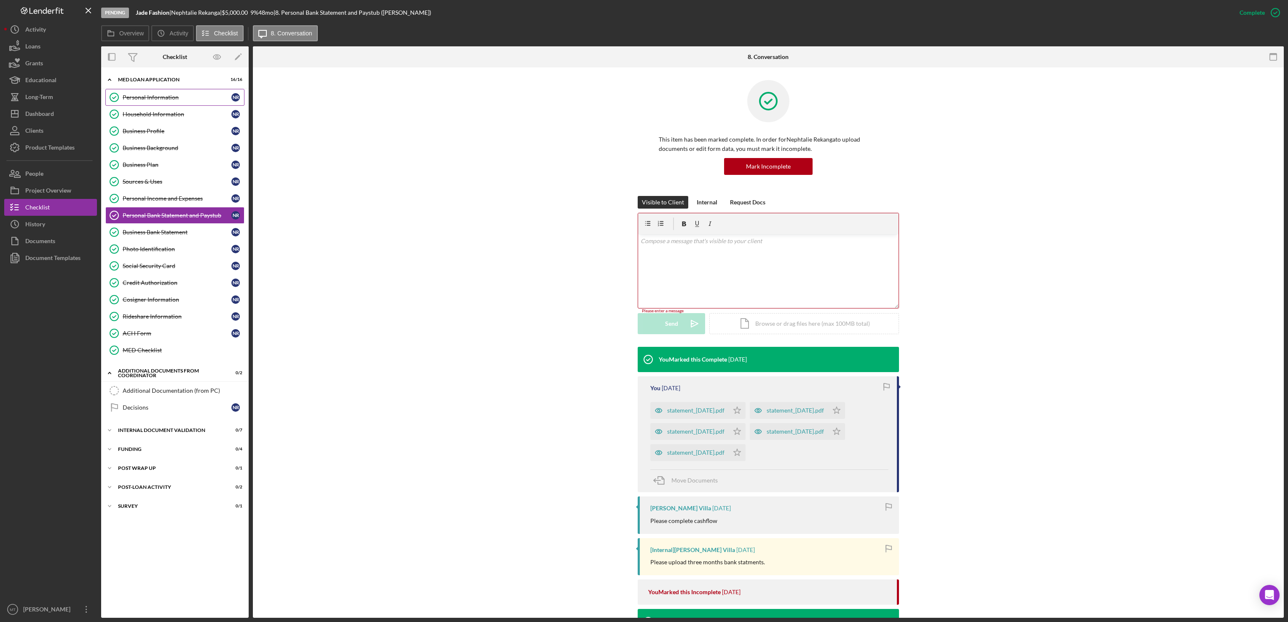
click at [145, 99] on div "Personal Information" at bounding box center [177, 97] width 109 height 7
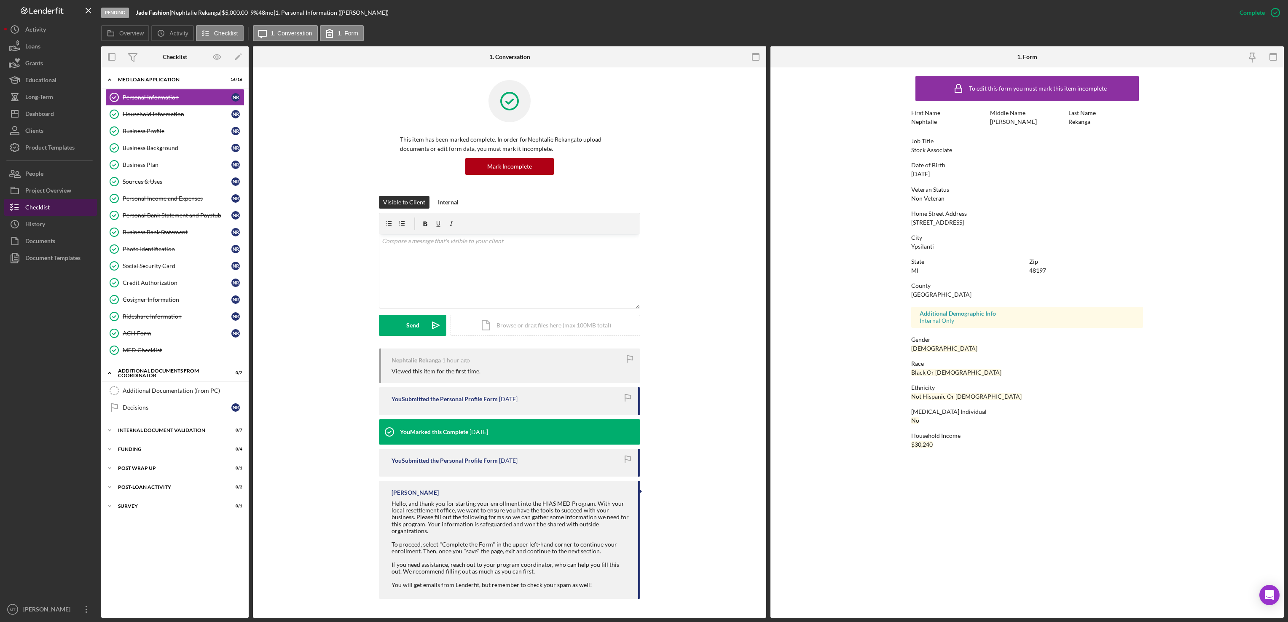
click at [46, 202] on div "Checklist" at bounding box center [37, 208] width 24 height 19
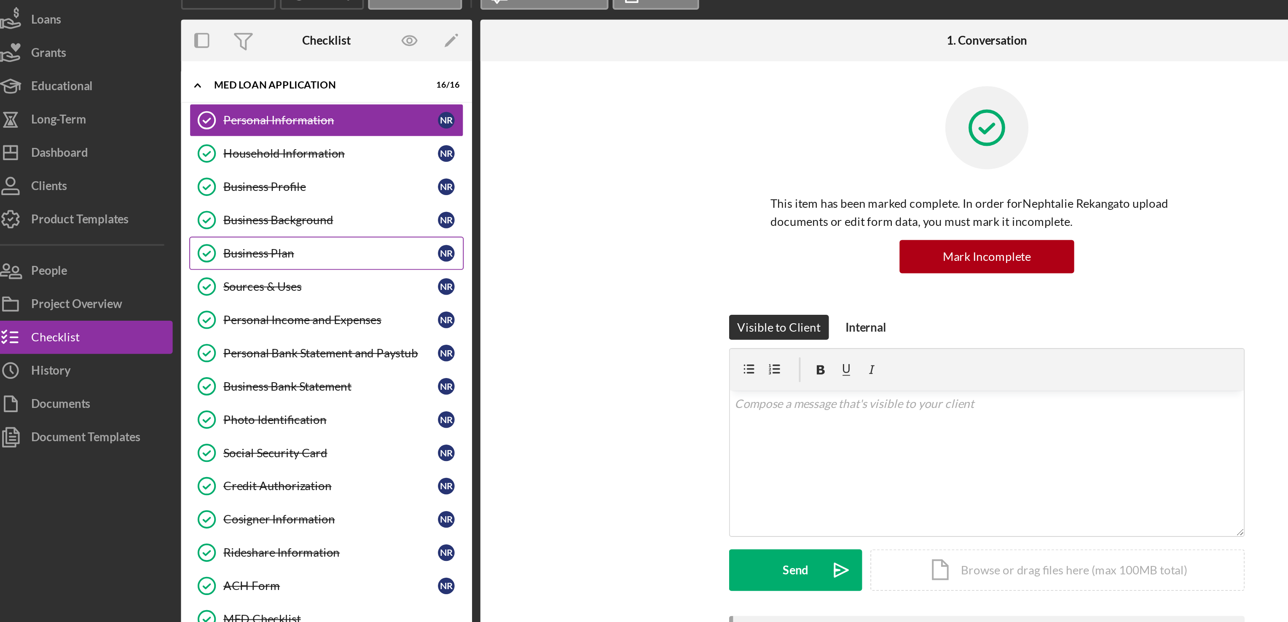
click at [155, 162] on link "Business Plan Business Plan N R" at bounding box center [174, 164] width 139 height 17
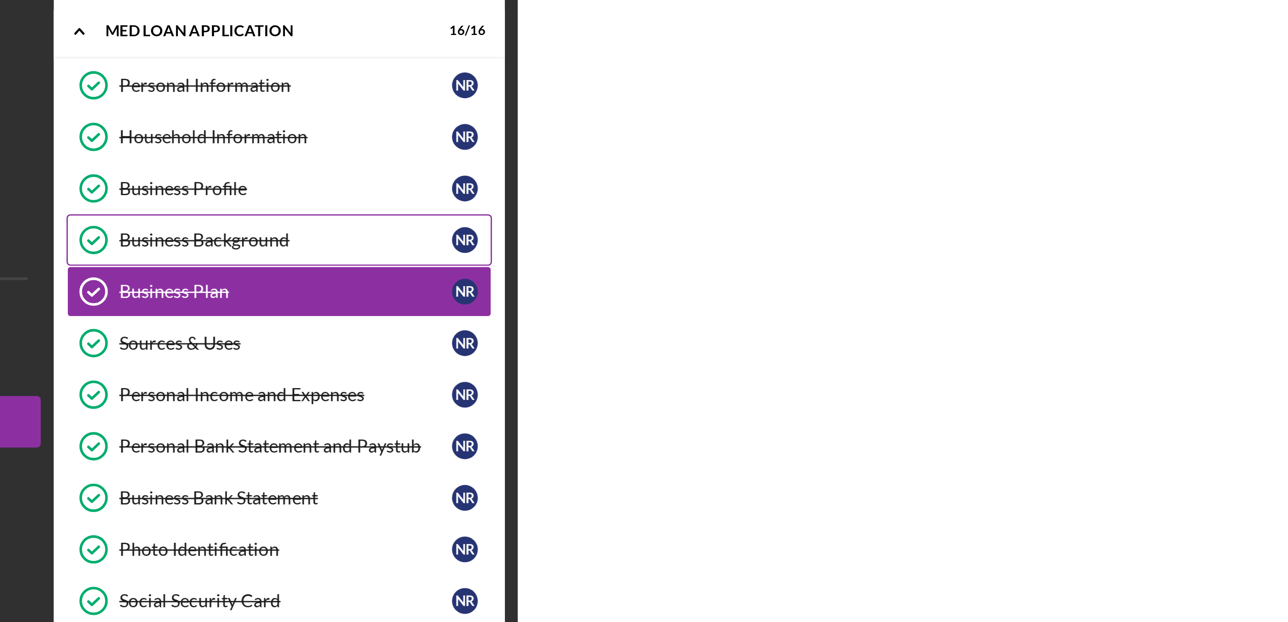
click at [146, 150] on div "Business Background" at bounding box center [177, 148] width 109 height 7
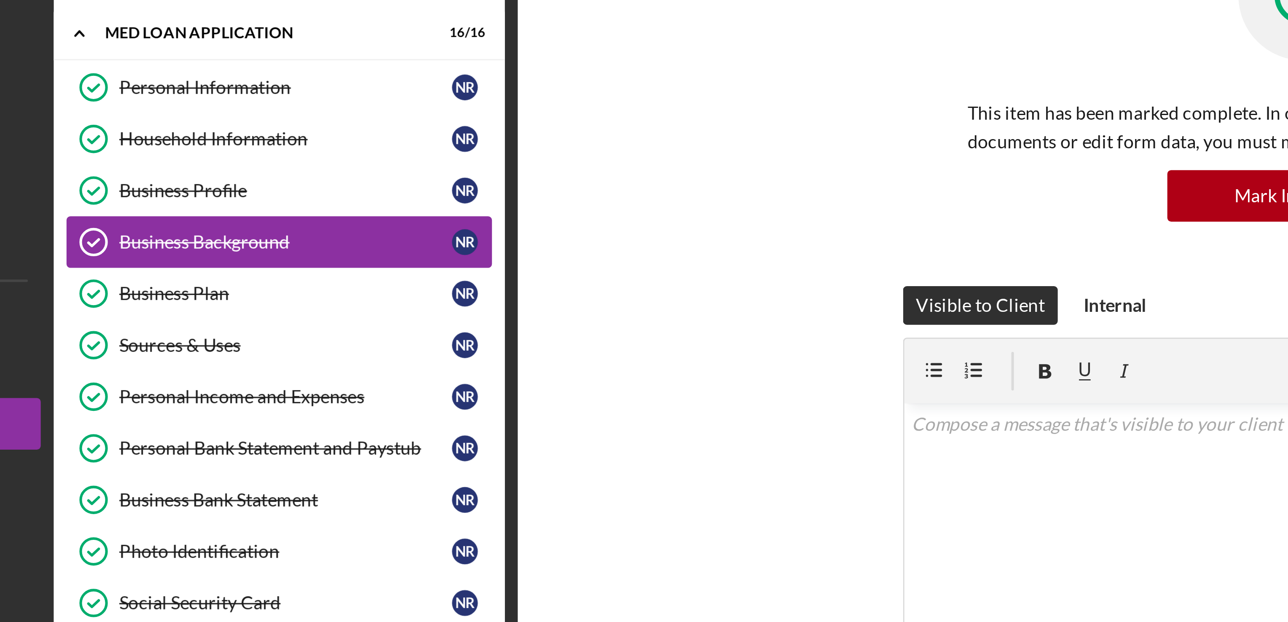
scroll to position [37, 0]
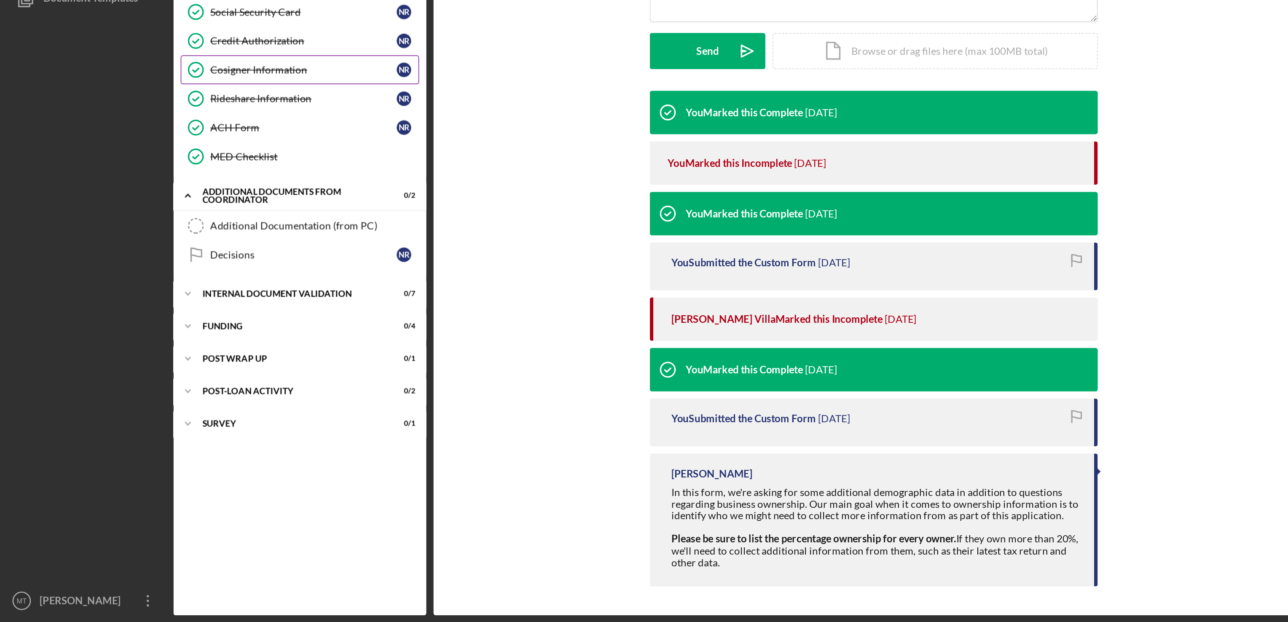
click at [172, 303] on div "Cosigner Information" at bounding box center [177, 299] width 109 height 7
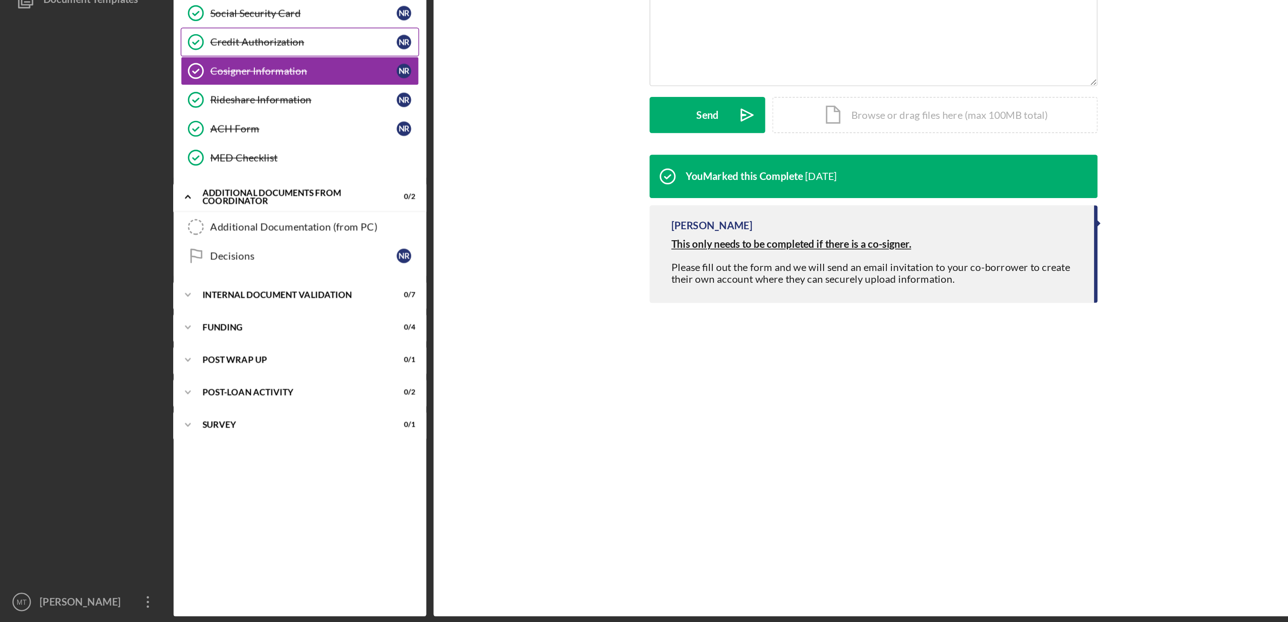
click at [159, 286] on div "Credit Authorization" at bounding box center [177, 282] width 109 height 7
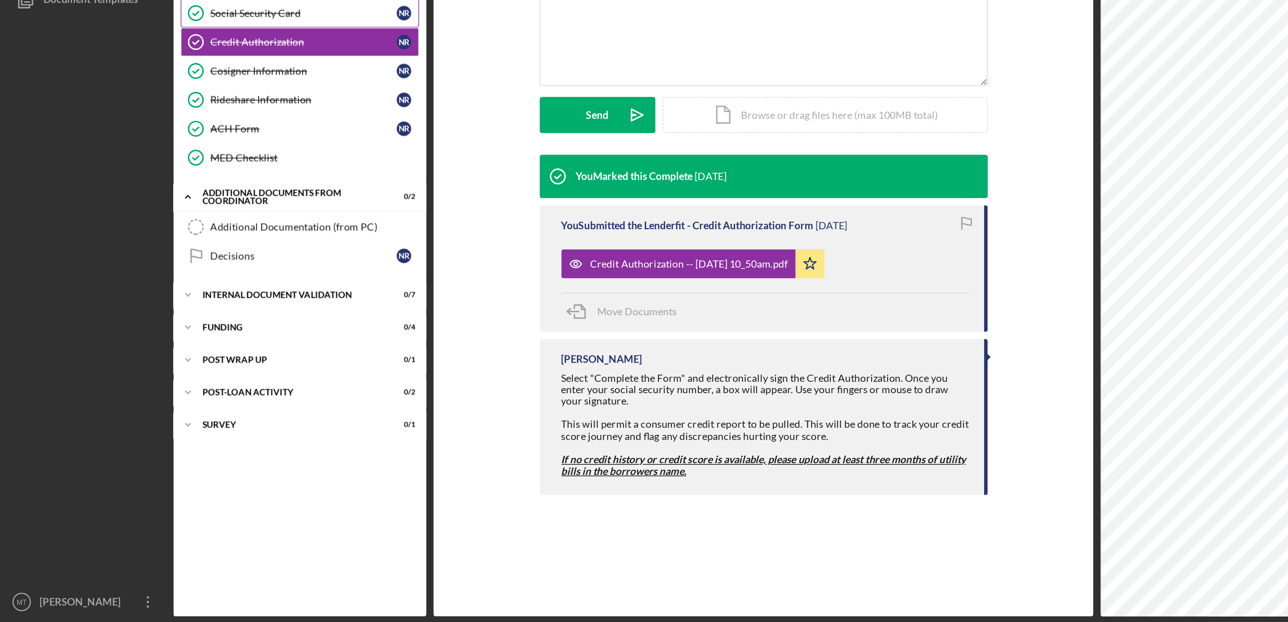
click at [148, 269] on div "Social Security Card" at bounding box center [177, 266] width 109 height 7
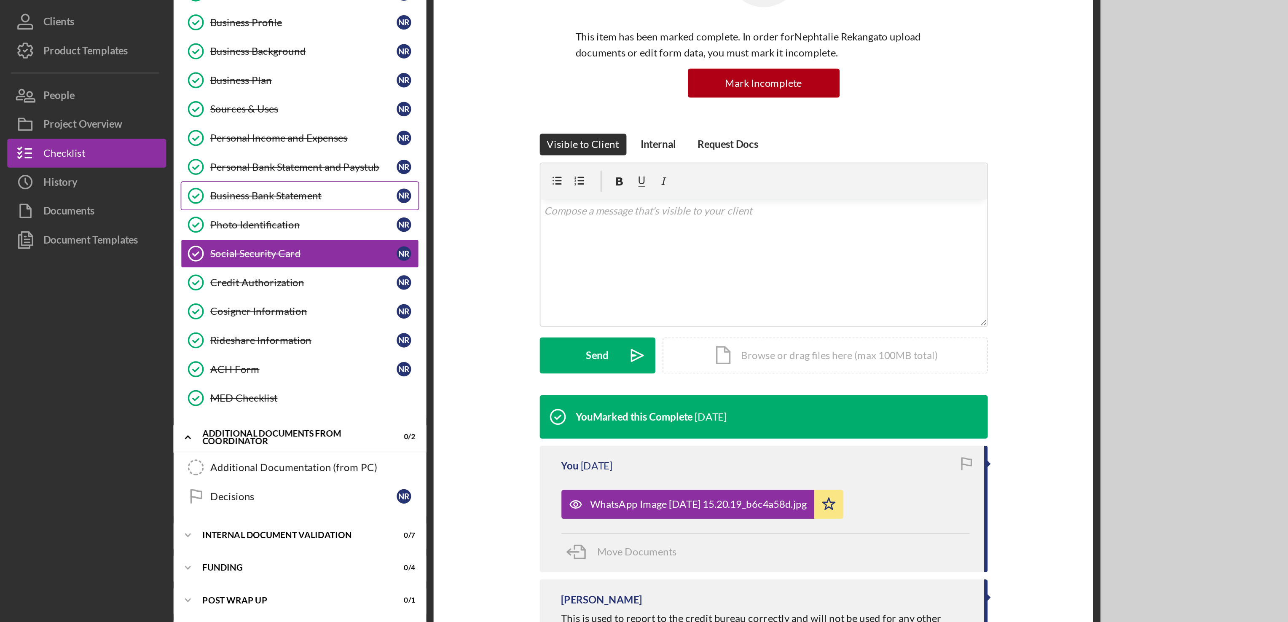
click at [156, 233] on link "Business Bank Statement Business Bank Statement N R" at bounding box center [174, 232] width 139 height 17
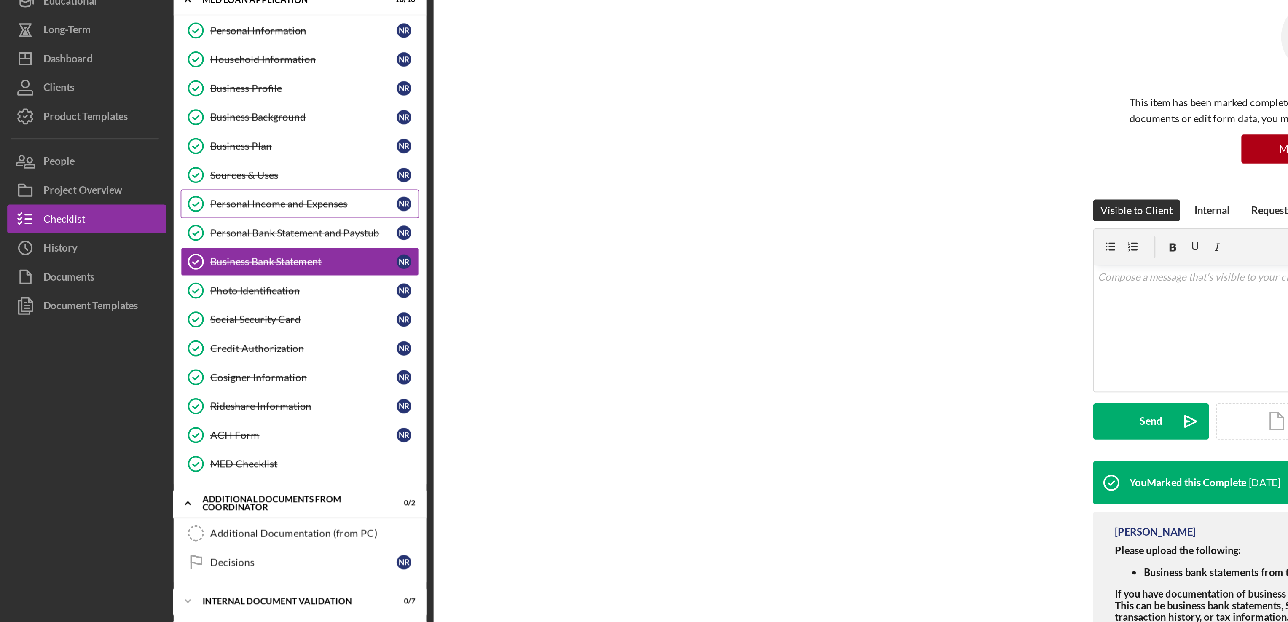
click at [150, 202] on div "Personal Income and Expenses" at bounding box center [177, 198] width 109 height 7
